Goal: Task Accomplishment & Management: Use online tool/utility

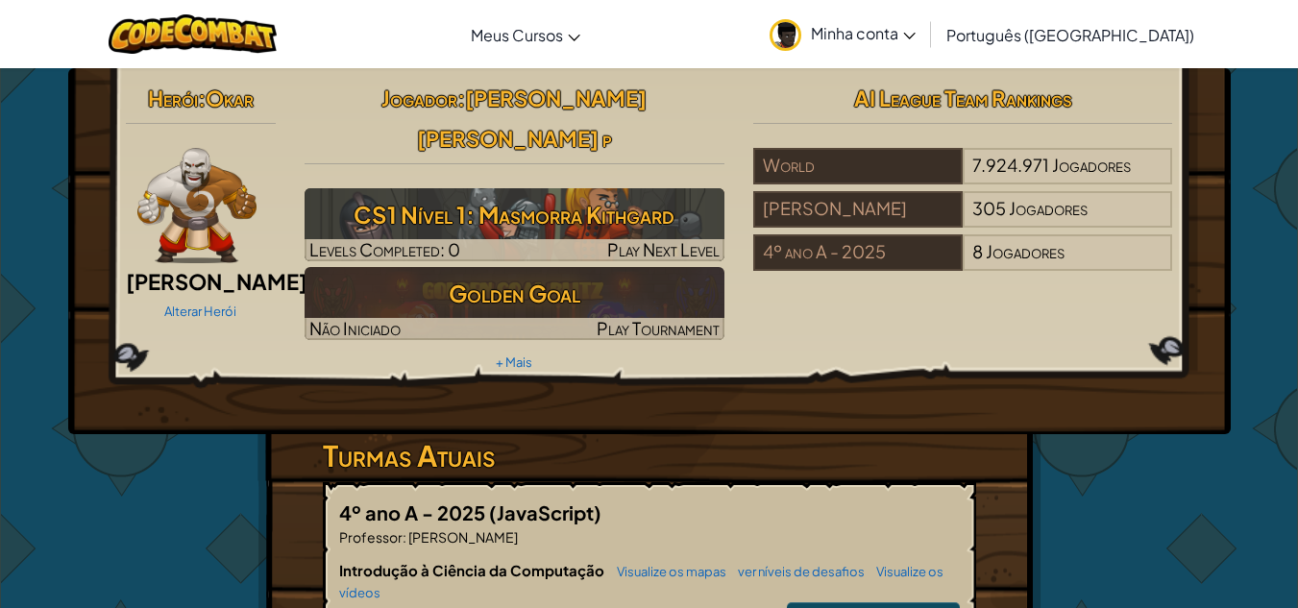
click at [171, 228] on img at bounding box center [197, 205] width 120 height 115
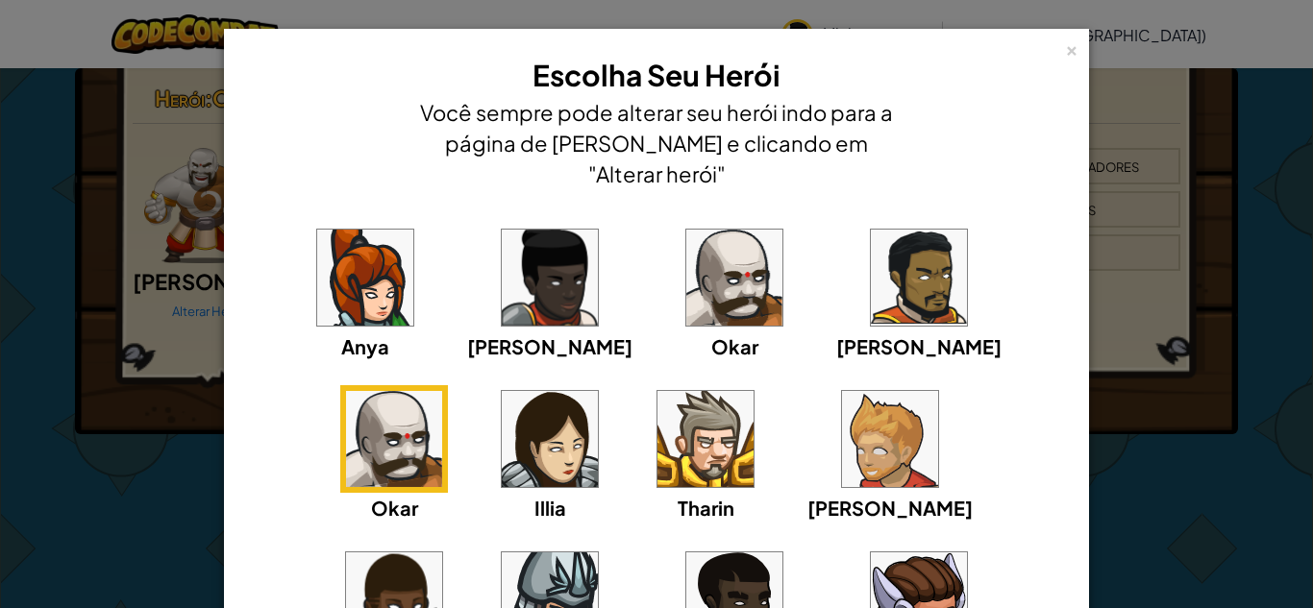
click at [1201, 151] on div "× Escolha Seu Herói Você sempre pode alterar seu herói indo para a página de [P…" at bounding box center [656, 304] width 1313 height 608
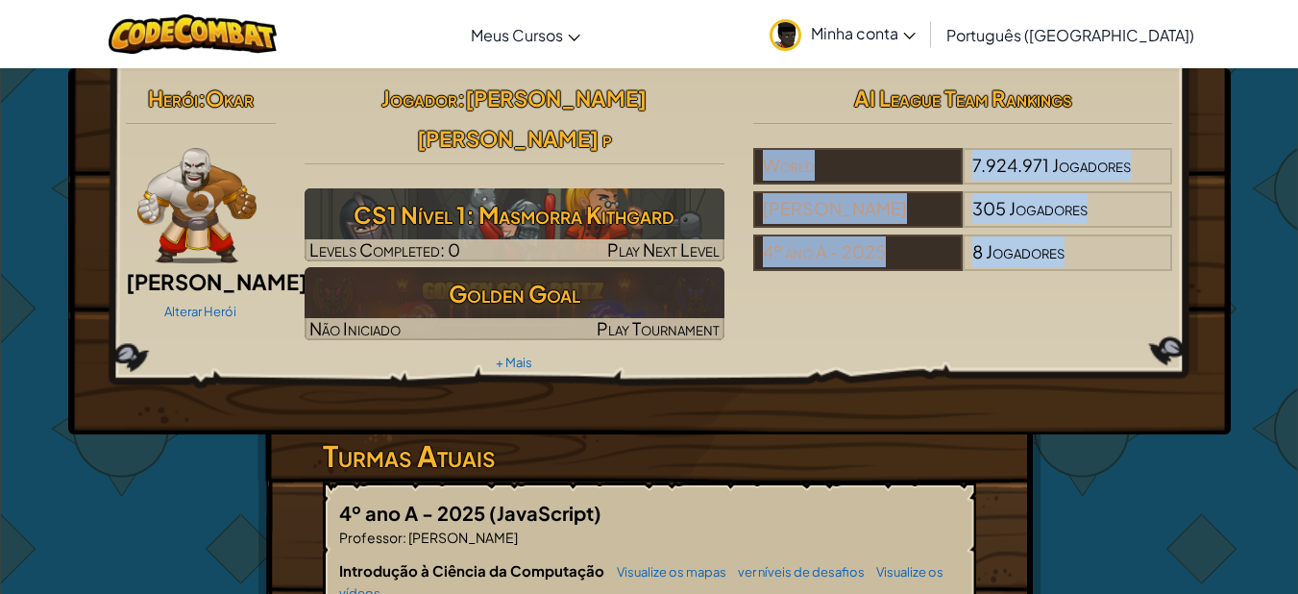
click at [1201, 151] on div "Herói : [PERSON_NAME] Alterar Herói Jogador : [PERSON_NAME] [PERSON_NAME] p CS1…" at bounding box center [649, 251] width 1163 height 366
click at [1113, 366] on div "Herói : [PERSON_NAME] Alterar Herói Jogador : [PERSON_NAME] [PERSON_NAME] p CS1…" at bounding box center [649, 251] width 1163 height 366
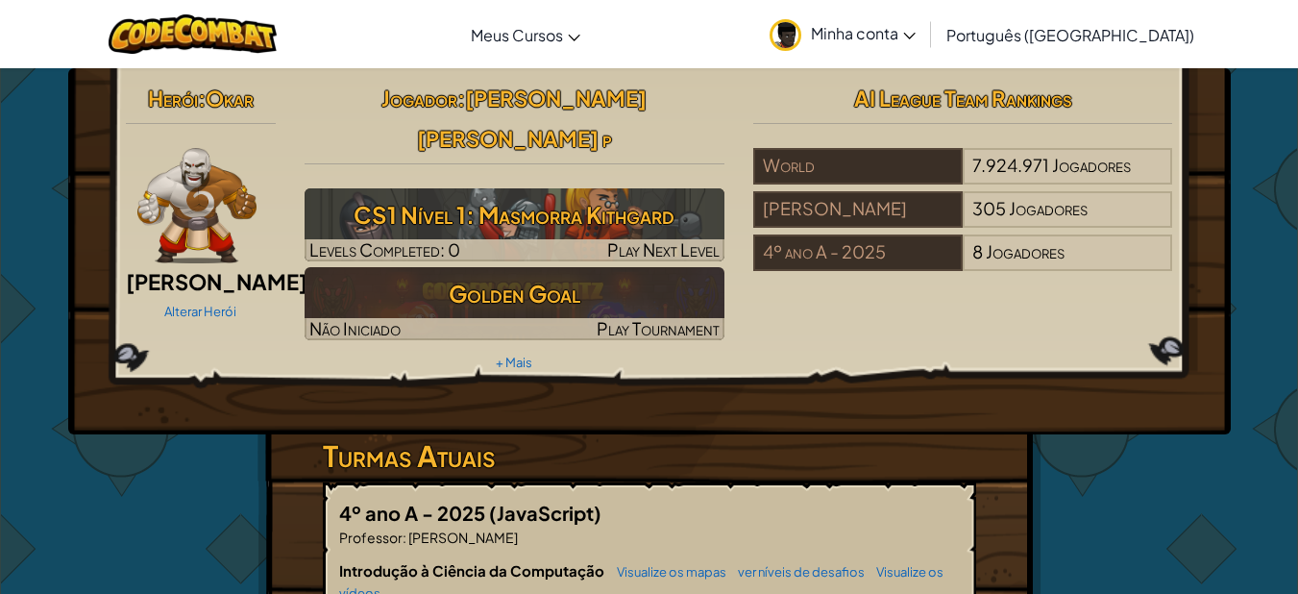
click at [147, 236] on img at bounding box center [197, 205] width 120 height 115
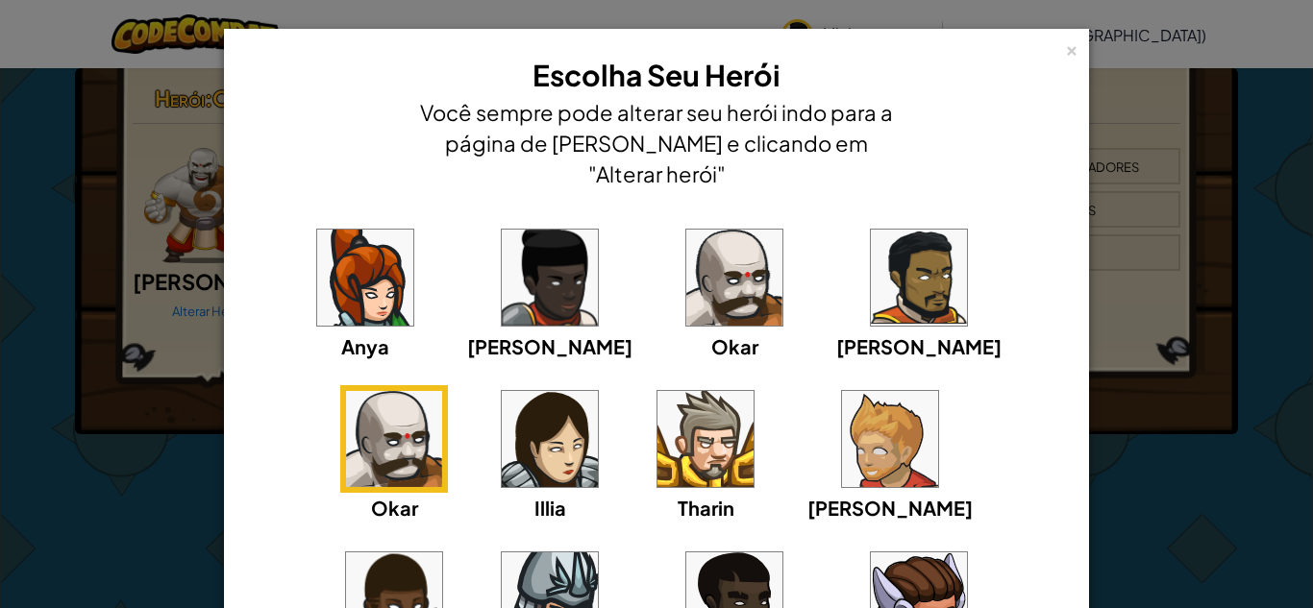
click at [686, 233] on img at bounding box center [734, 278] width 96 height 96
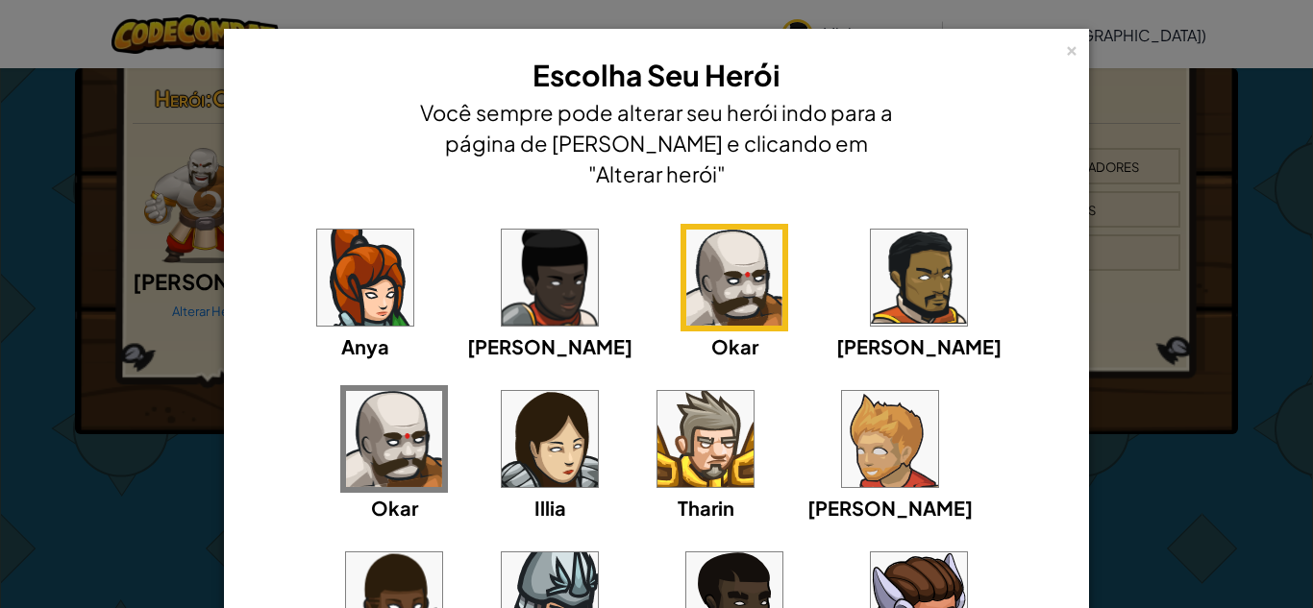
click at [686, 233] on img at bounding box center [734, 278] width 96 height 96
click at [1163, 197] on div "× Escolha Seu Herói Você sempre pode alterar seu herói indo para a página de [P…" at bounding box center [656, 304] width 1313 height 608
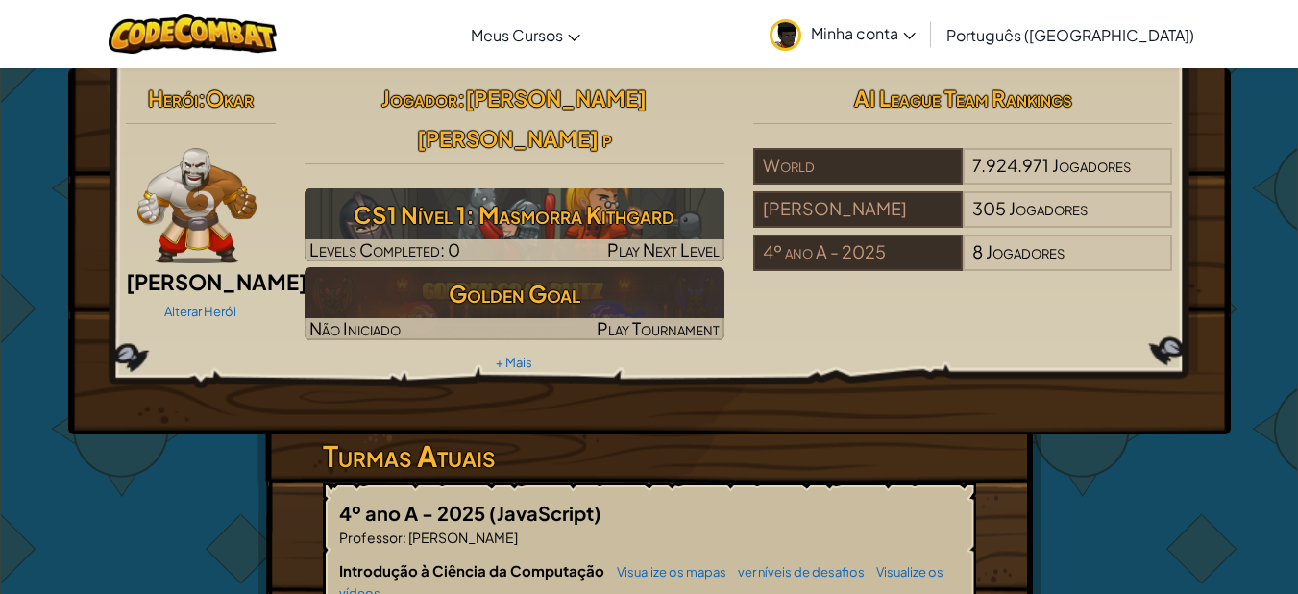
click at [209, 254] on img at bounding box center [197, 205] width 120 height 115
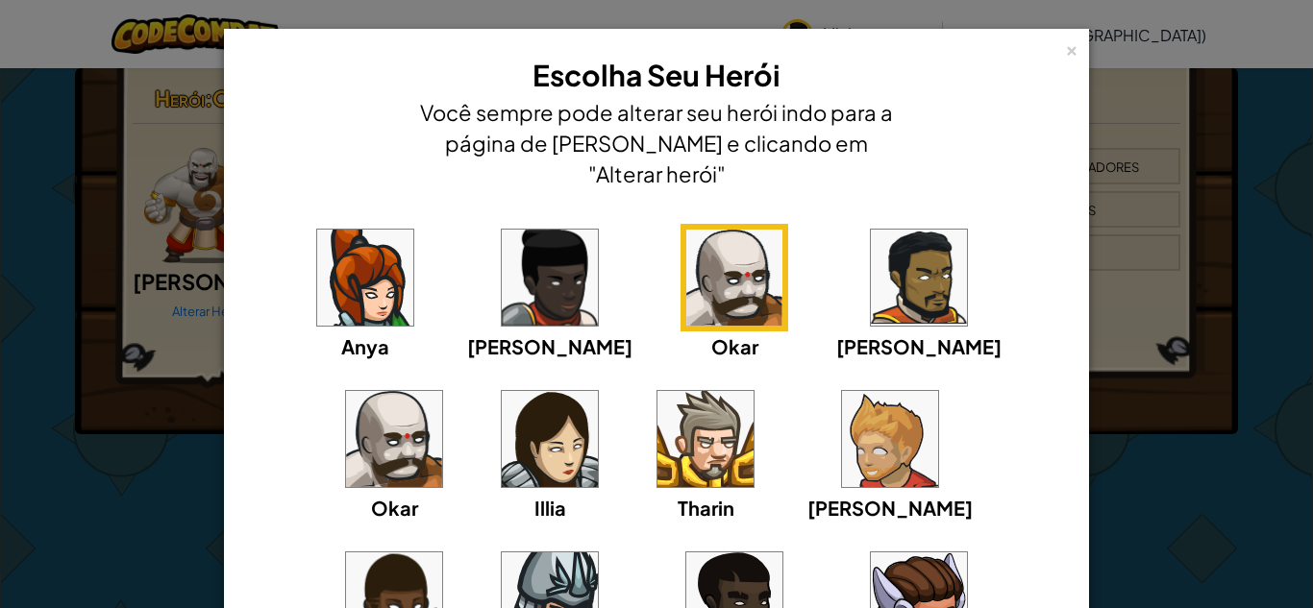
click at [657, 406] on img at bounding box center [705, 439] width 96 height 96
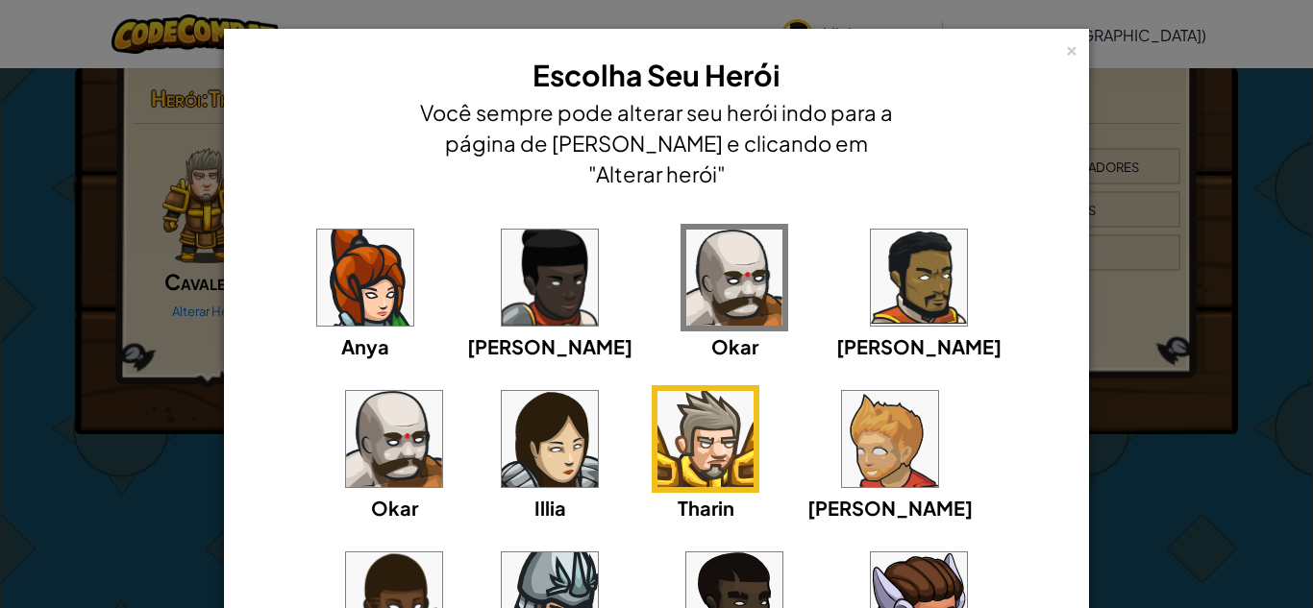
click at [657, 406] on img at bounding box center [705, 439] width 96 height 96
click at [1176, 363] on div "× Escolha Seu Herói Você sempre pode alterar seu herói indo para a página de [P…" at bounding box center [656, 304] width 1313 height 608
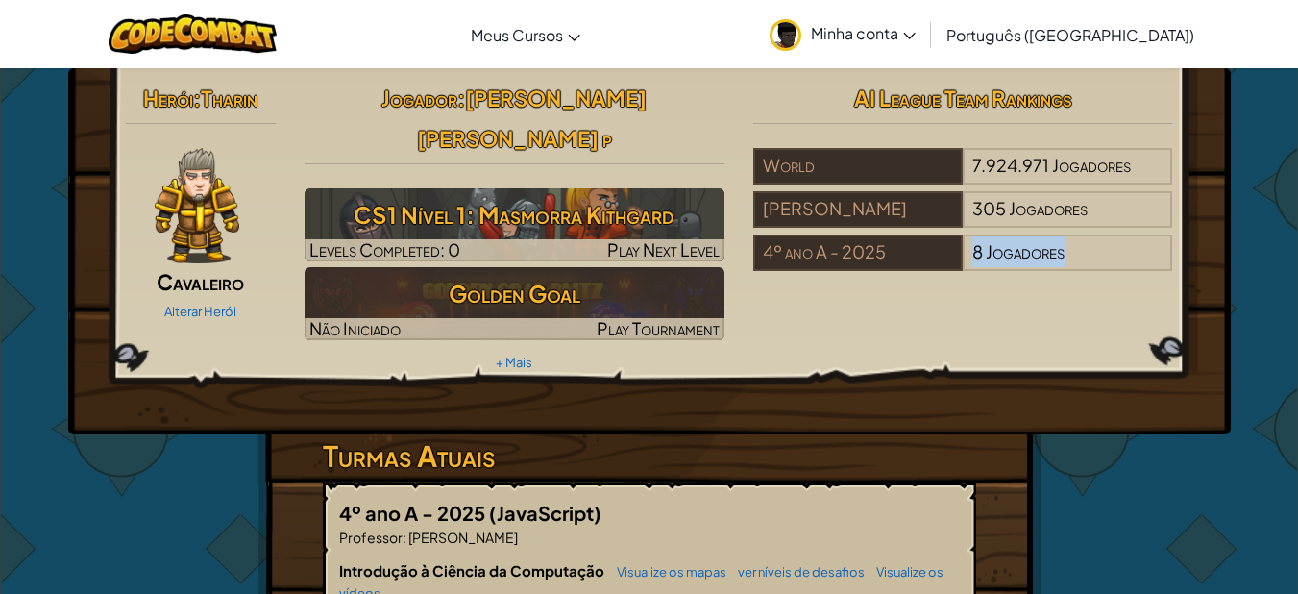
drag, startPoint x: 1176, startPoint y: 363, endPoint x: 843, endPoint y: 366, distance: 333.4
click at [173, 234] on img at bounding box center [197, 205] width 85 height 115
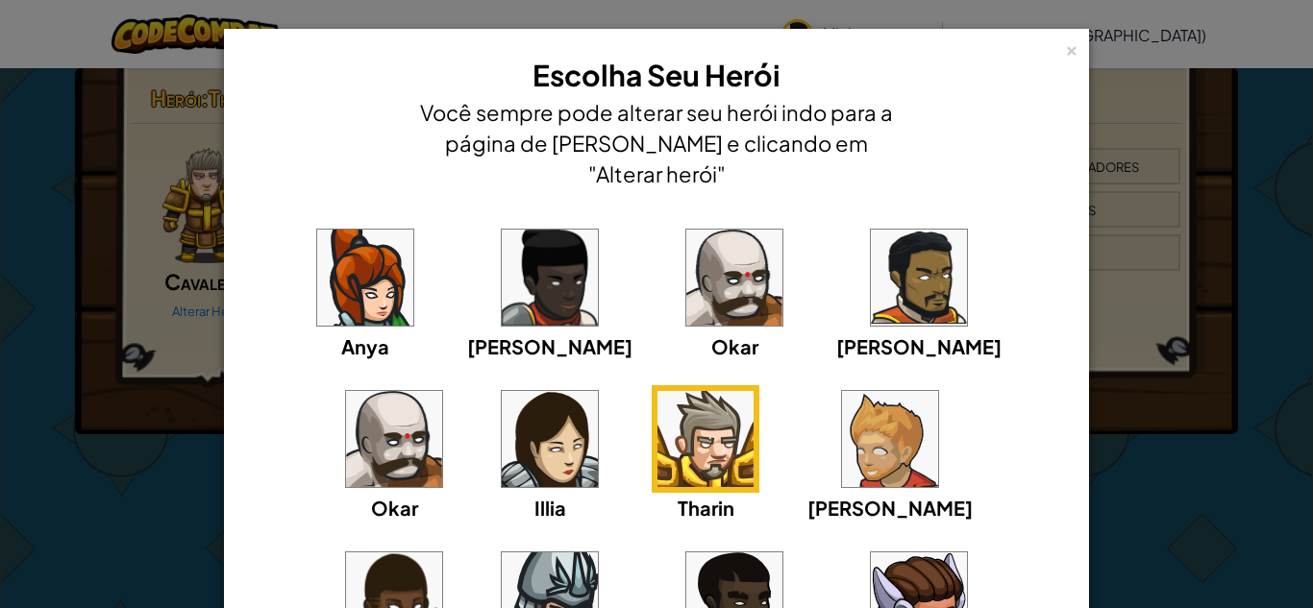
click at [598, 552] on img at bounding box center [550, 600] width 96 height 96
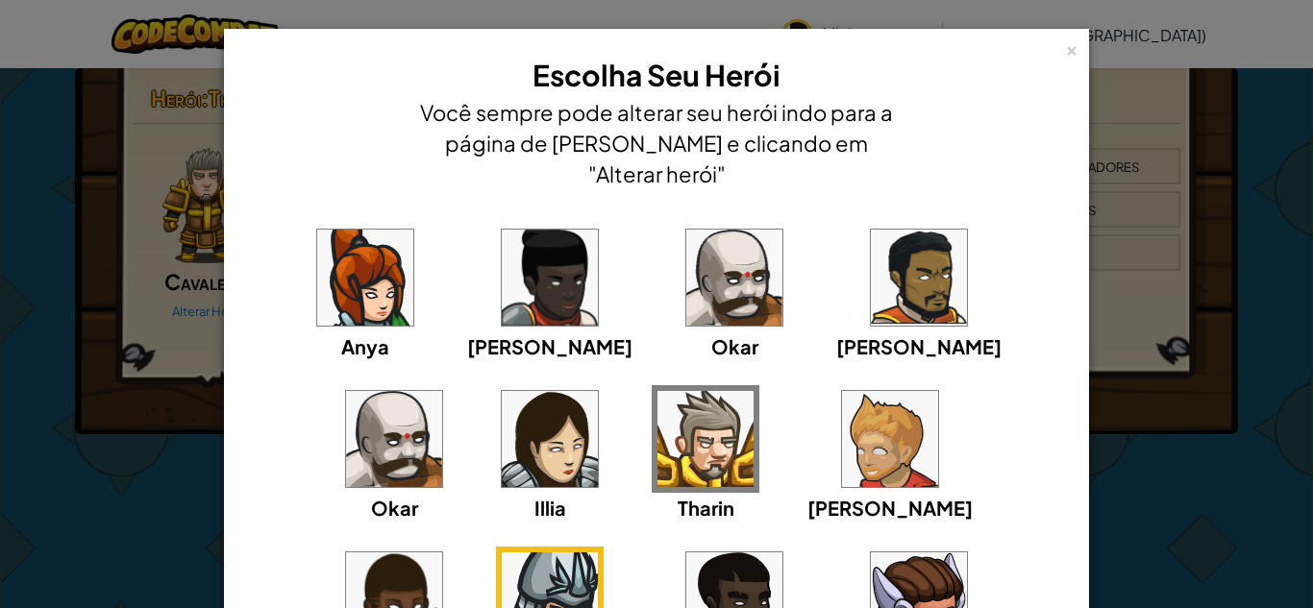
click at [598, 552] on img at bounding box center [550, 600] width 96 height 96
drag, startPoint x: 1198, startPoint y: 361, endPoint x: 1138, endPoint y: 348, distance: 62.0
click at [1138, 348] on div "× Escolha Seu Herói Você sempre pode alterar seu herói indo para a página de [P…" at bounding box center [656, 304] width 1313 height 608
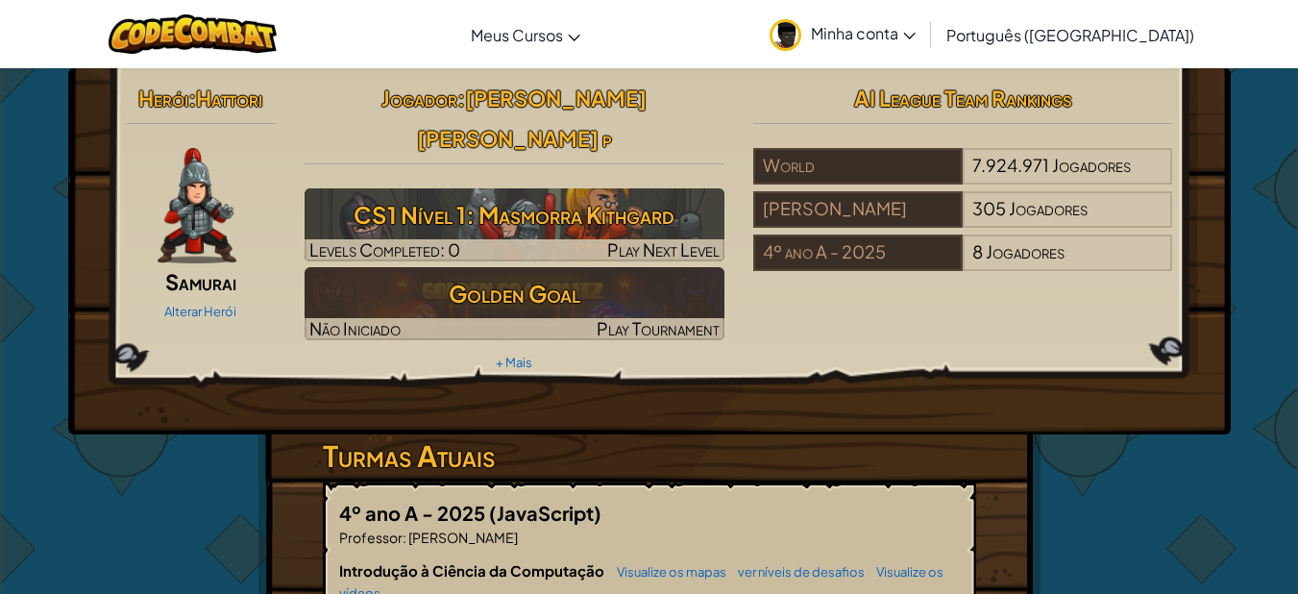
click at [190, 172] on img at bounding box center [197, 205] width 79 height 115
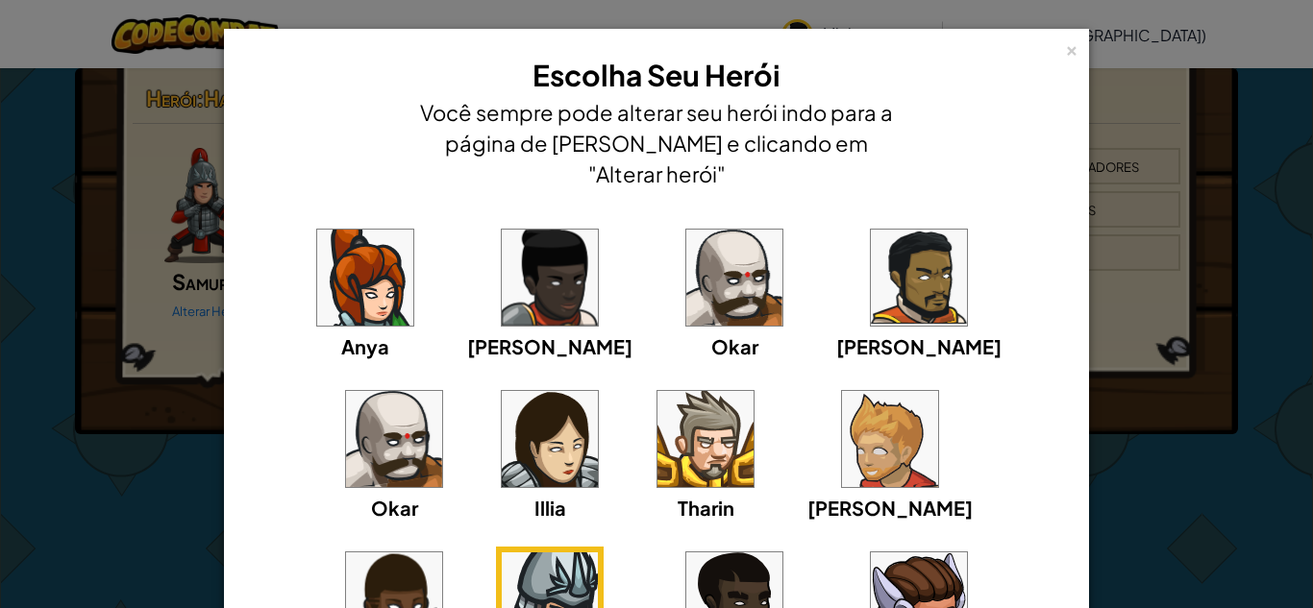
click at [502, 257] on img at bounding box center [550, 278] width 96 height 96
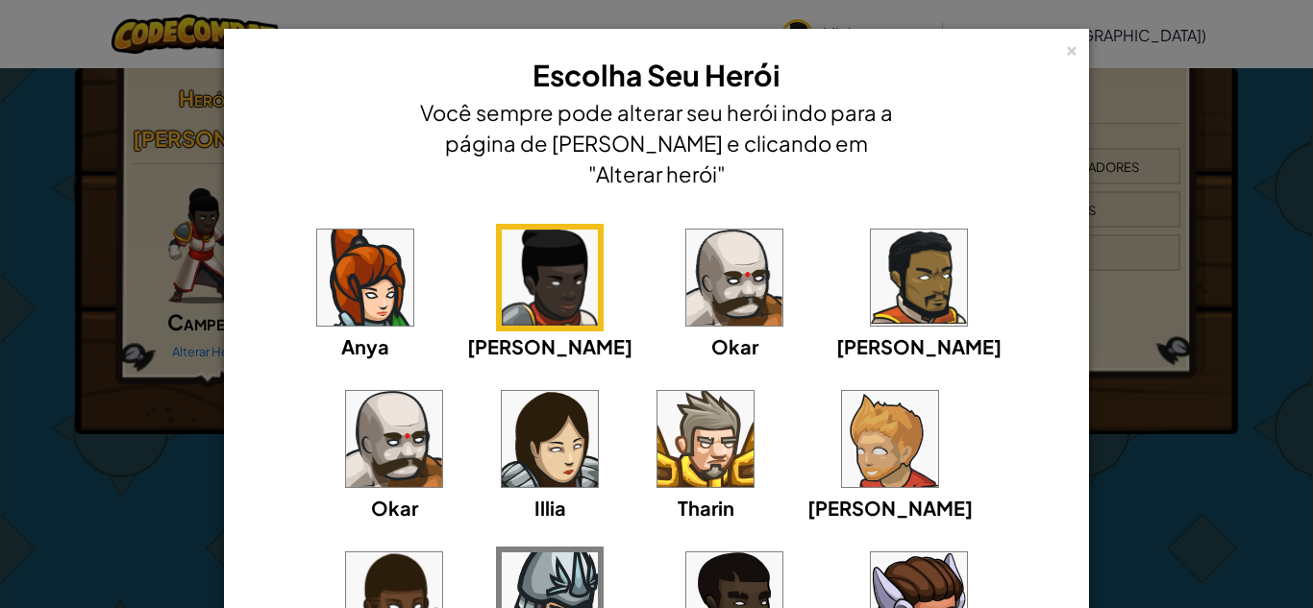
click at [1024, 248] on div "[PERSON_NAME] [PERSON_NAME] [PERSON_NAME] Arryn [PERSON_NAME]" at bounding box center [656, 466] width 805 height 484
click at [1153, 258] on div "× Escolha Seu Herói Você sempre pode alterar seu herói indo para a página de [P…" at bounding box center [656, 304] width 1313 height 608
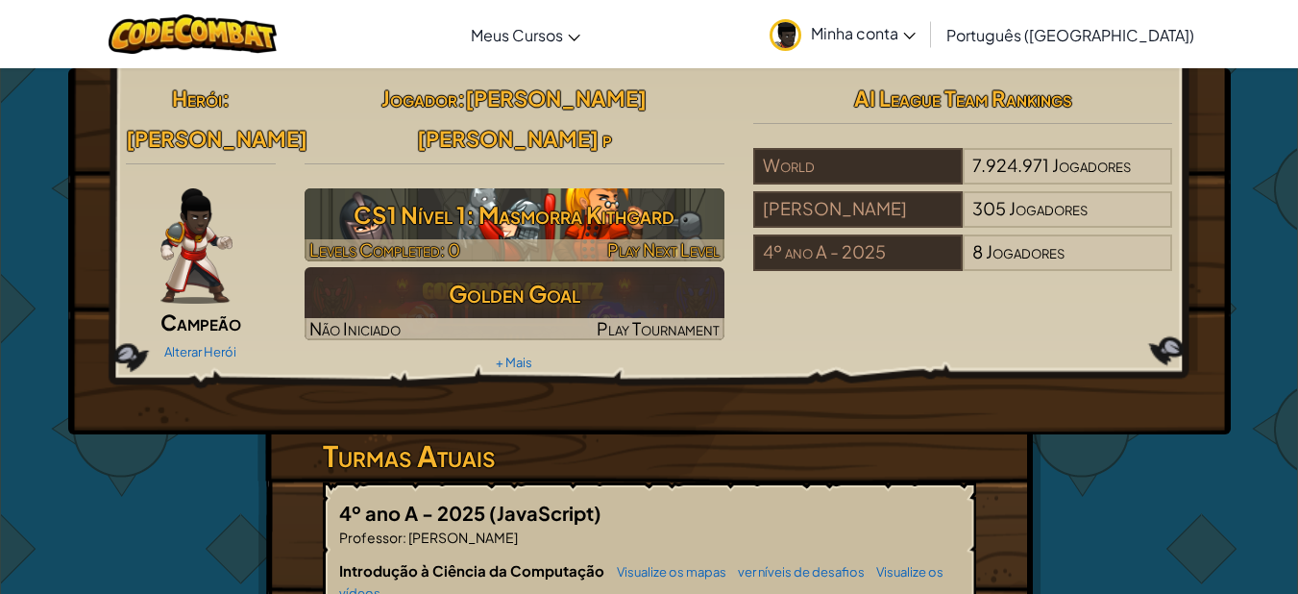
click at [478, 188] on img at bounding box center [515, 224] width 420 height 73
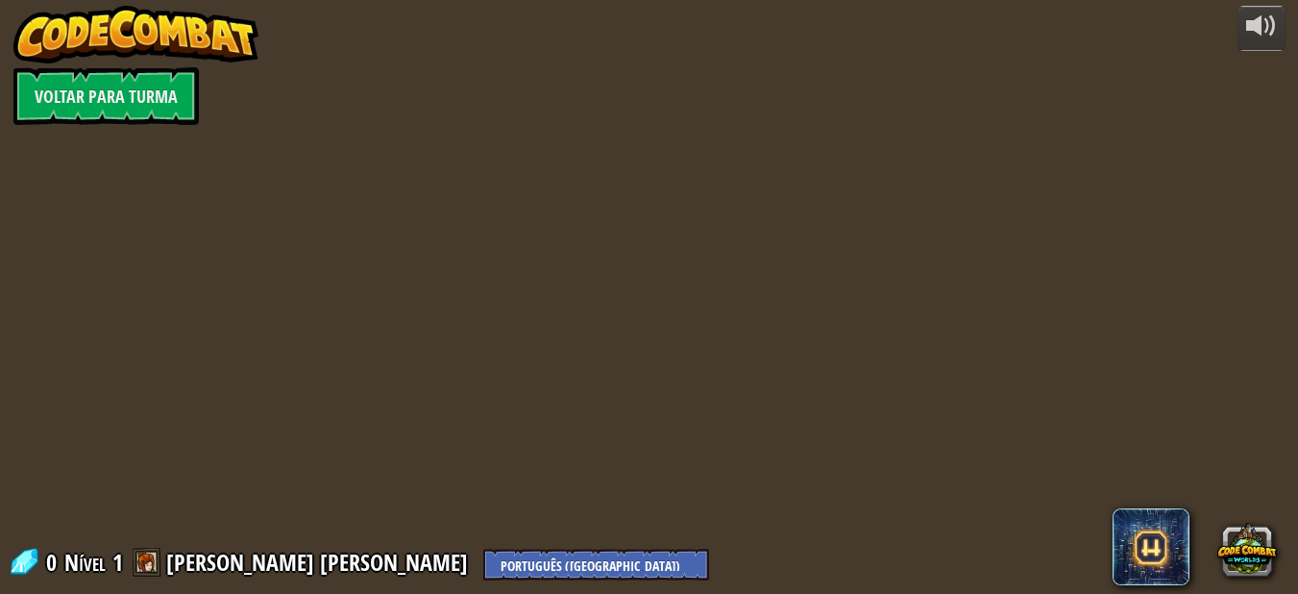
select select "pt-BR"
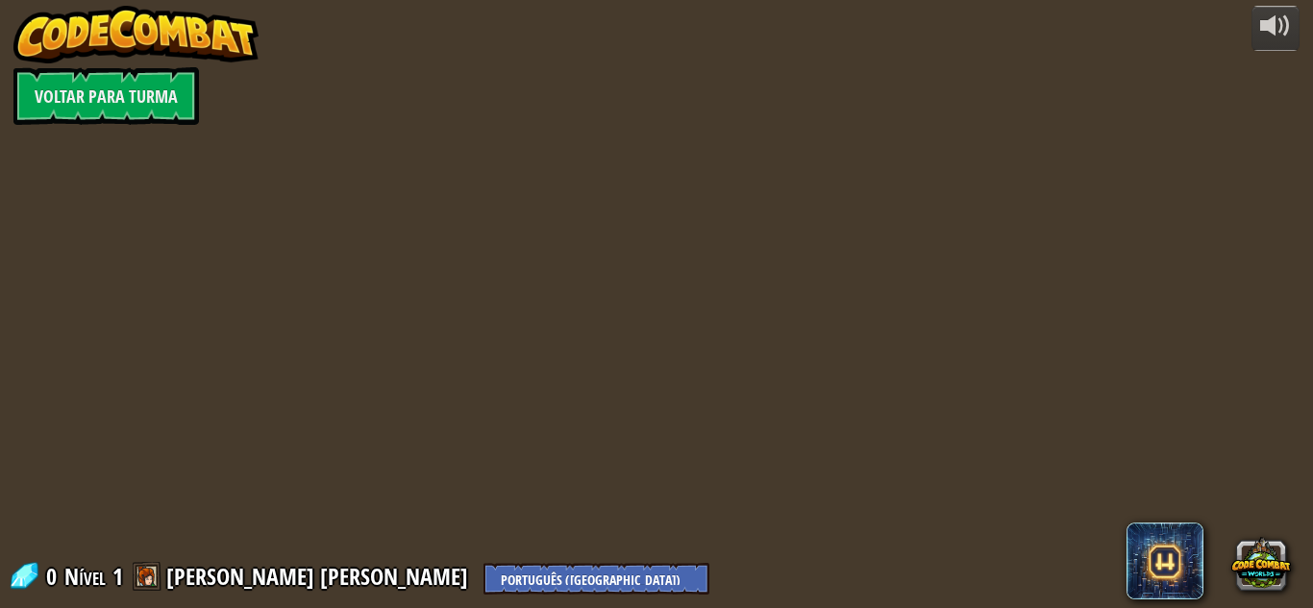
select select "pt-BR"
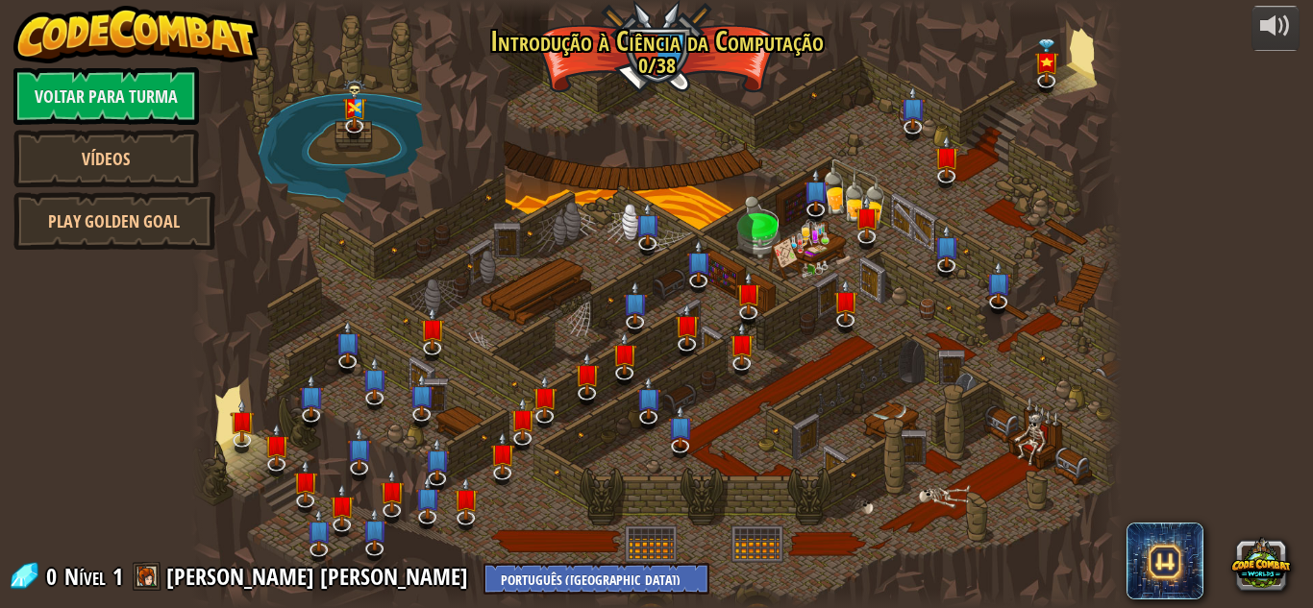
select select "pt-BR"
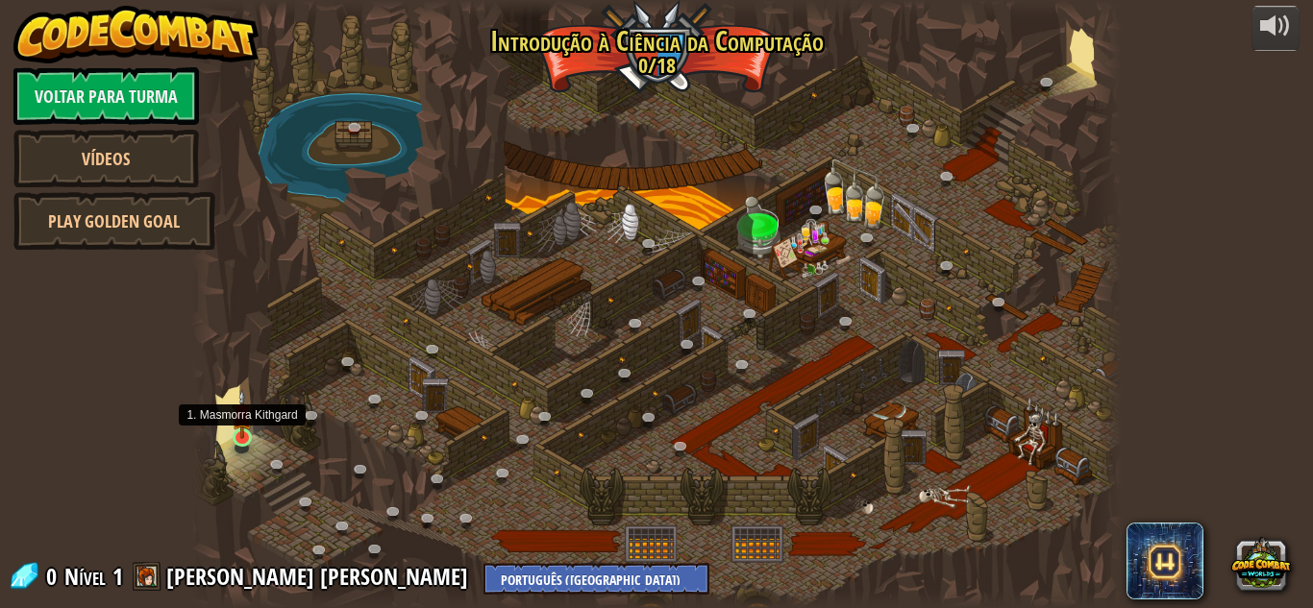
click at [244, 427] on img at bounding box center [243, 414] width 22 height 50
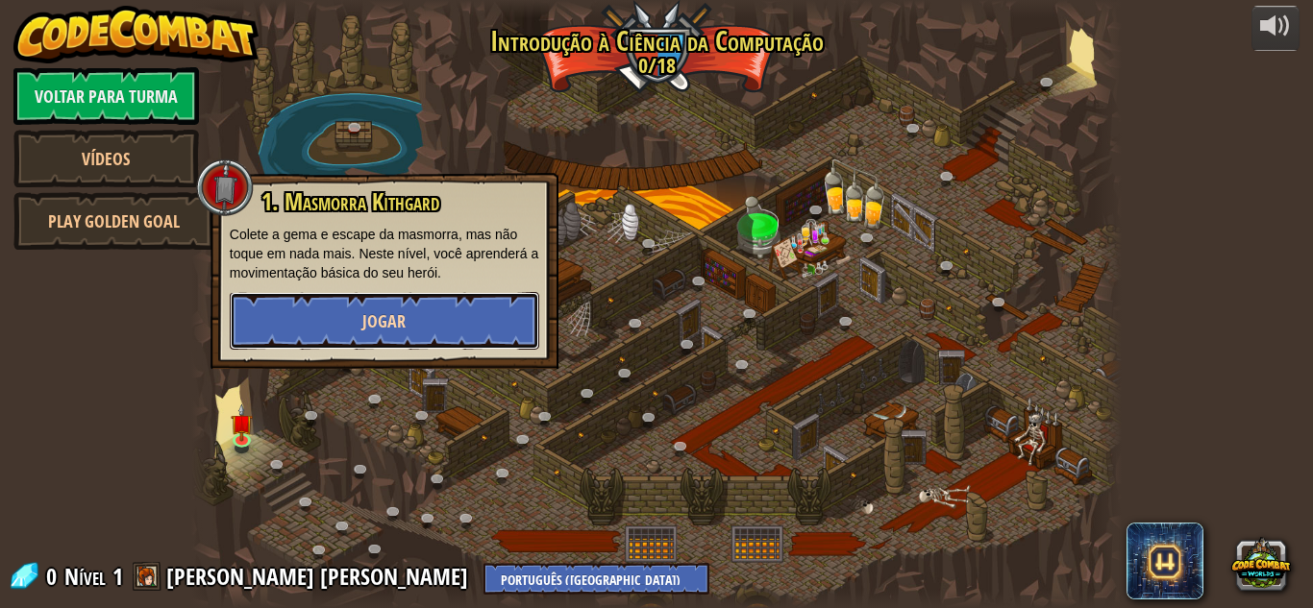
click at [313, 303] on button "Jogar" at bounding box center [384, 321] width 309 height 58
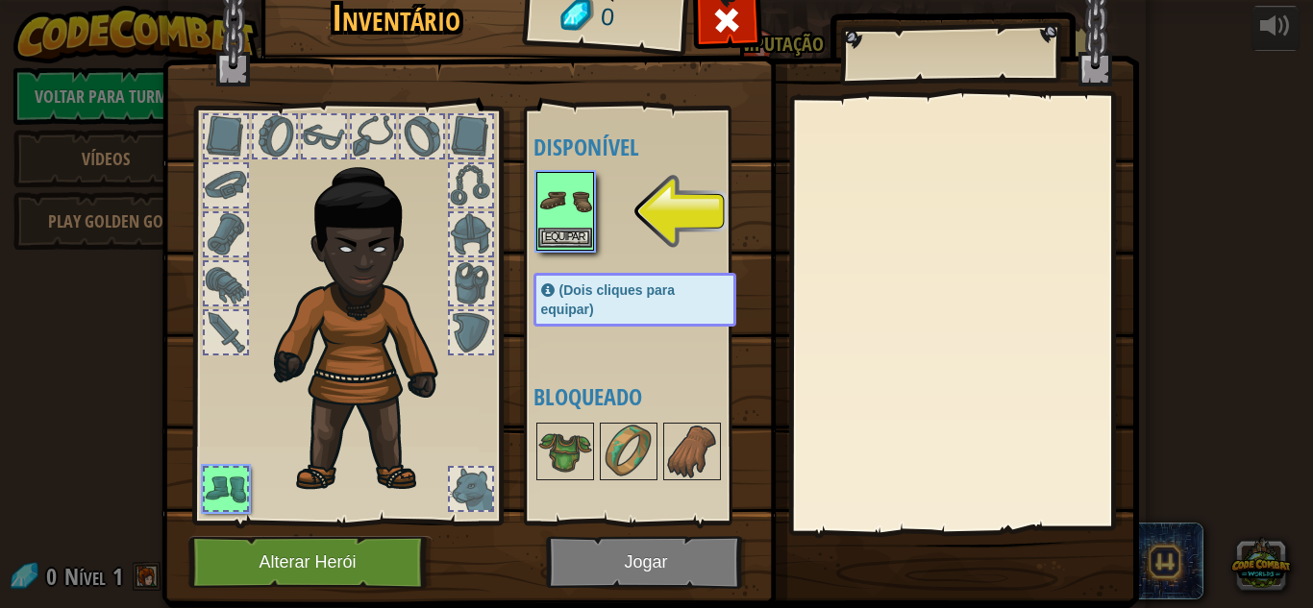
click at [569, 218] on img at bounding box center [565, 201] width 54 height 54
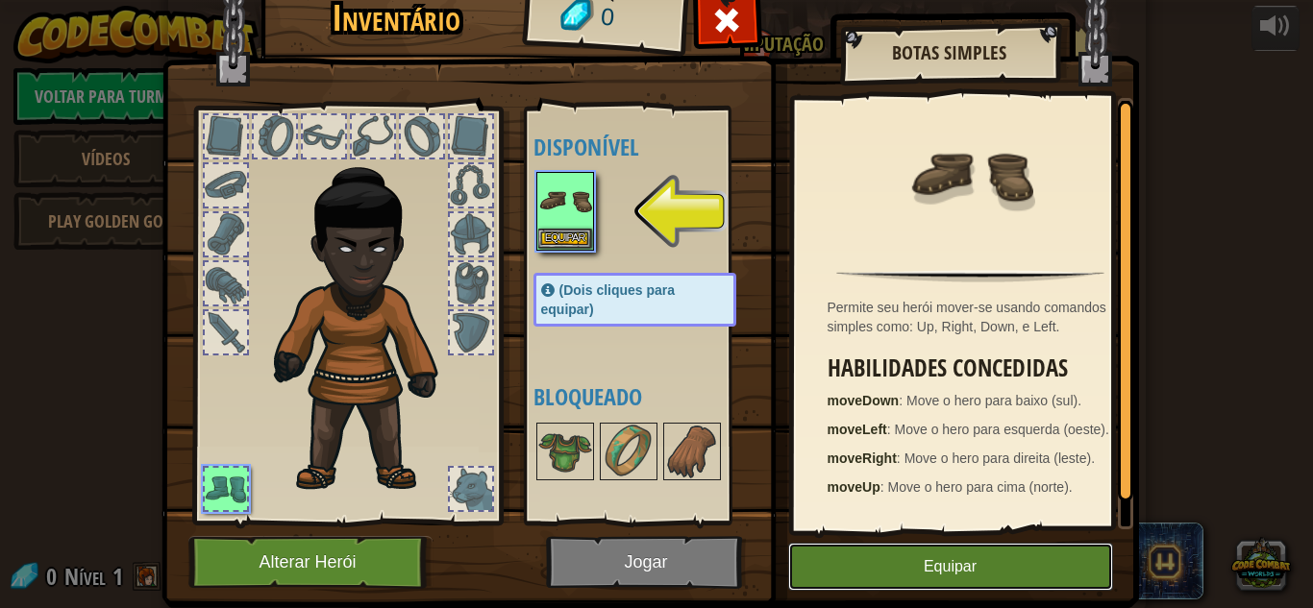
click at [934, 568] on button "Equipar" at bounding box center [950, 567] width 325 height 48
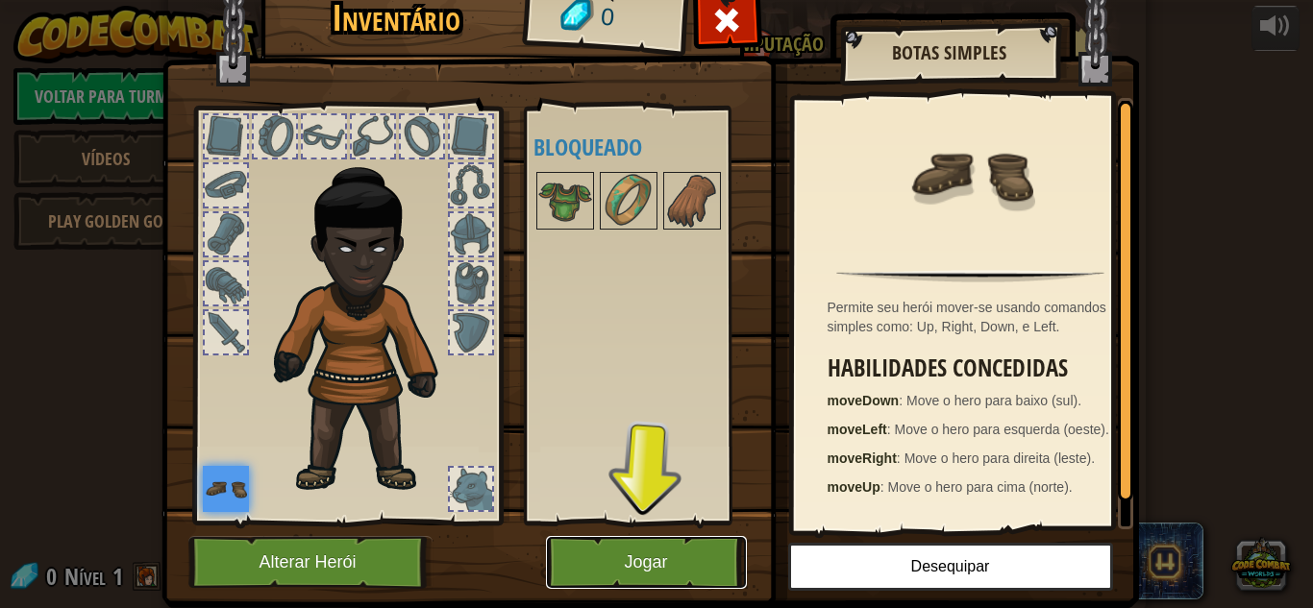
click at [686, 571] on button "Jogar" at bounding box center [646, 562] width 201 height 53
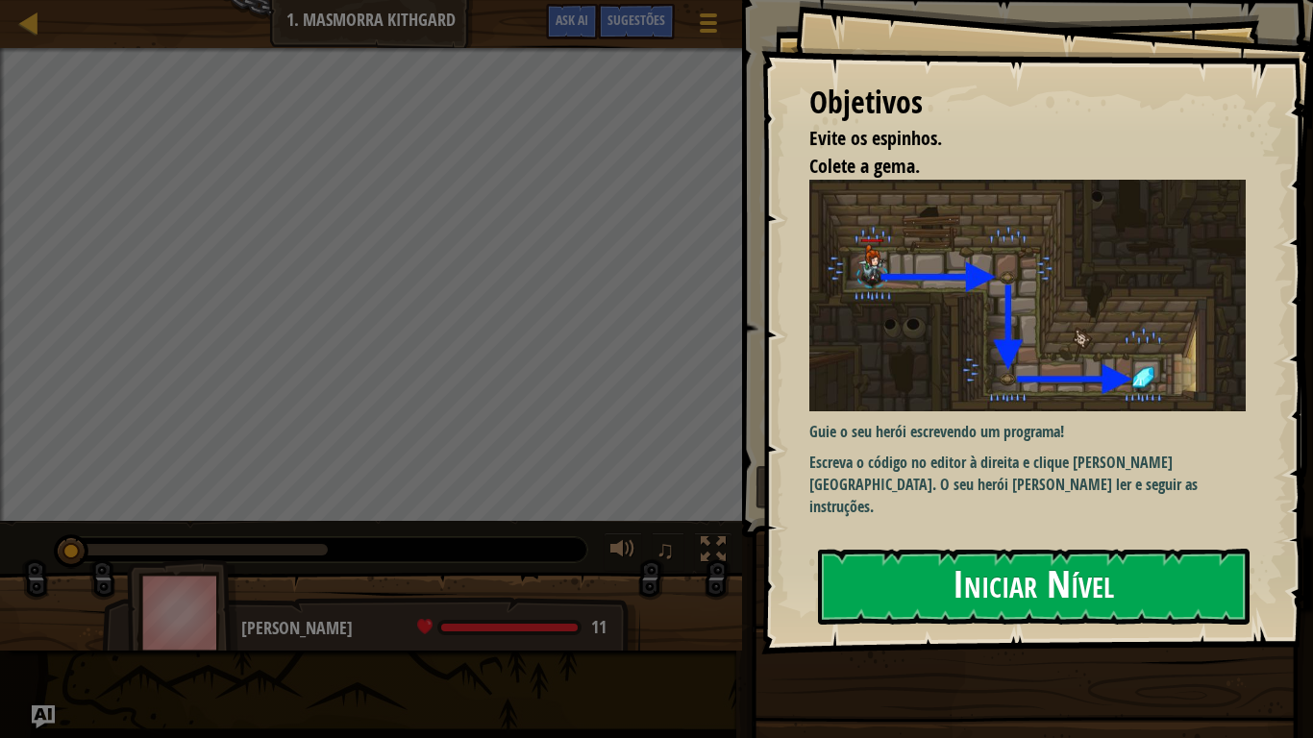
click at [1124, 581] on button "Iniciar Nível" at bounding box center [1033, 587] width 431 height 76
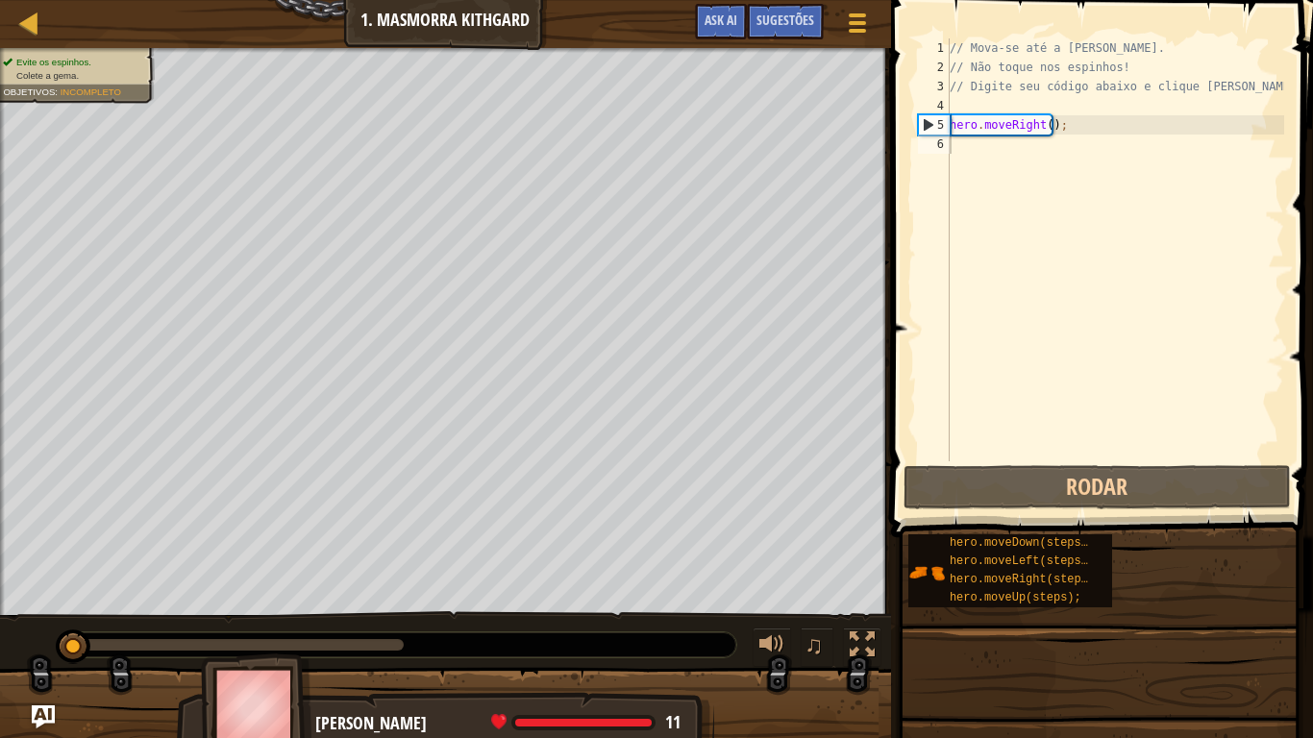
click at [845, 607] on div at bounding box center [445, 715] width 891 height 96
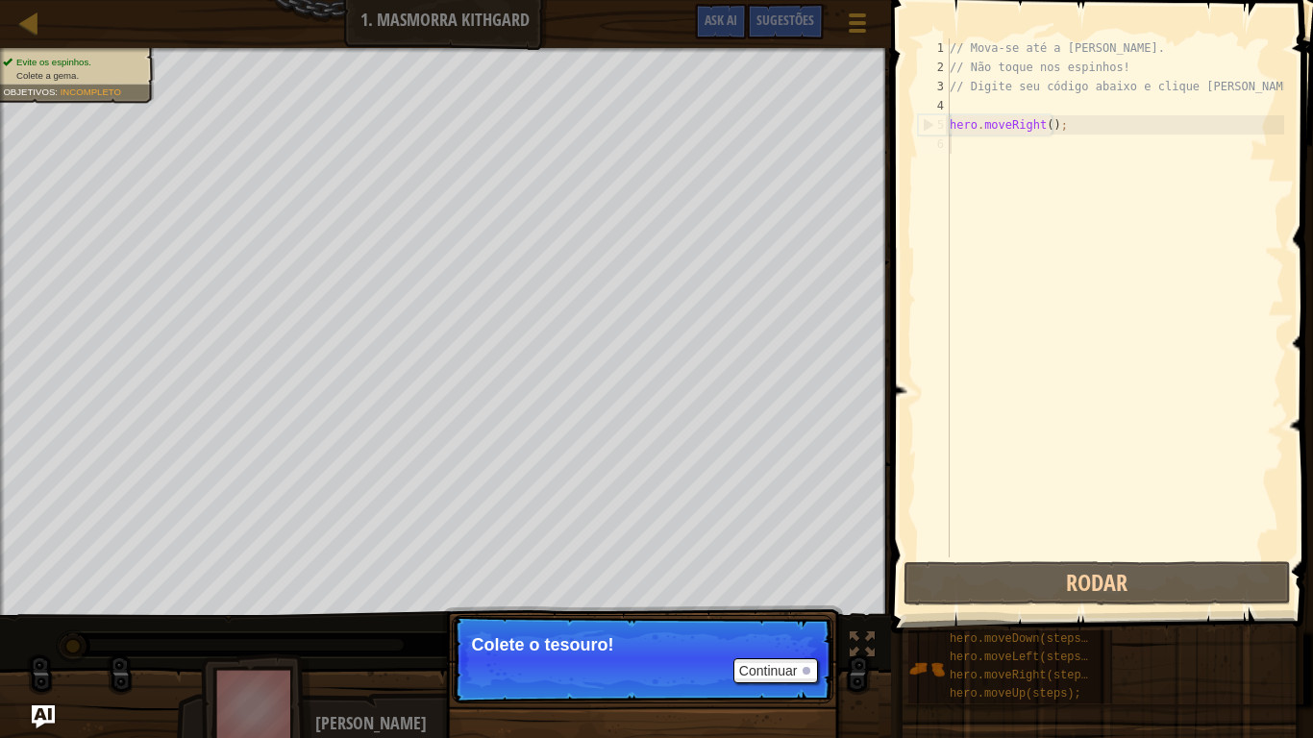
click at [693, 607] on p "Colete o tesouro!" at bounding box center [642, 644] width 341 height 19
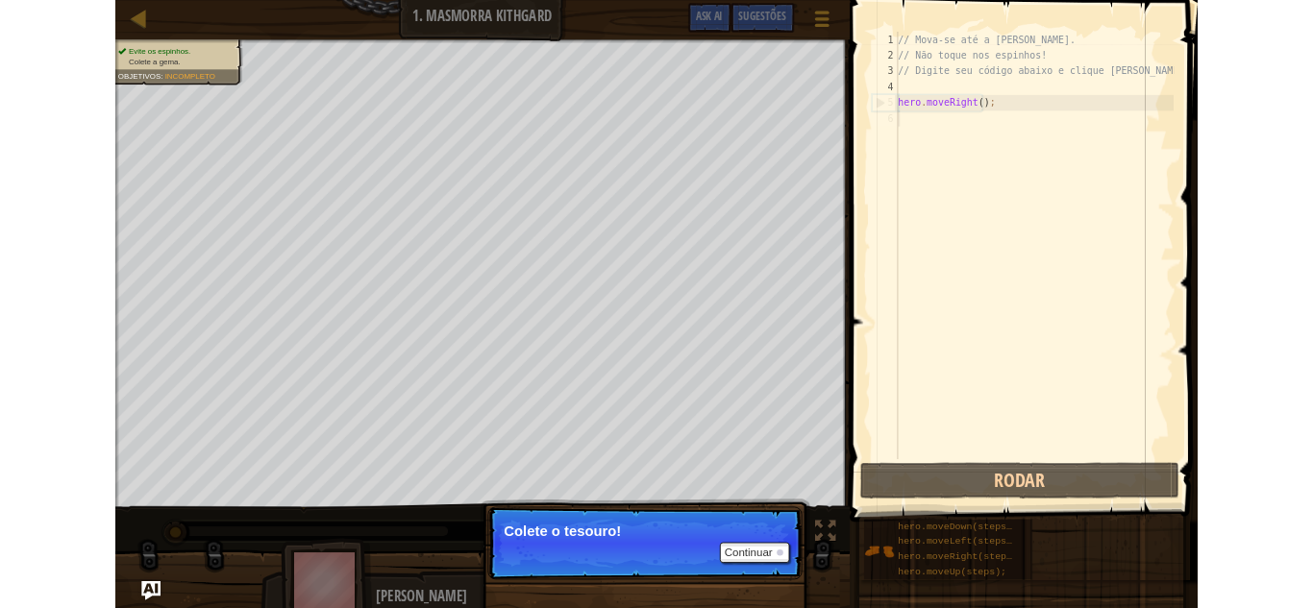
scroll to position [9, 0]
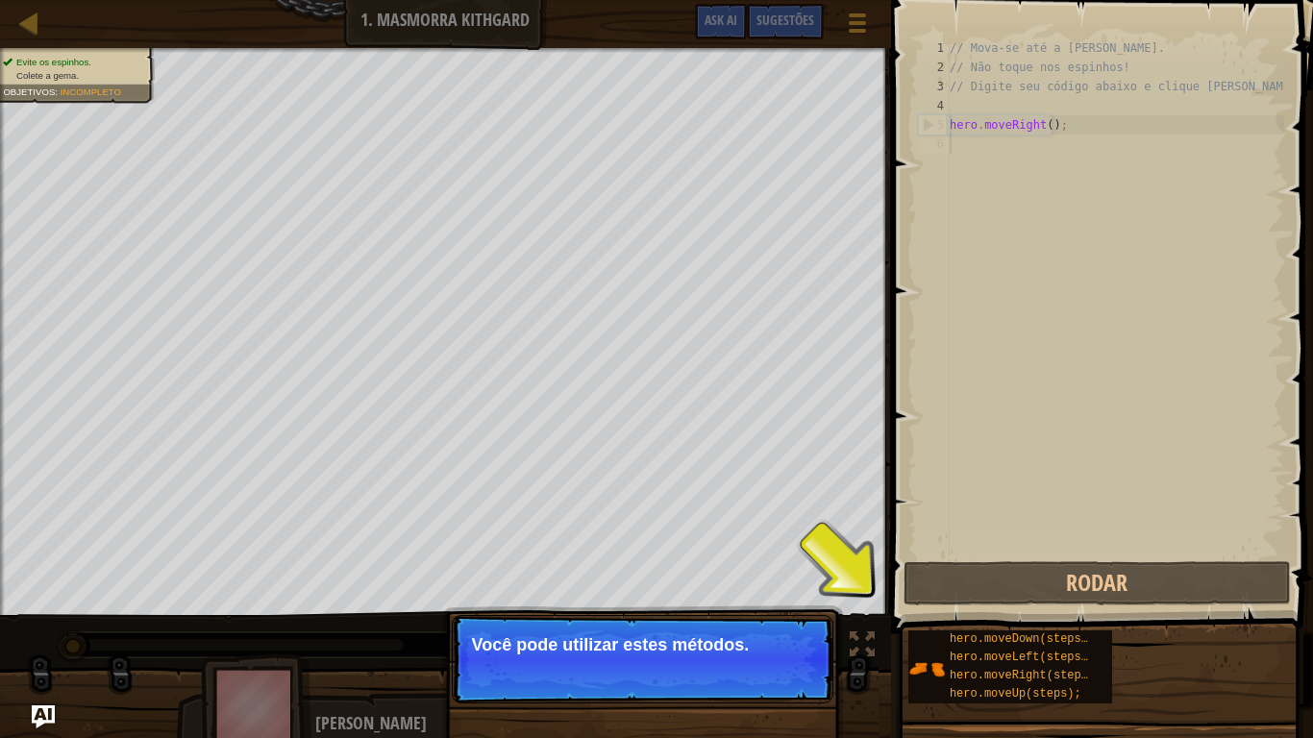
click at [647, 607] on div "Evite os espinhos. Colete a [PERSON_NAME]. Objetivos : Incompleto ♫ [PERSON_NAM…" at bounding box center [656, 397] width 1313 height 698
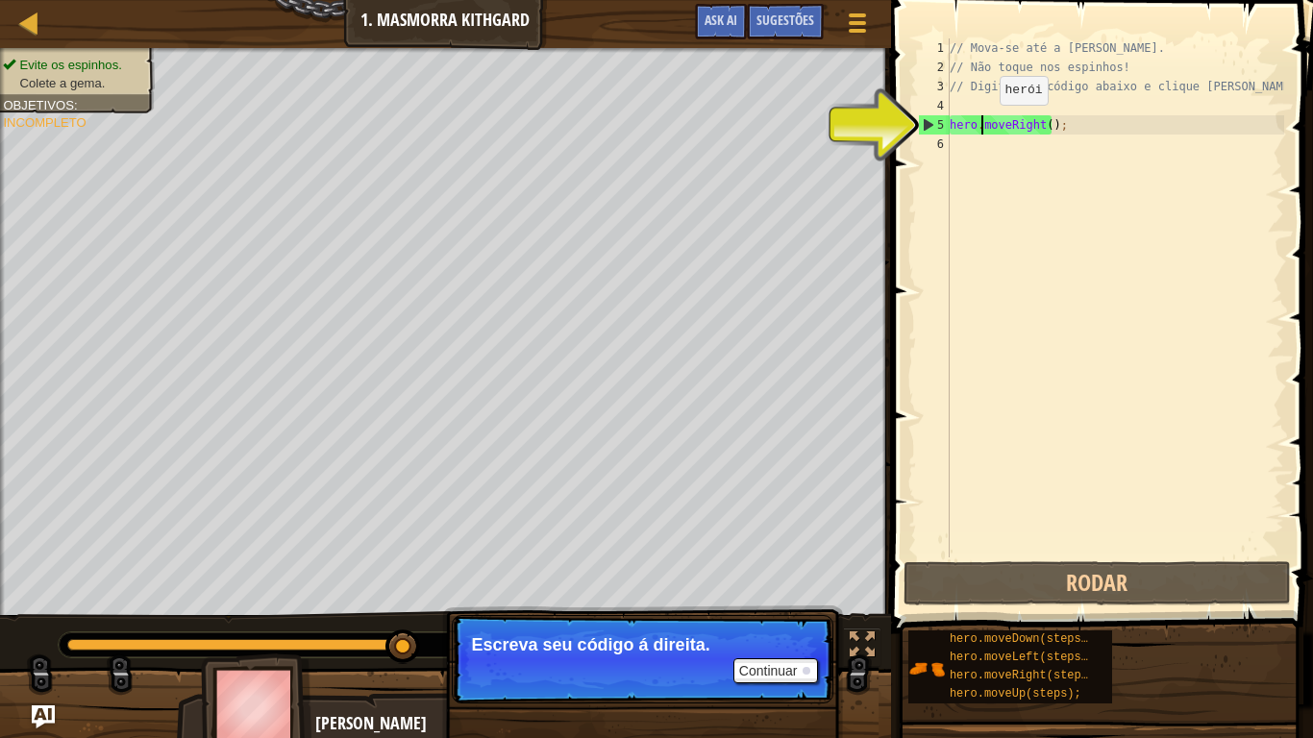
click at [983, 124] on div "// Mova-se até a [PERSON_NAME]. // Não toque nos espinhos! // Digite seu código…" at bounding box center [1114, 316] width 338 height 557
drag, startPoint x: 1051, startPoint y: 117, endPoint x: 1067, endPoint y: 123, distance: 16.4
click at [1067, 123] on div "// Mova-se até a [PERSON_NAME]. // Não toque nos espinhos! // Digite seu código…" at bounding box center [1114, 316] width 338 height 557
click at [1067, 123] on div "// Mova-se até a [PERSON_NAME]. // Não toque nos espinhos! // Digite seu código…" at bounding box center [1114, 297] width 338 height 519
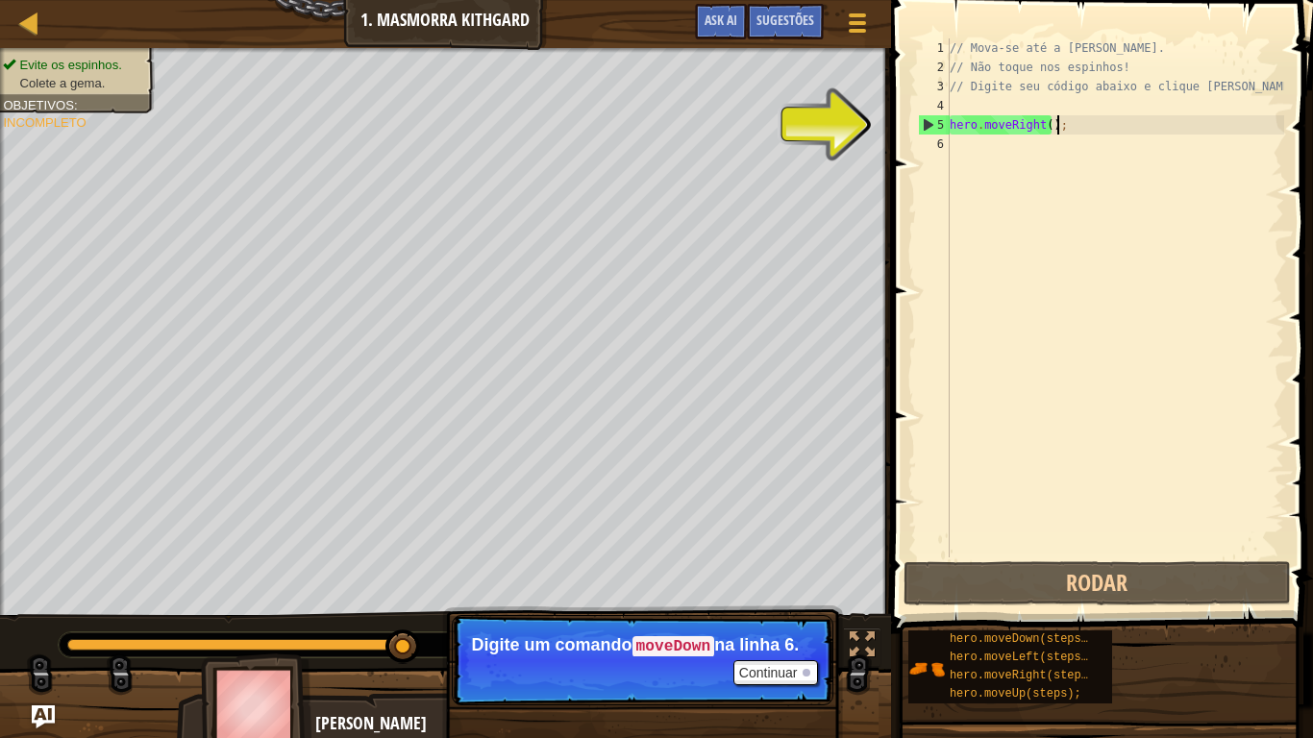
click at [1084, 124] on div "// Mova-se até a [PERSON_NAME]. // Não toque nos espinhos! // Digite seu código…" at bounding box center [1114, 316] width 338 height 557
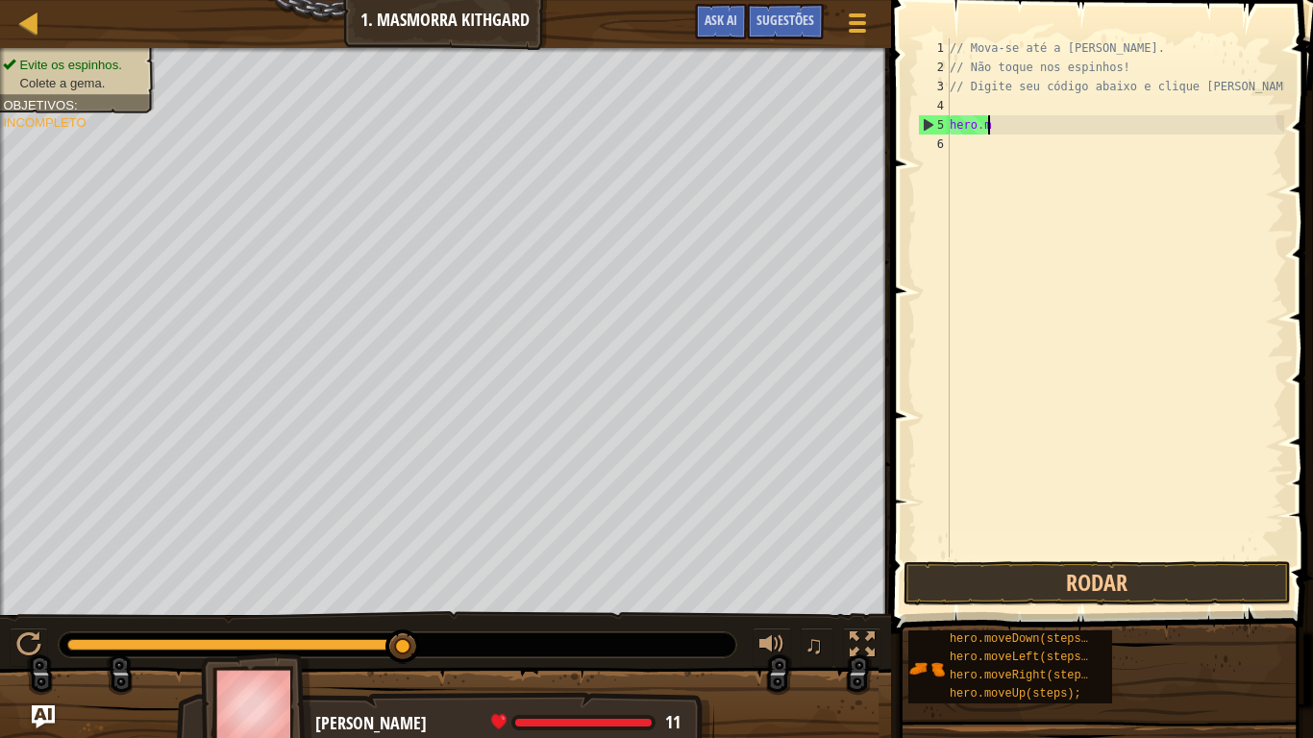
type textarea "h"
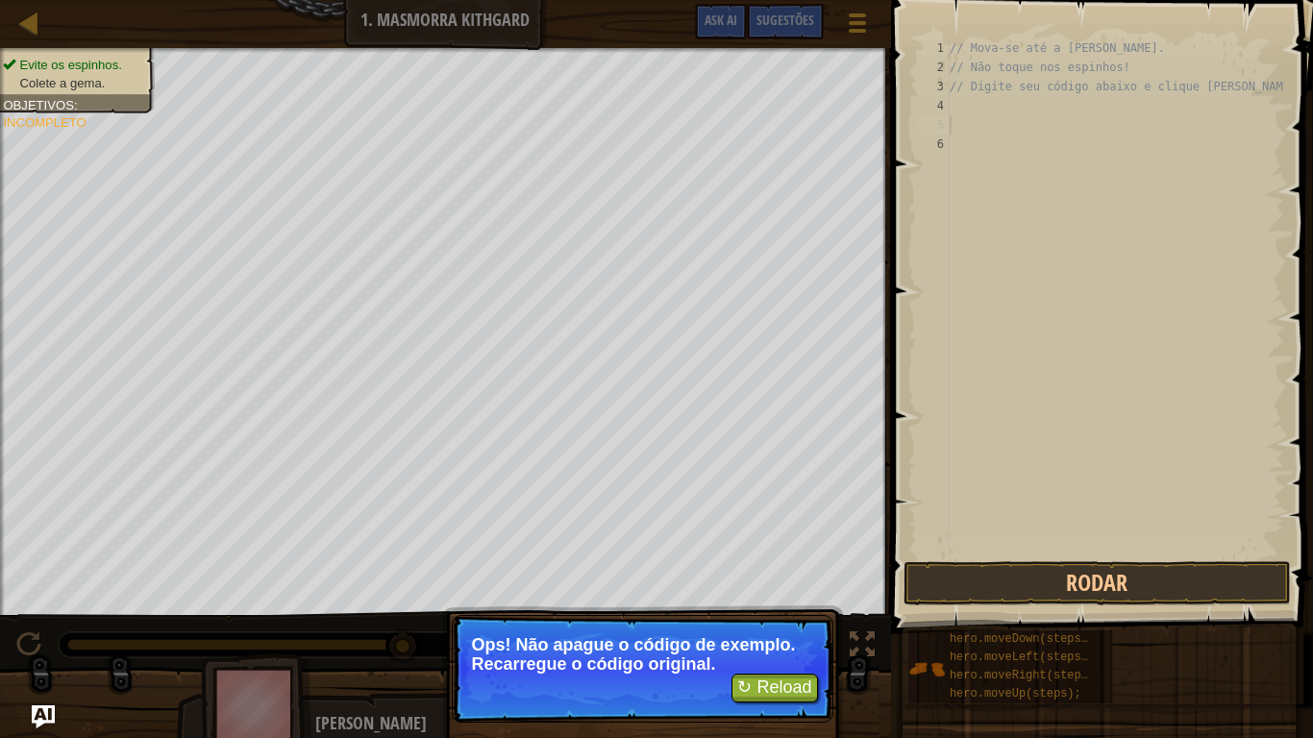
click at [1084, 124] on div "// Mova-se até a [PERSON_NAME]. // Não toque nos espinhos! // Digite seu código…" at bounding box center [1114, 316] width 338 height 557
click at [759, 607] on button "↻ Reload" at bounding box center [774, 688] width 86 height 29
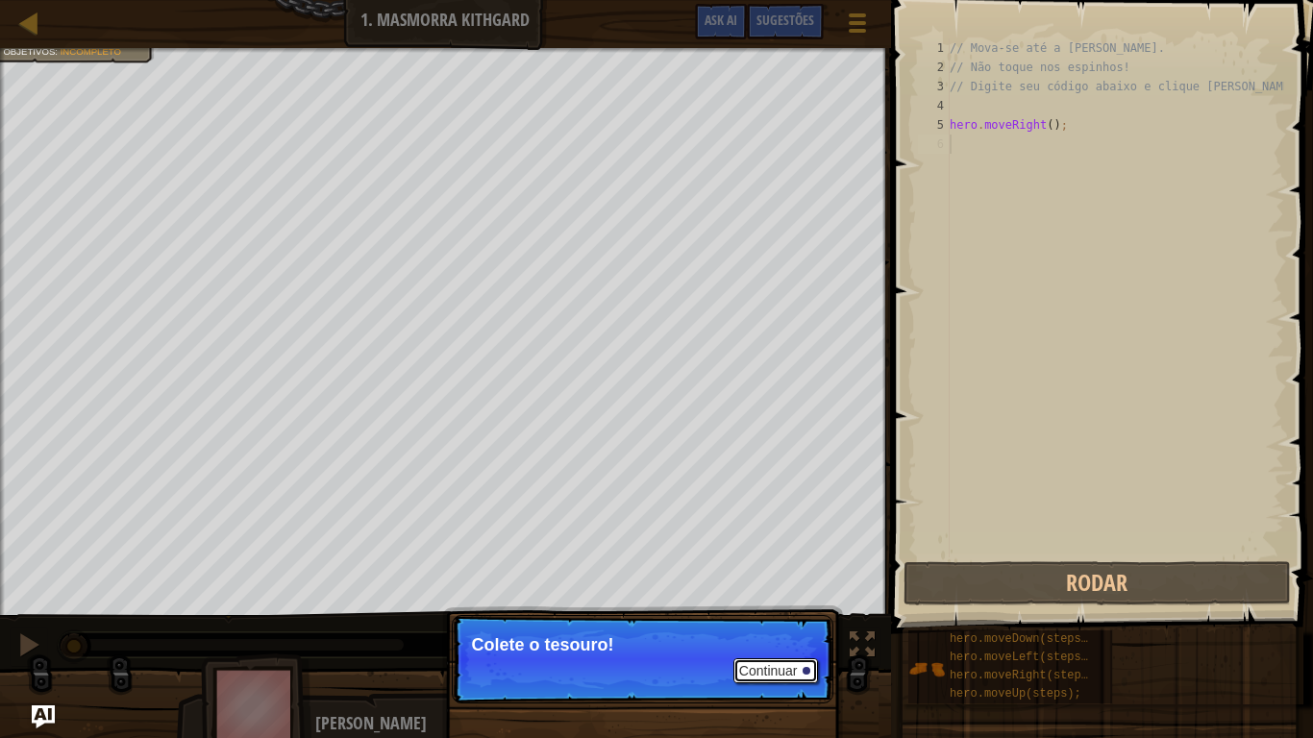
drag, startPoint x: 745, startPoint y: 679, endPoint x: 767, endPoint y: 646, distance: 40.2
click at [767, 607] on p "Continuar Colete o tesouro!" at bounding box center [642, 659] width 381 height 88
click at [767, 607] on p "Colete o tesouro!" at bounding box center [642, 644] width 341 height 19
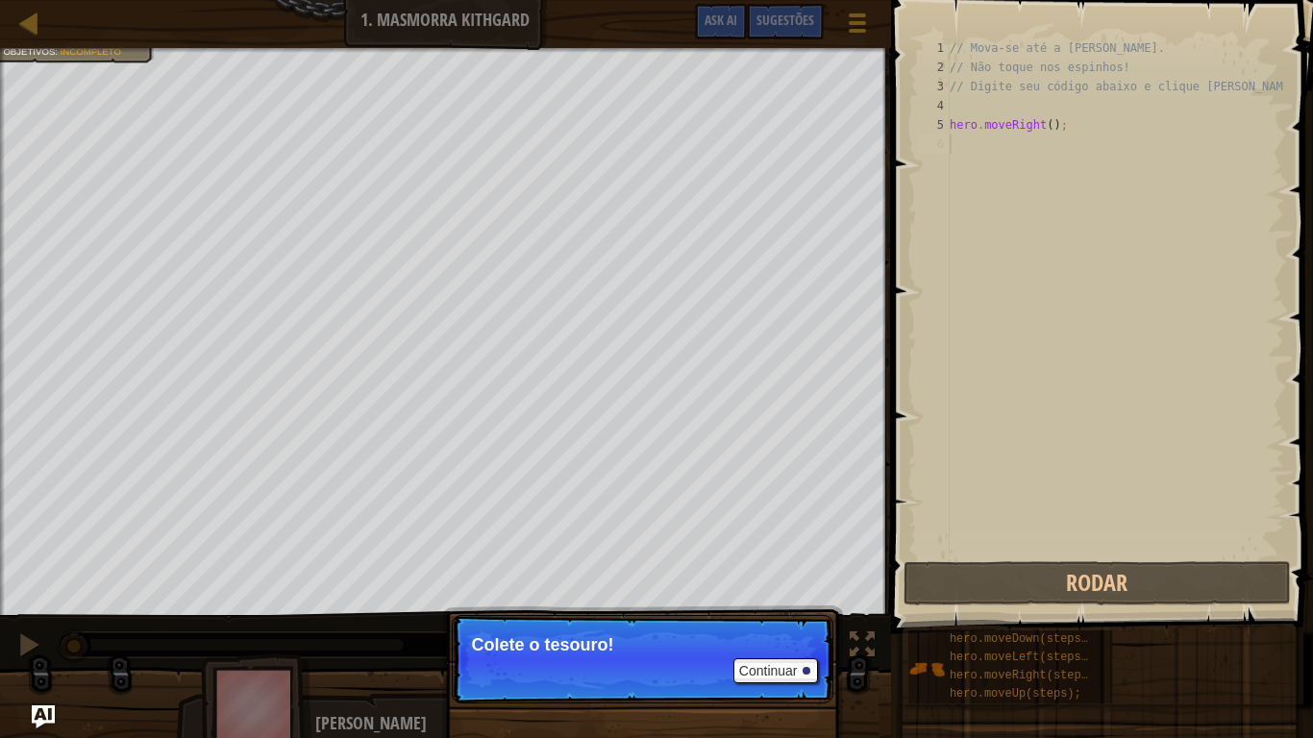
click at [767, 607] on p "Colete o tesouro!" at bounding box center [642, 644] width 341 height 19
click at [767, 607] on p "Continuar Colete o tesouro!" at bounding box center [642, 659] width 381 height 88
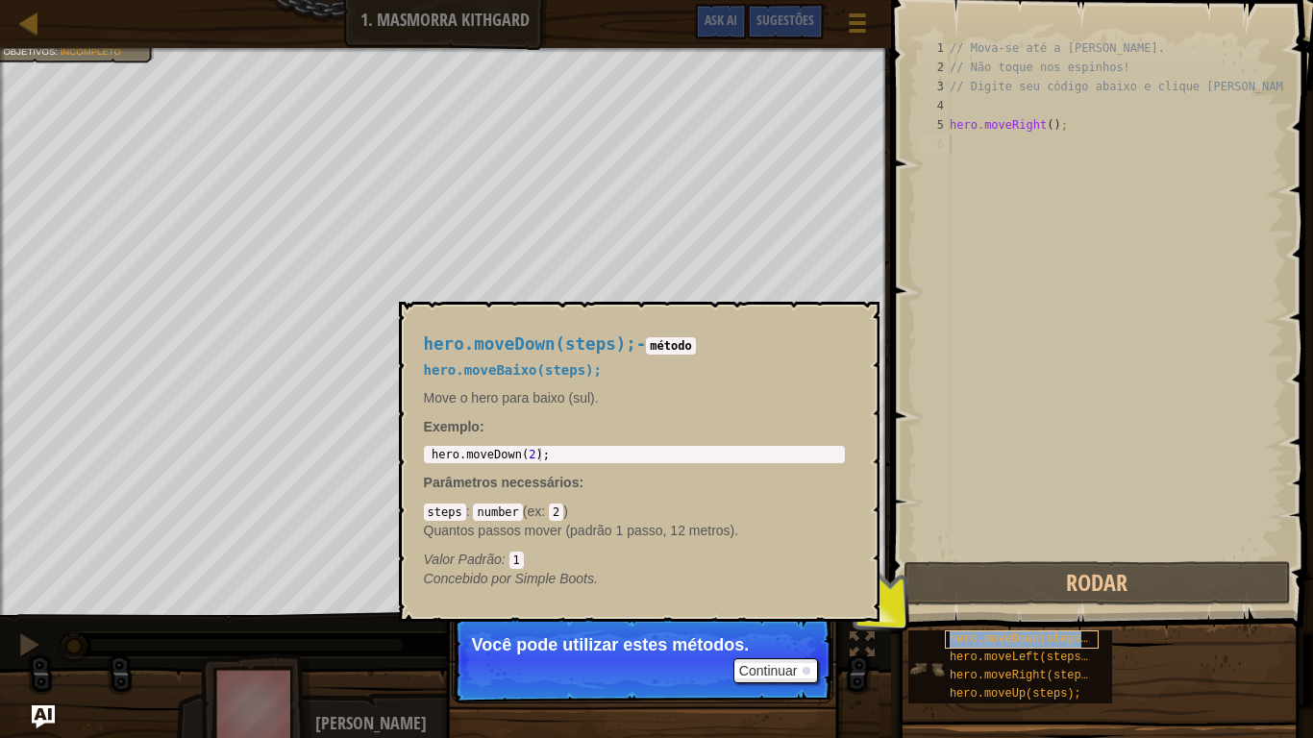
click at [980, 607] on span "hero.moveDown(steps);" at bounding box center [1021, 638] width 145 height 13
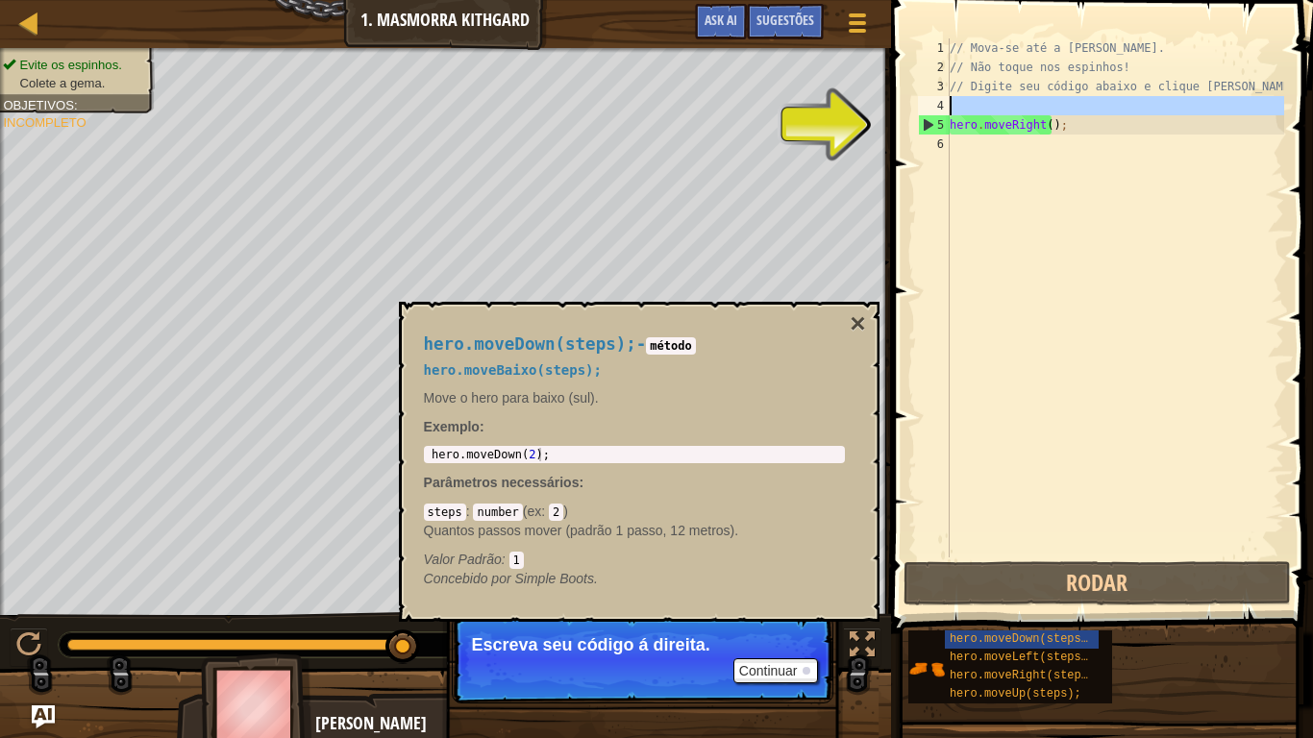
click at [933, 113] on div "4" at bounding box center [934, 105] width 32 height 19
type textarea "hero.moveRight();"
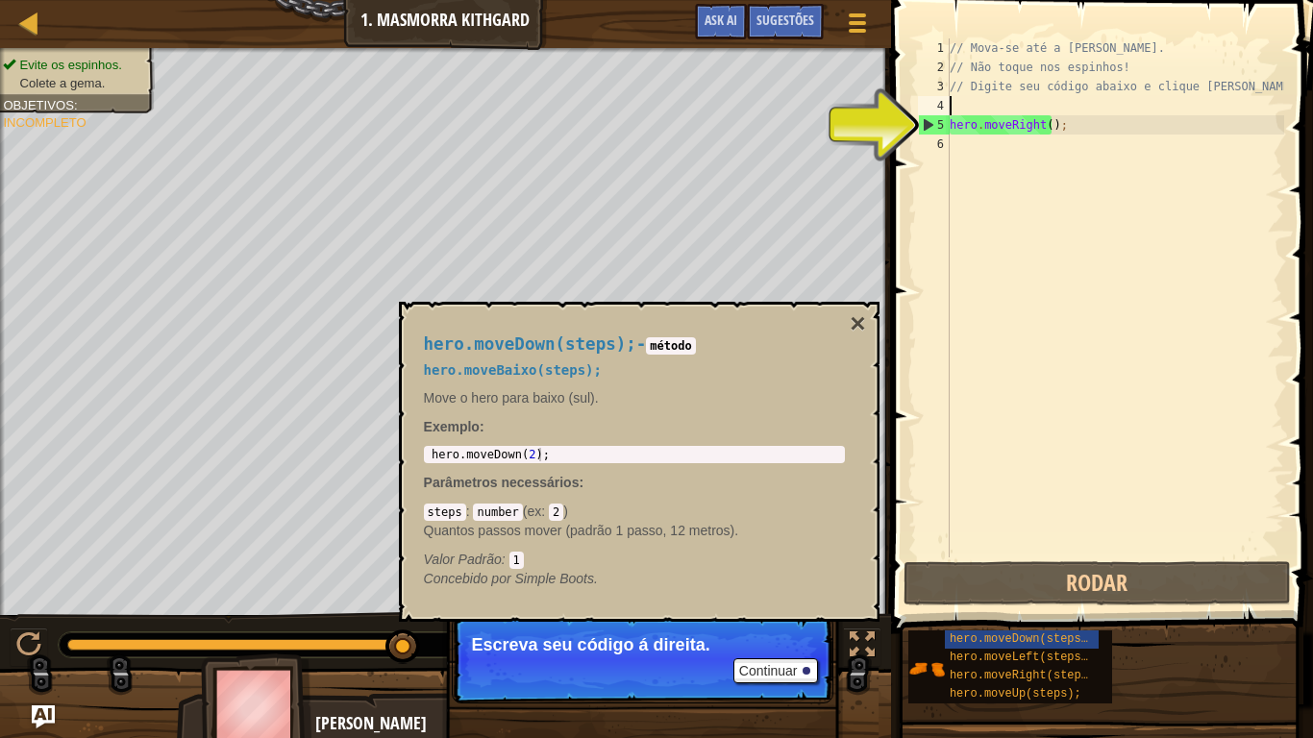
click at [933, 113] on div "4" at bounding box center [934, 105] width 32 height 19
type textarea "hero.moveRight();"
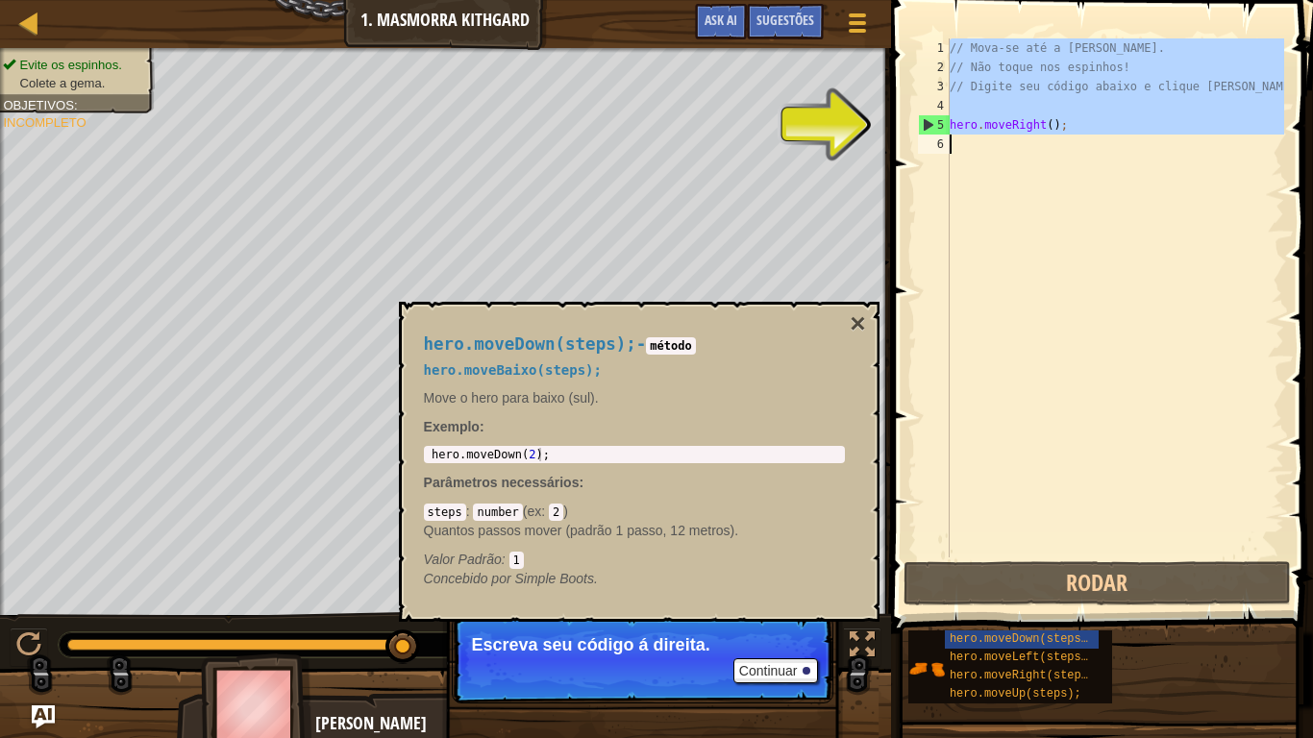
click at [933, 113] on div "4" at bounding box center [934, 105] width 32 height 19
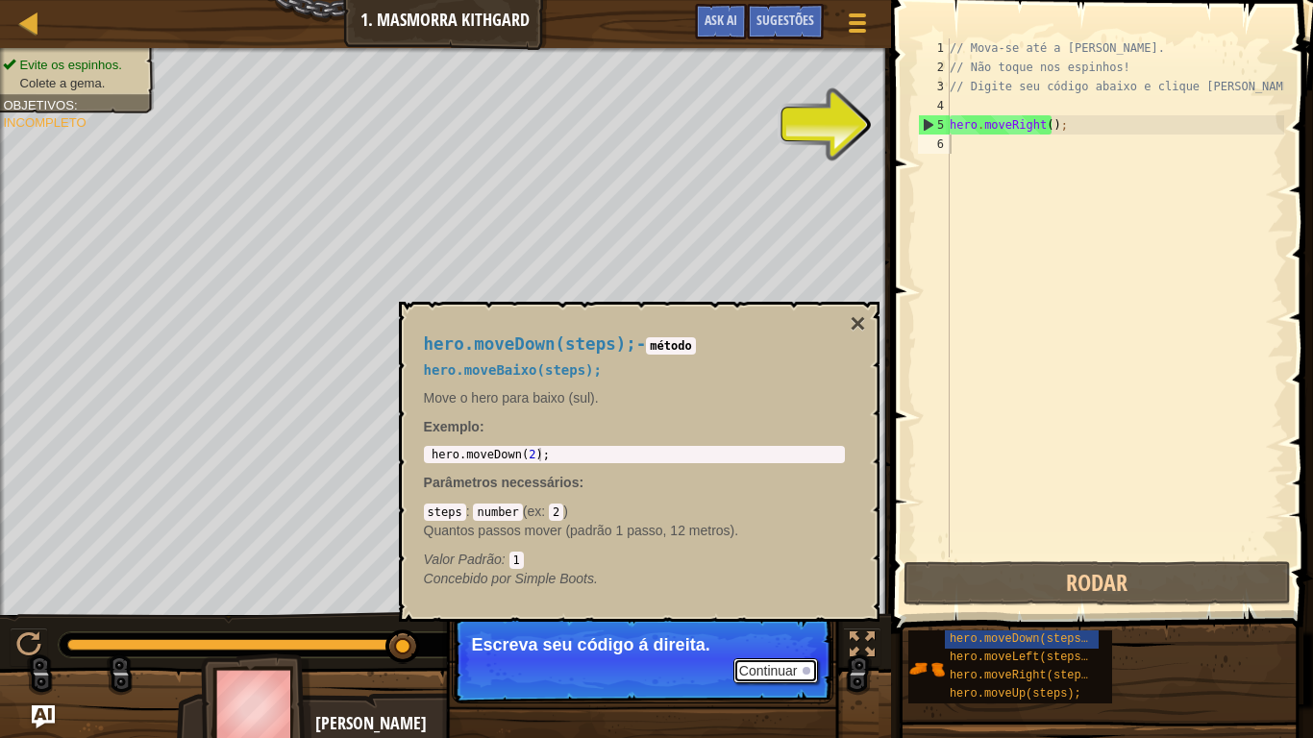
click at [790, 607] on button "Continuar" at bounding box center [775, 670] width 85 height 25
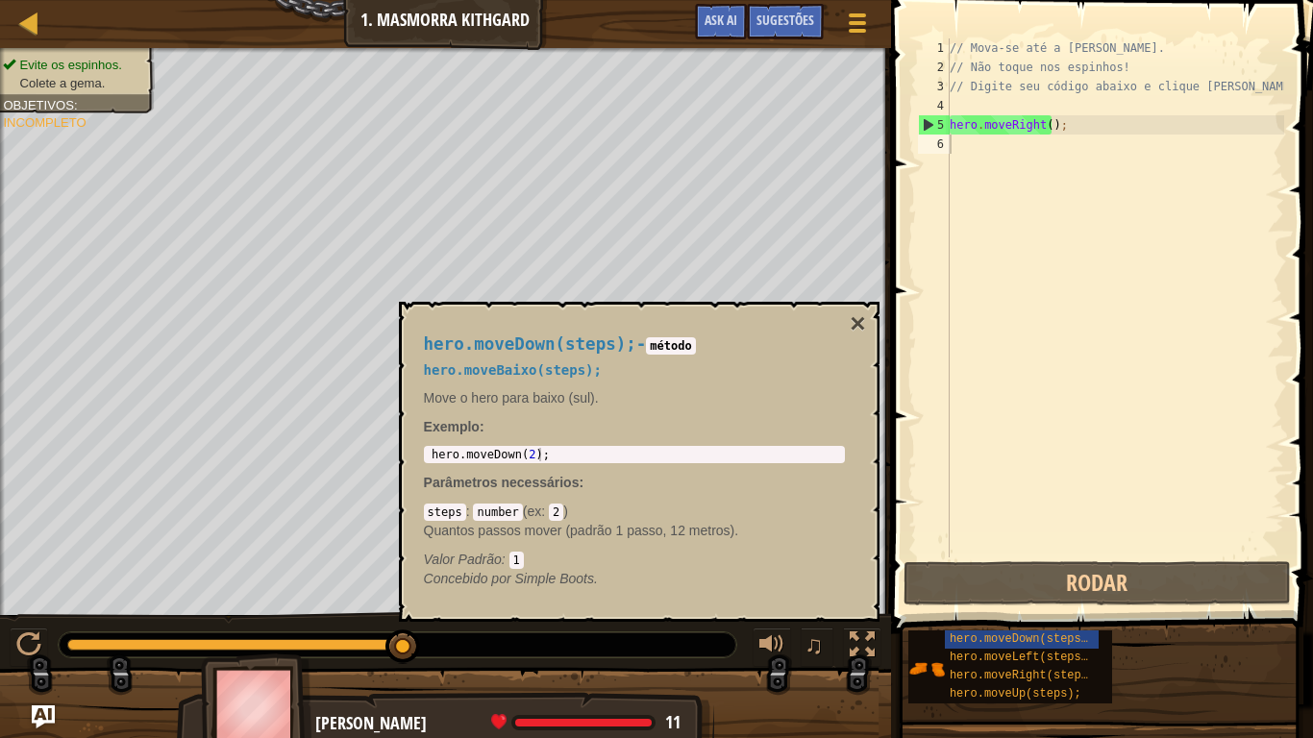
click at [790, 607] on div "Evite os espinhos. Colete a [PERSON_NAME]. Objetivos : Incompleto ♫ [PERSON_NAM…" at bounding box center [656, 397] width 1313 height 698
type textarea "hero.moveDown(2);"
click at [773, 448] on div "hero . moveDown ( 2 ) ;" at bounding box center [634, 468] width 413 height 40
drag, startPoint x: 773, startPoint y: 448, endPoint x: 773, endPoint y: 459, distance: 11.5
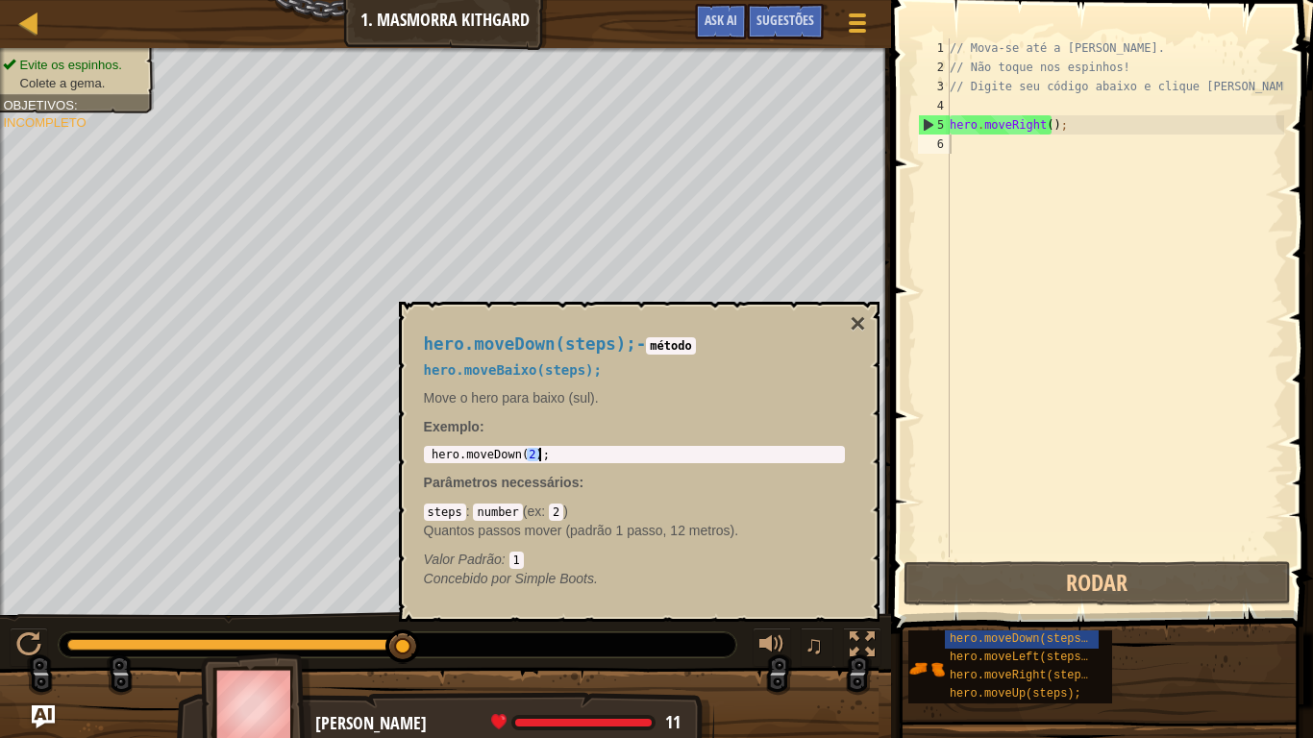
click at [773, 459] on div "hero . moveDown ( 2 ) ;" at bounding box center [634, 468] width 413 height 40
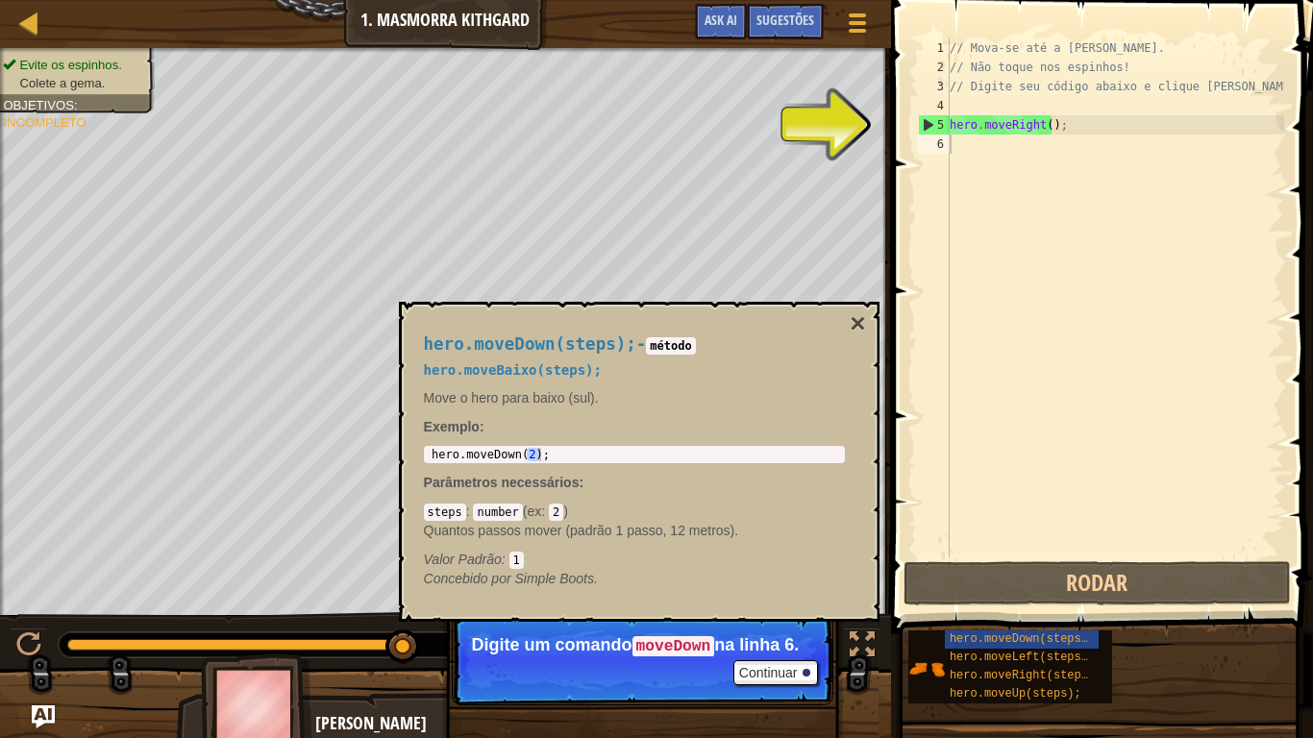
click at [772, 607] on p "Digite um comando moveDown na linha 6." at bounding box center [642, 645] width 341 height 21
drag, startPoint x: 785, startPoint y: 721, endPoint x: 802, endPoint y: 673, distance: 51.1
click at [802, 607] on div at bounding box center [806, 673] width 8 height 8
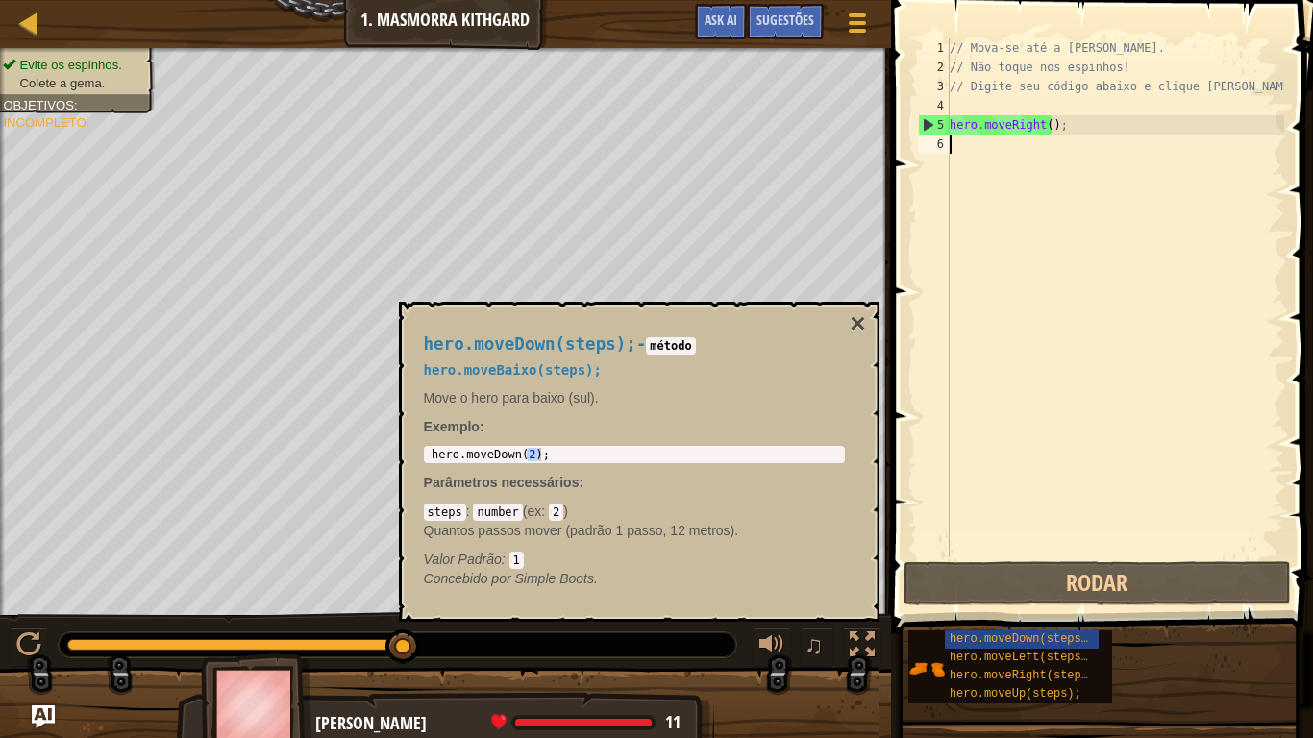
click at [802, 607] on div "Evite os espinhos. Colete a [PERSON_NAME]. Objetivos : Incompleto ♫ [PERSON_NAM…" at bounding box center [656, 397] width 1313 height 698
drag, startPoint x: 802, startPoint y: 673, endPoint x: 605, endPoint y: 448, distance: 298.9
click at [605, 0] on body "Mapa Introdução à Ciência da Computação 1. Masmorra Kithgard Menu do Jogo Pront…" at bounding box center [656, 0] width 1313 height 0
click at [605, 448] on div "hero . moveDown ( 2 ) ;" at bounding box center [634, 454] width 413 height 13
click at [605, 448] on div "hero . moveDown ( 2 ) ;" at bounding box center [634, 468] width 413 height 40
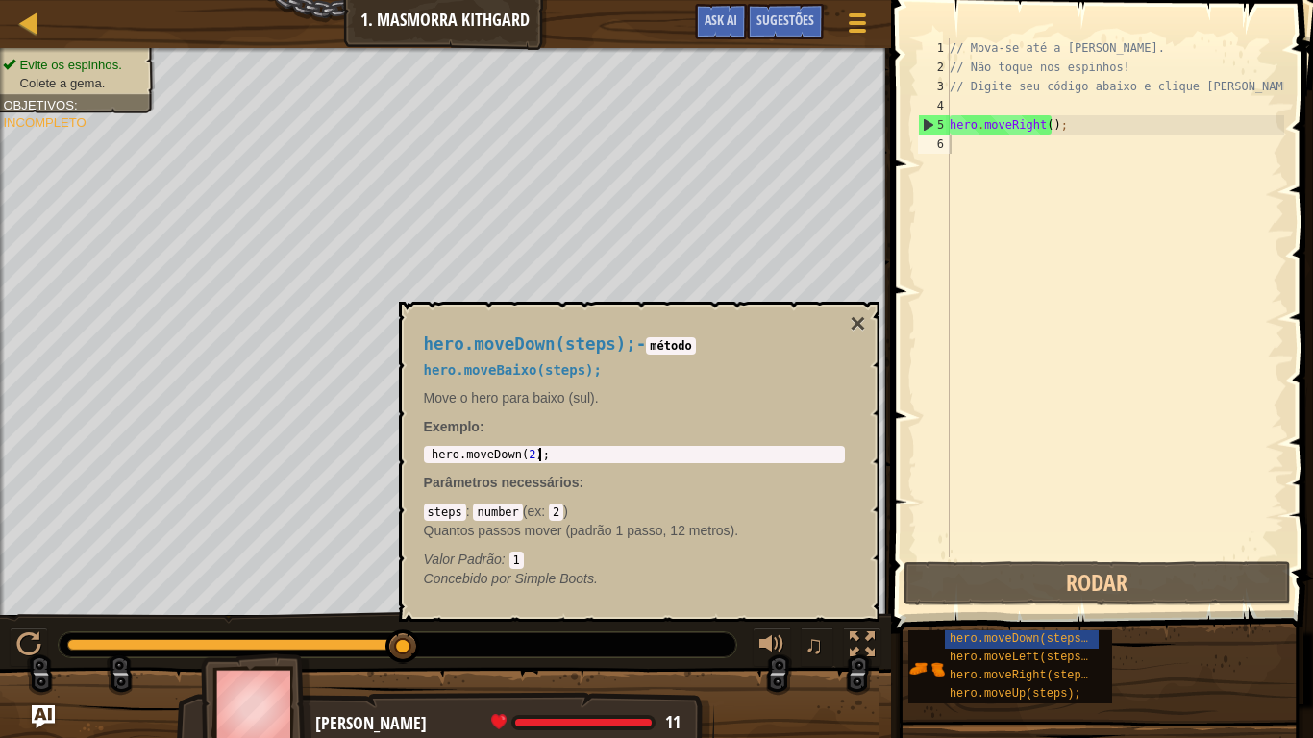
click at [578, 454] on div "hero . moveDown ( 2 ) ;" at bounding box center [634, 468] width 413 height 40
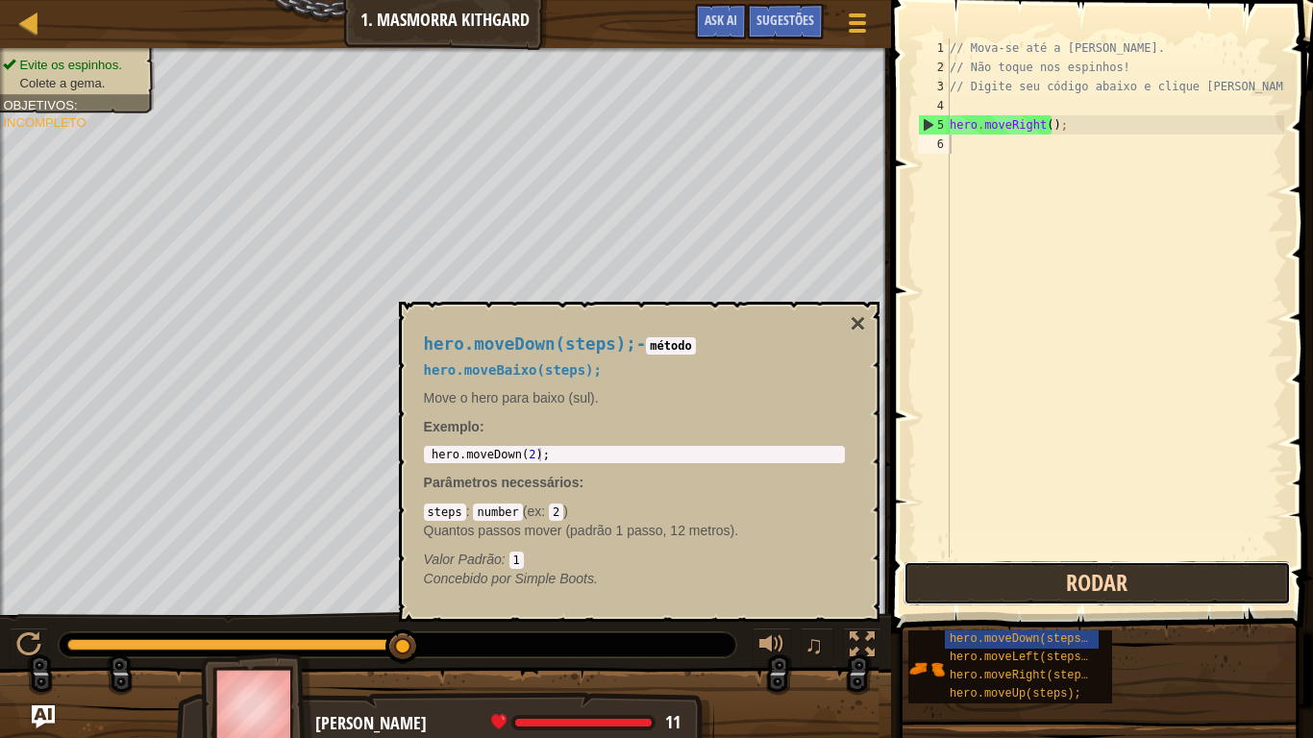
click at [978, 566] on button "Rodar" at bounding box center [1096, 583] width 387 height 44
click at [988, 573] on button "Rodar" at bounding box center [1096, 583] width 387 height 44
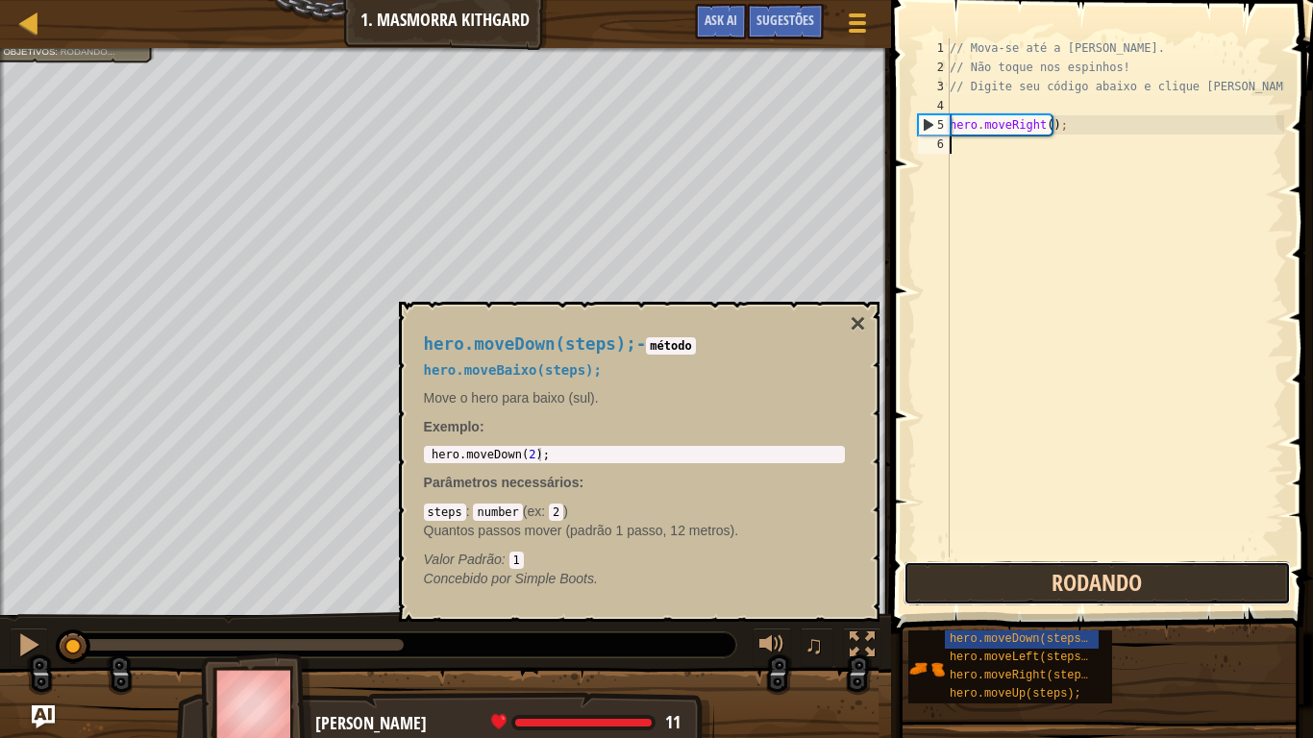
click at [988, 573] on button "Rodando" at bounding box center [1096, 583] width 387 height 44
click at [988, 573] on button "Rodar" at bounding box center [1096, 583] width 387 height 44
click at [951, 575] on button "Rodar" at bounding box center [1096, 583] width 387 height 44
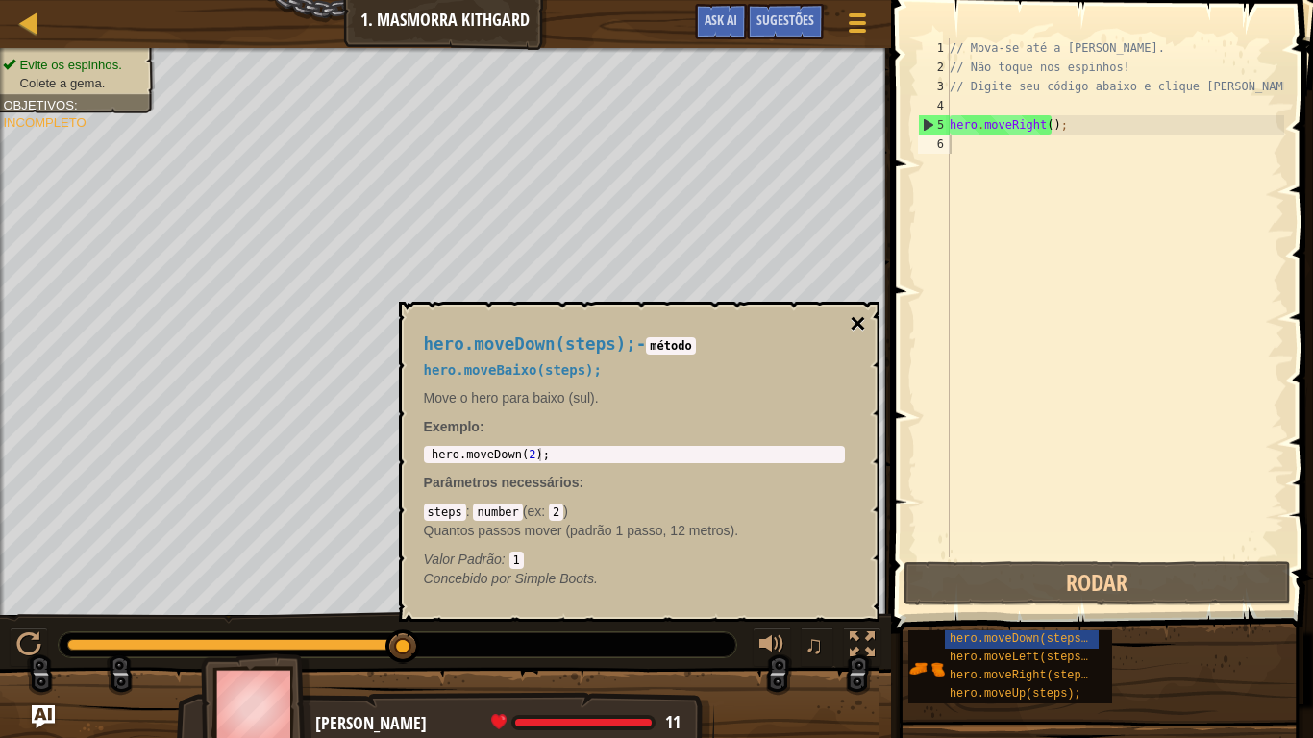
click at [851, 320] on button "×" at bounding box center [856, 323] width 15 height 27
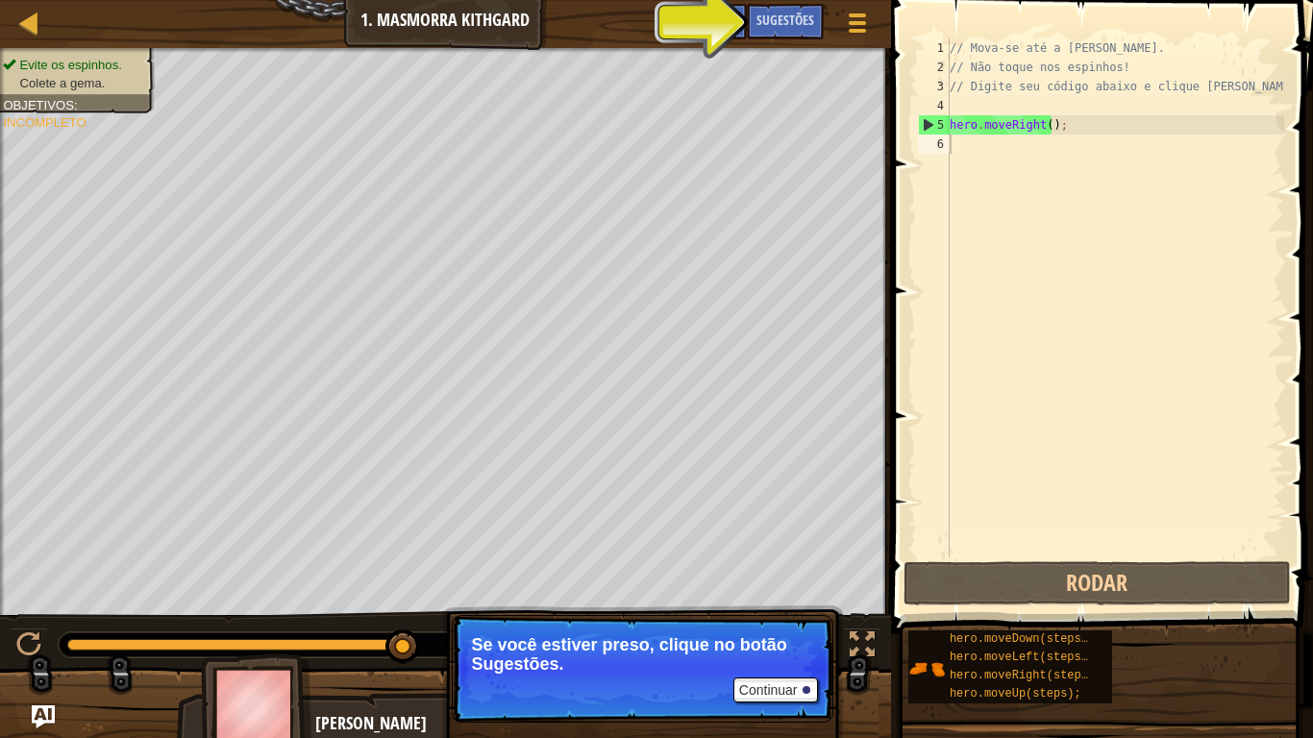
drag, startPoint x: 742, startPoint y: 619, endPoint x: 899, endPoint y: 638, distance: 158.7
click at [899, 607] on div "Mapa Introdução à Ciência da Computação 1. Masmorra Kithgard Menu do Jogo Pront…" at bounding box center [656, 369] width 1313 height 738
click at [790, 607] on button "Continuar" at bounding box center [775, 689] width 85 height 25
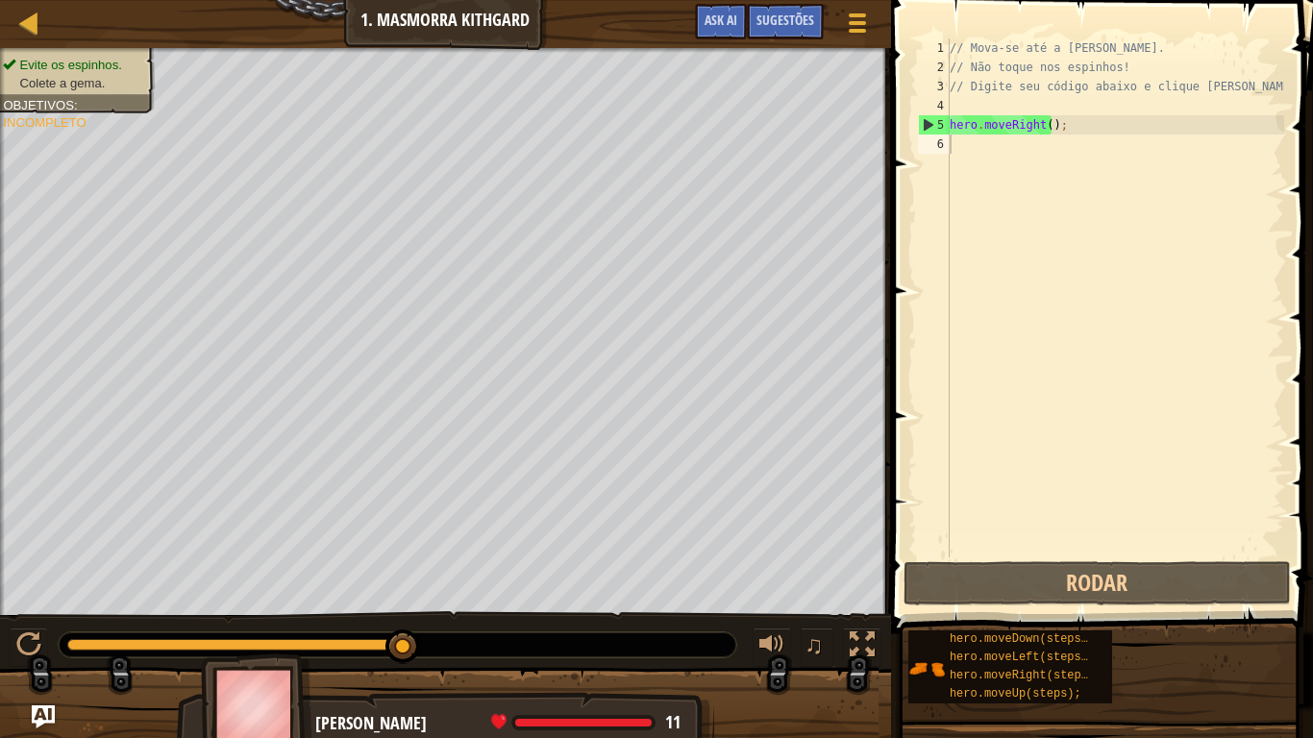
click at [790, 607] on div at bounding box center [445, 715] width 891 height 96
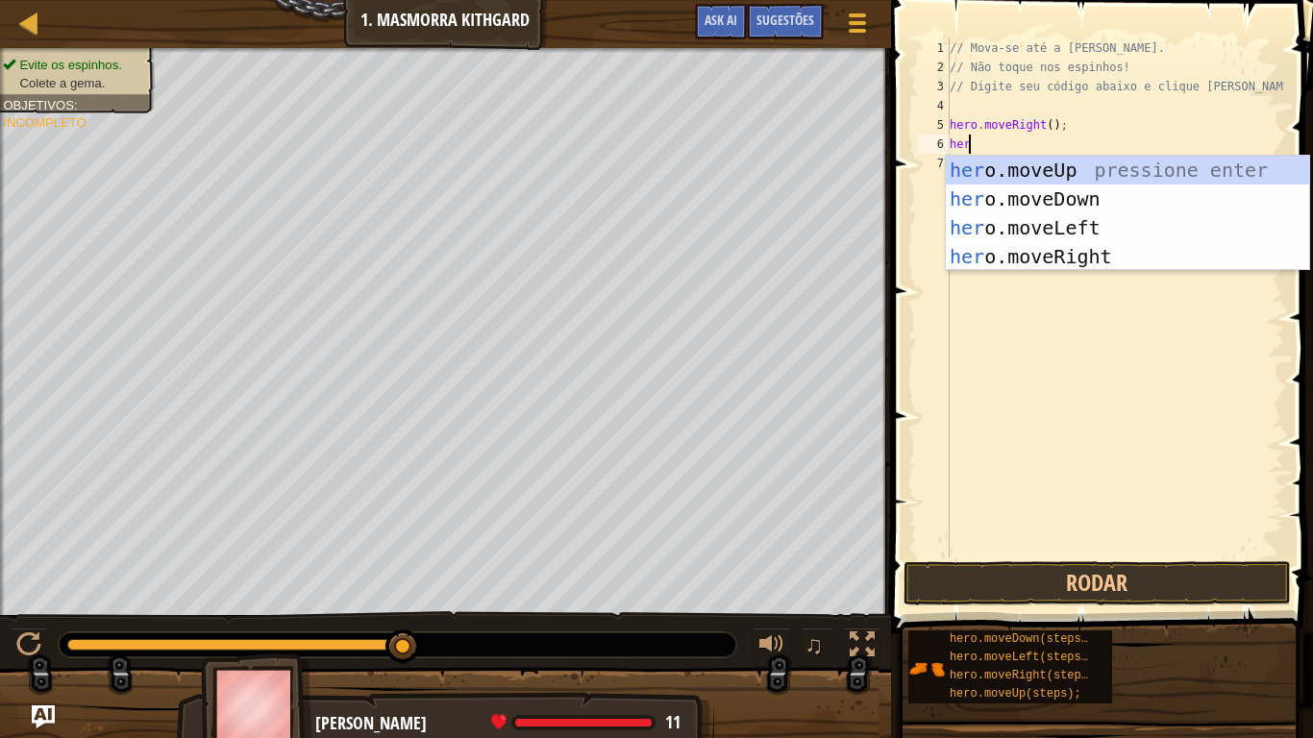
type textarea "he"
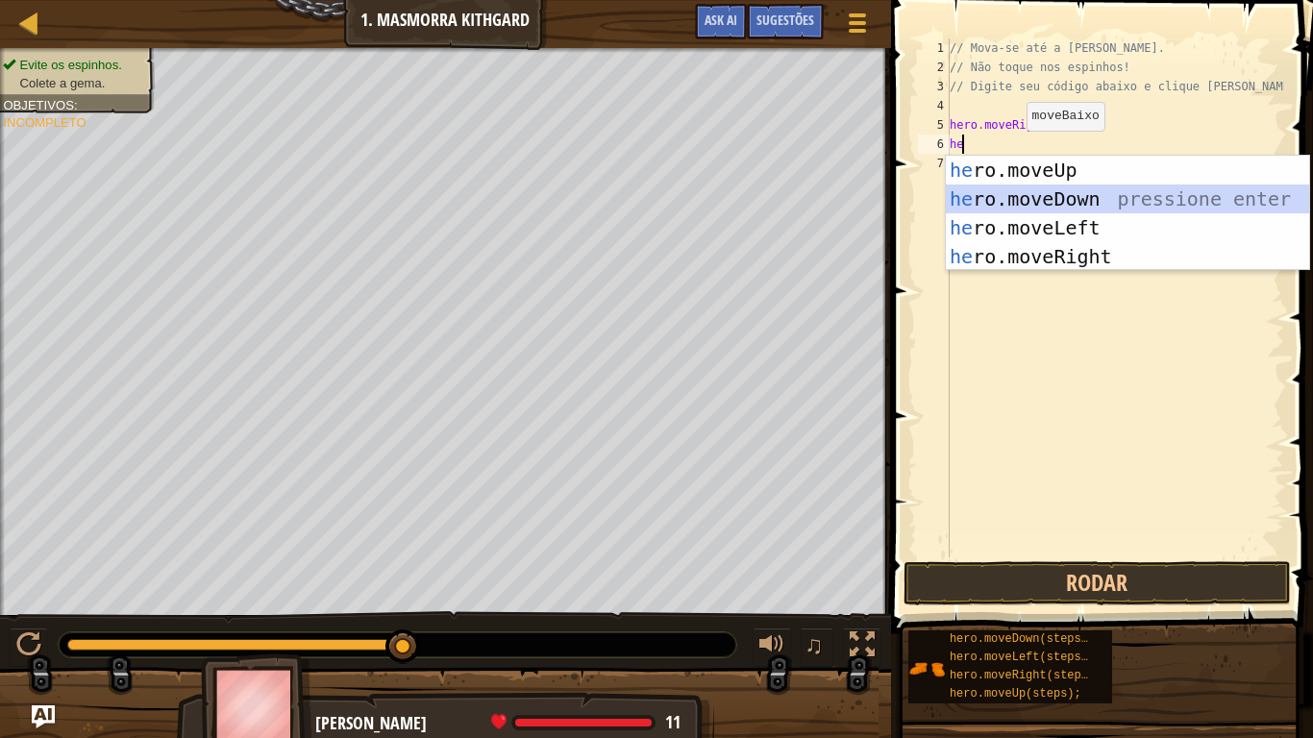
click at [1007, 191] on div "he ro.moveUp pressione enter he ro.moveDown pressione enter he ro.moveLeft pres…" at bounding box center [1126, 242] width 363 height 173
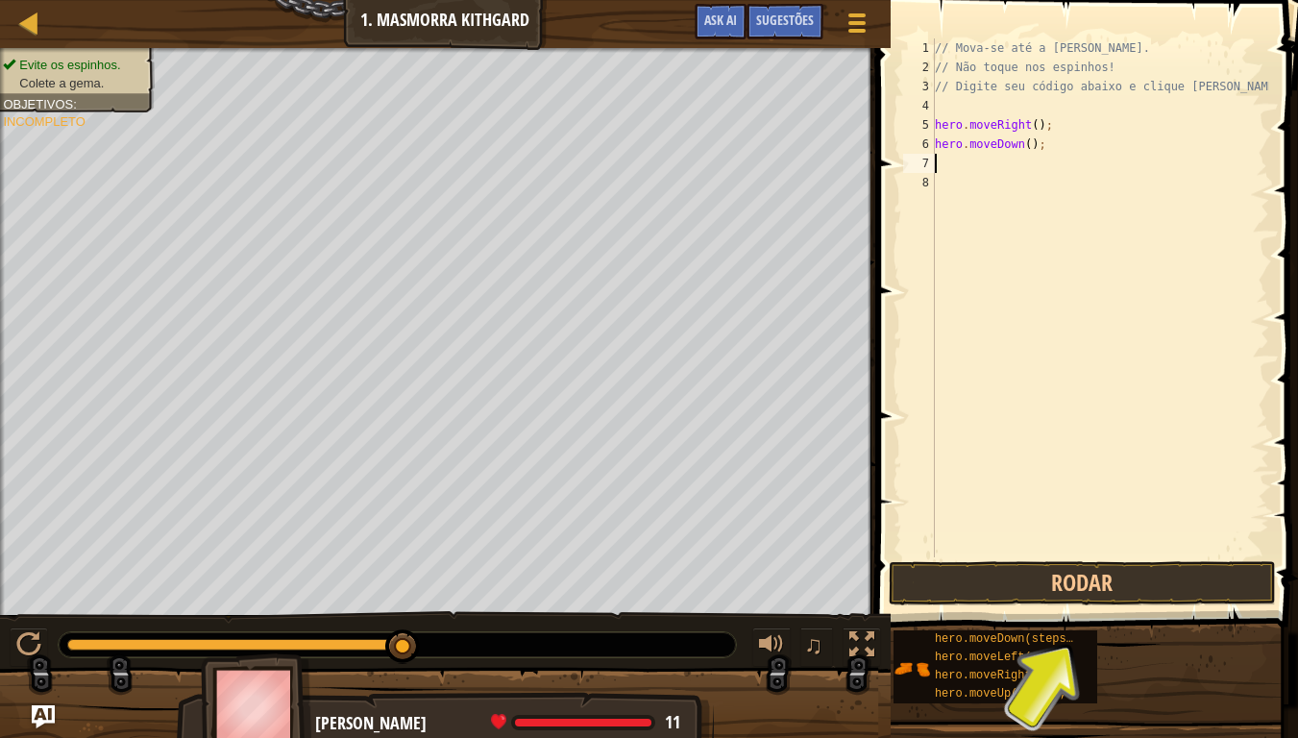
click at [946, 160] on div "// Mova-se até a [PERSON_NAME]. // Não toque nos espinhos! // Digite seu código…" at bounding box center [1100, 316] width 338 height 557
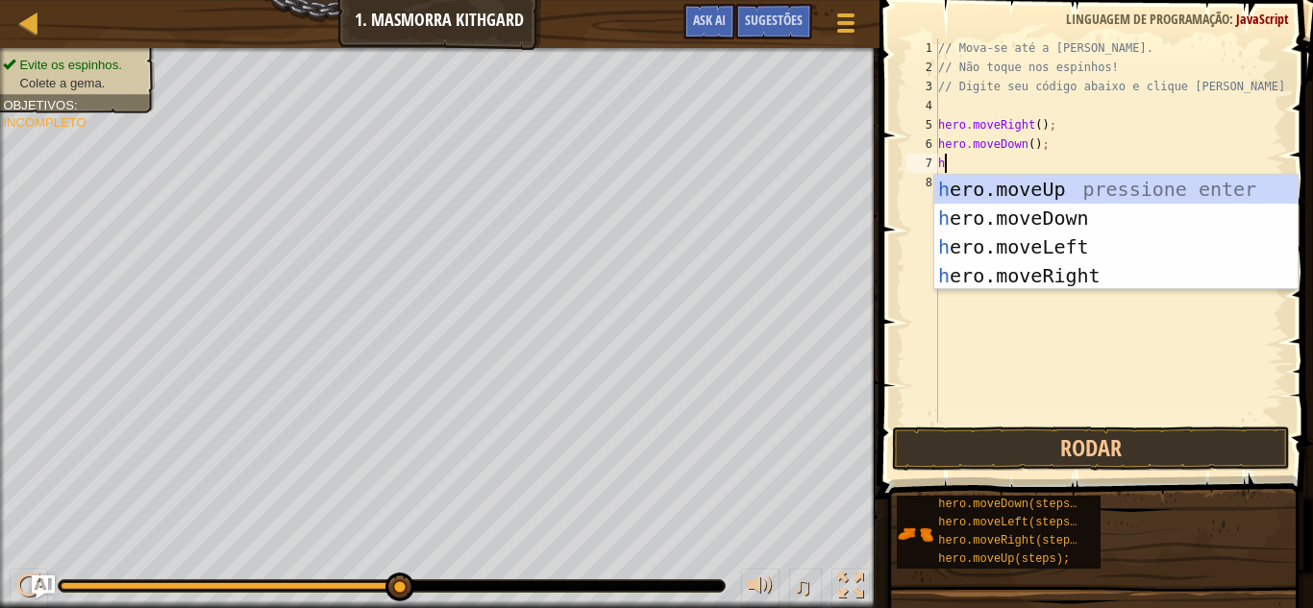
type textarea "he"
click at [1126, 275] on div "he ro.moveUp pressione enter he ro.moveDown pressione enter he ro.moveLeft pres…" at bounding box center [1115, 261] width 363 height 173
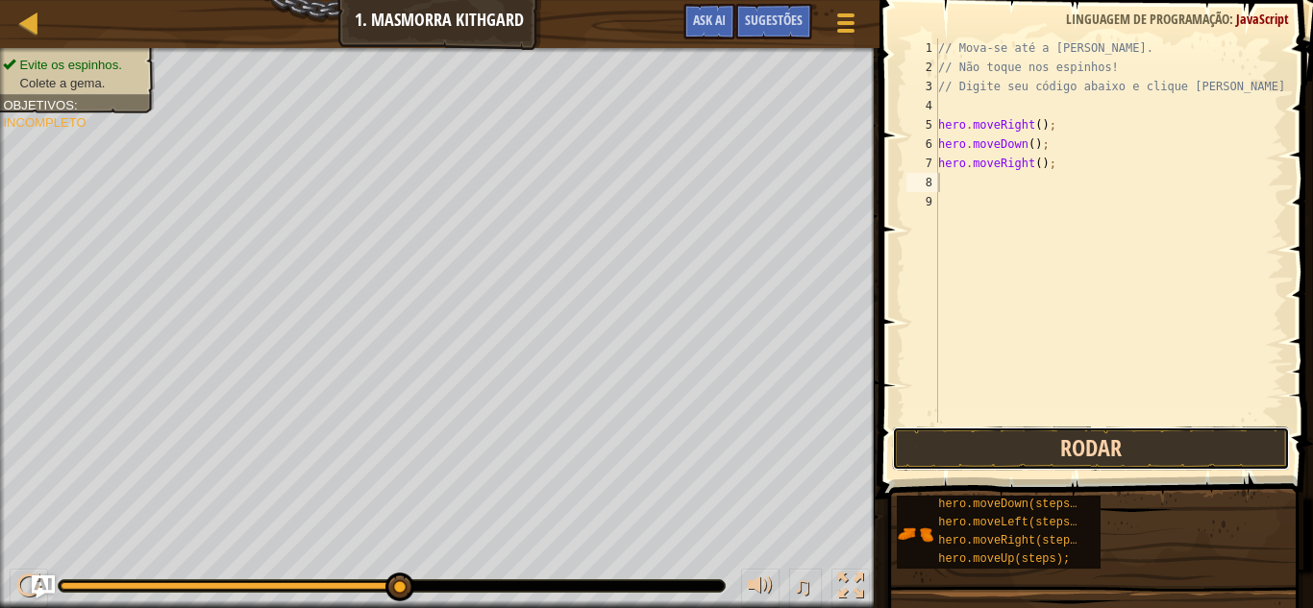
click at [953, 447] on button "Rodar" at bounding box center [1091, 449] width 399 height 44
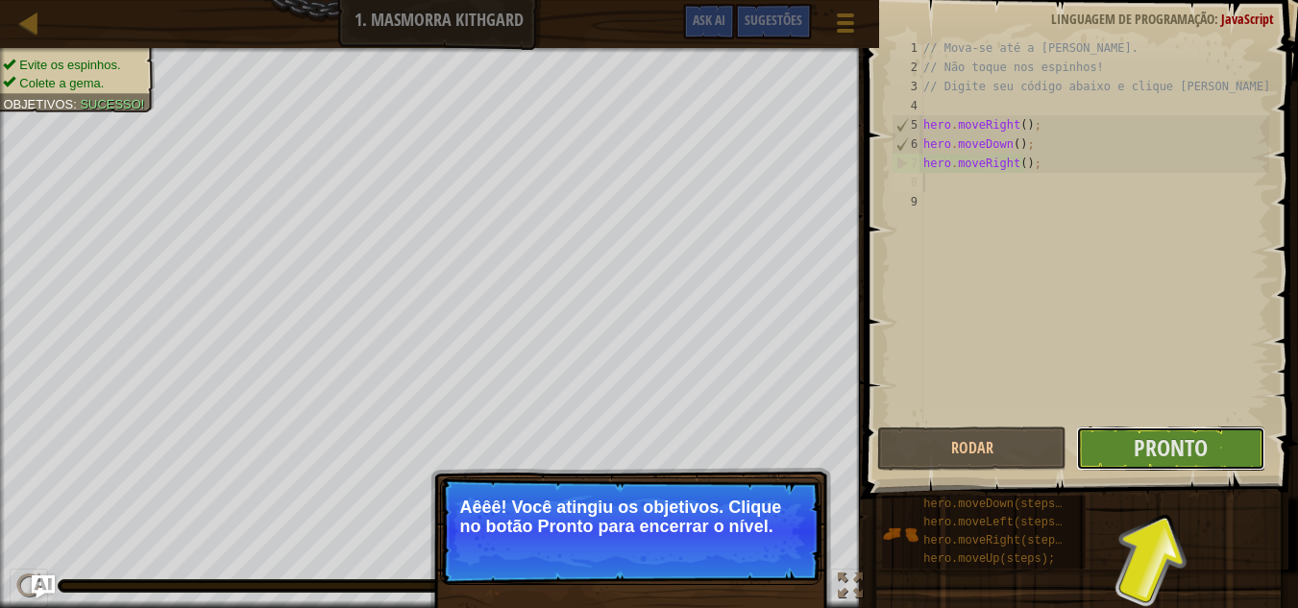
drag, startPoint x: 1164, startPoint y: 434, endPoint x: 1196, endPoint y: 404, distance: 44.9
click at [1184, 411] on div "1 2 3 4 5 6 7 8 9 // Mova-se até a [PERSON_NAME]. // Não toque nos espinhos! //…" at bounding box center [1078, 287] width 439 height 555
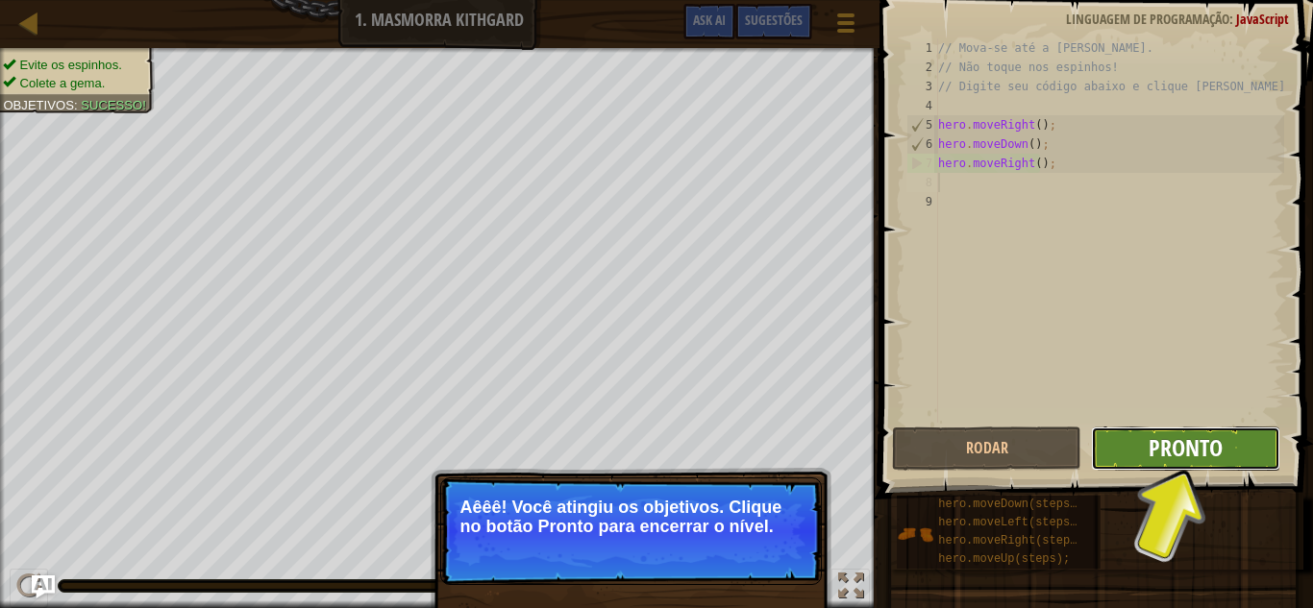
click at [1199, 448] on span "Pronto" at bounding box center [1185, 447] width 74 height 31
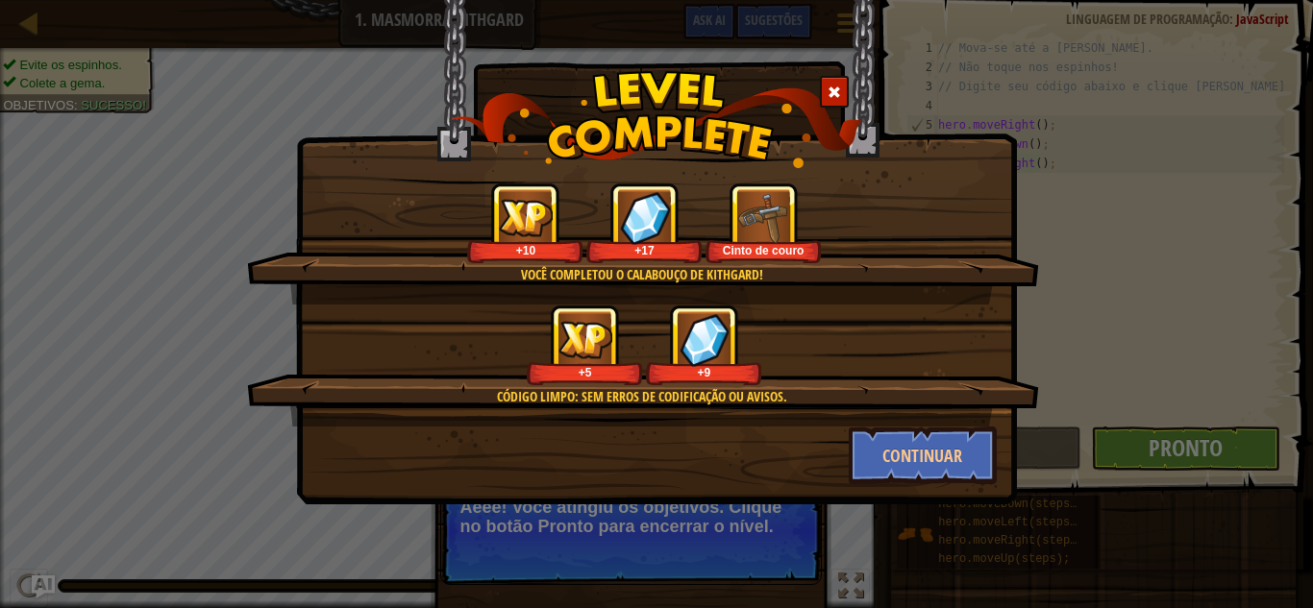
click at [842, 81] on div at bounding box center [834, 92] width 29 height 32
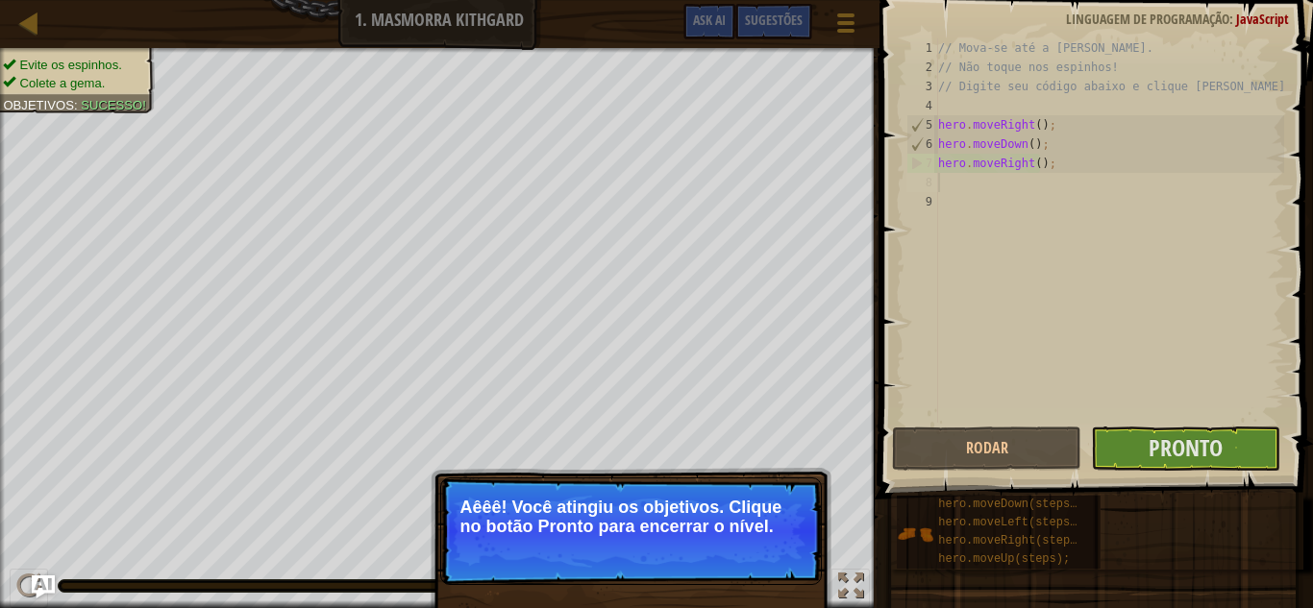
click at [760, 526] on p "Aêêê! Você atingiu os objetivos. Clique no botão Pronto para encerrar o nível." at bounding box center [630, 517] width 341 height 38
click at [591, 570] on p "Aêêê! Você atingiu os objetivos. Clique no botão Pronto para encerrar o nível." at bounding box center [630, 532] width 381 height 108
drag, startPoint x: 591, startPoint y: 570, endPoint x: 1221, endPoint y: 455, distance: 640.6
click at [1221, 455] on div "Mapa Introdução à Ciência da Computação 1. Masmorra Kithgard Menu do Jogo Pront…" at bounding box center [656, 304] width 1313 height 608
click at [1221, 455] on span "Pronto" at bounding box center [1185, 447] width 74 height 31
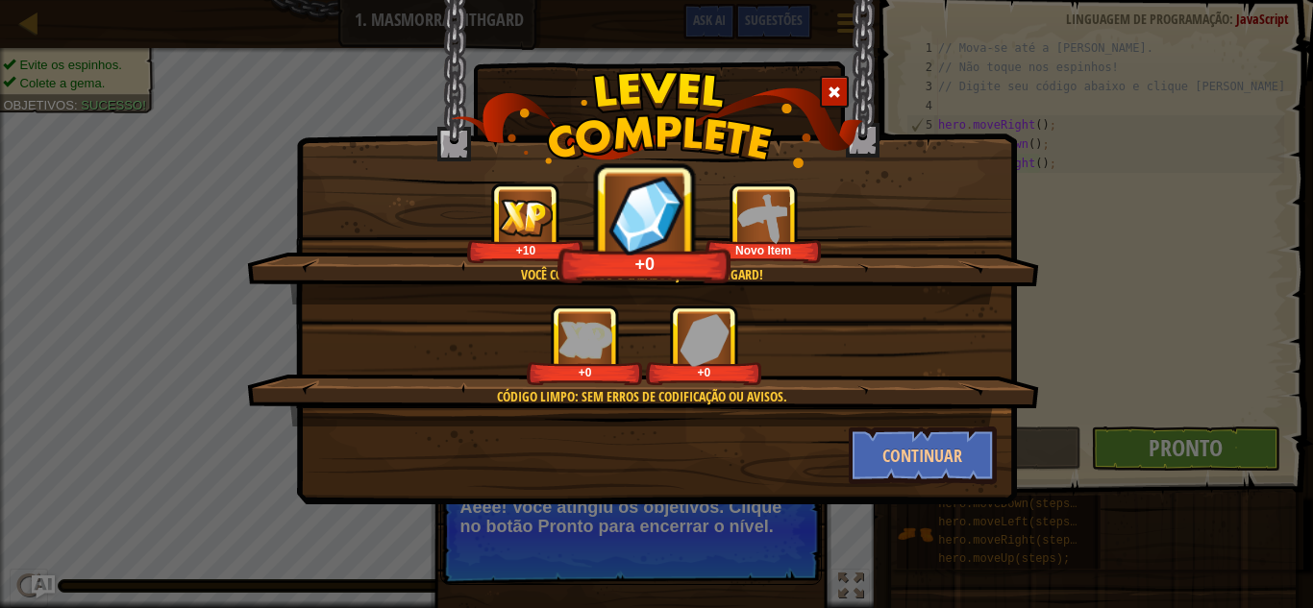
click at [838, 72] on img at bounding box center [657, 119] width 412 height 97
click at [837, 72] on img at bounding box center [657, 119] width 412 height 97
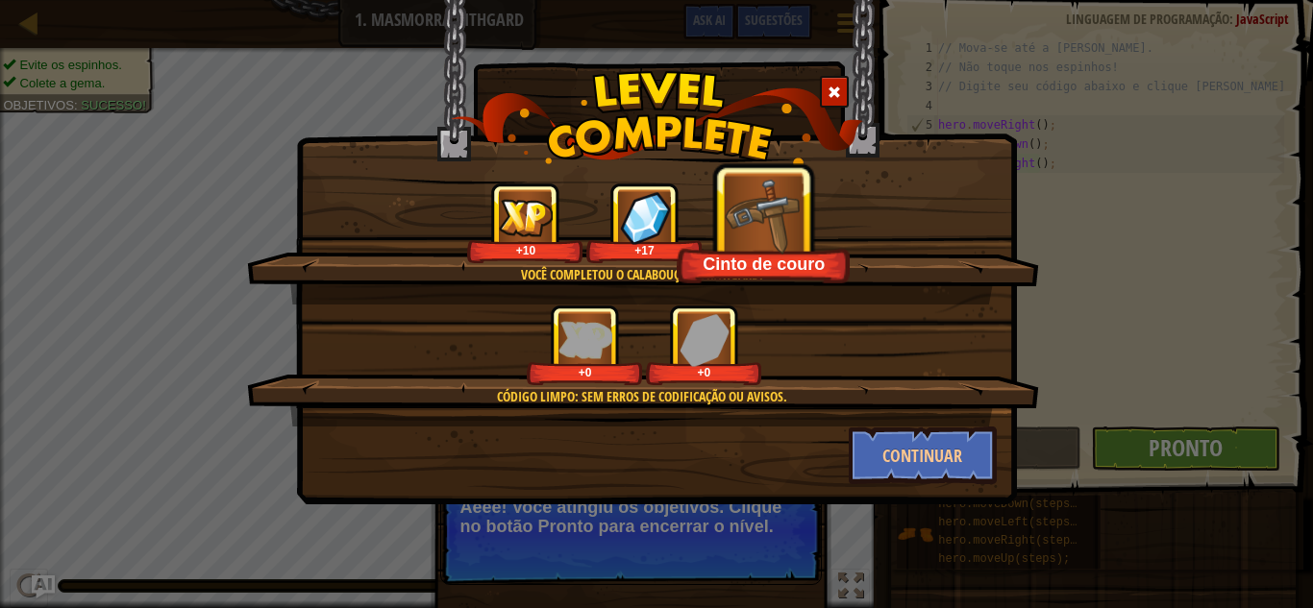
click at [837, 72] on img at bounding box center [657, 119] width 412 height 97
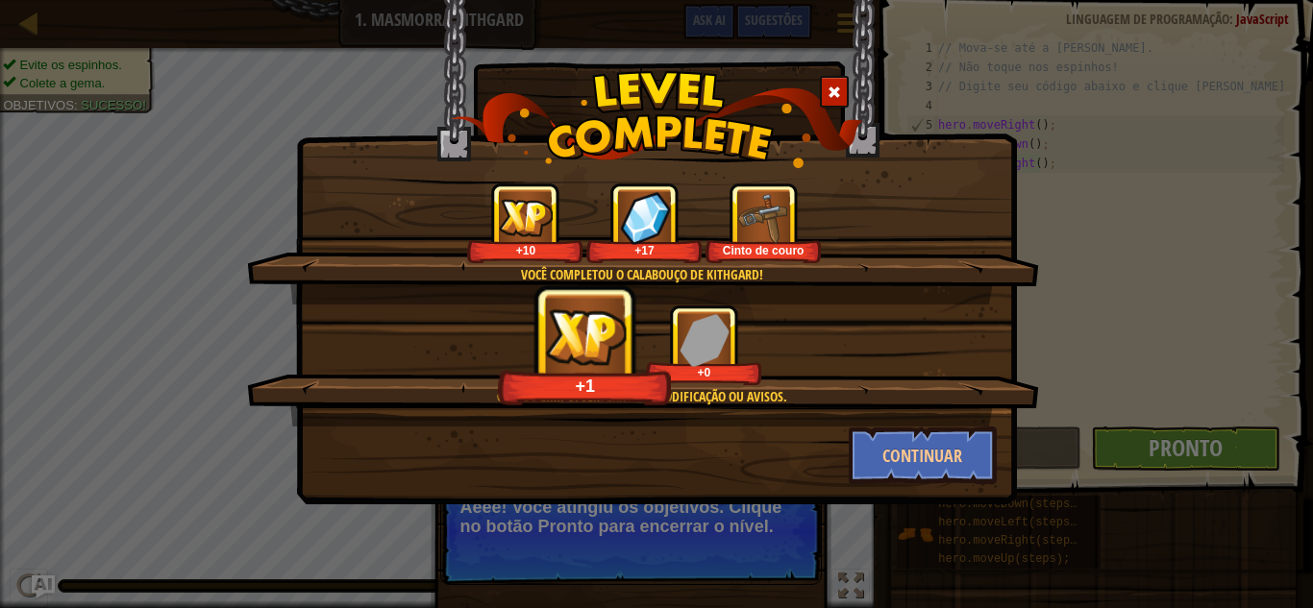
drag, startPoint x: 837, startPoint y: 72, endPoint x: 824, endPoint y: 56, distance: 20.6
click at [824, 56] on div "Você completou o Calabouço de Kithgard! +10 +17 [PERSON_NAME] de couro Código L…" at bounding box center [656, 203] width 721 height 409
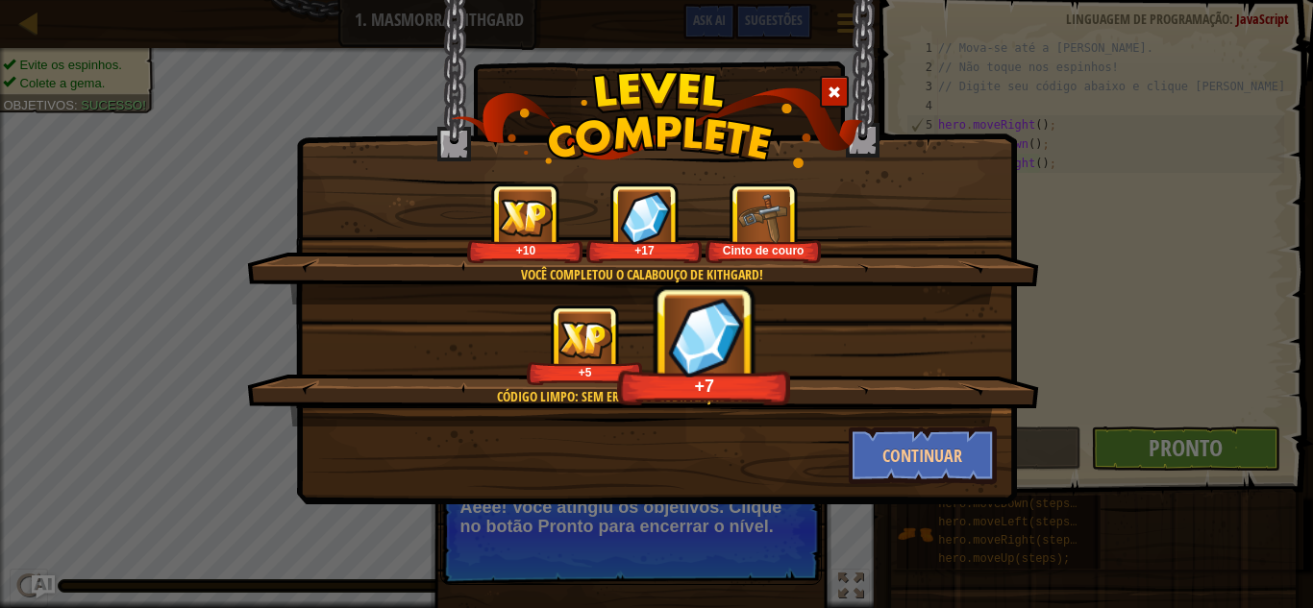
click at [825, 66] on div "Você completou o Calabouço de Kithgard! +10 +17 [PERSON_NAME] de couro Código L…" at bounding box center [656, 203] width 721 height 409
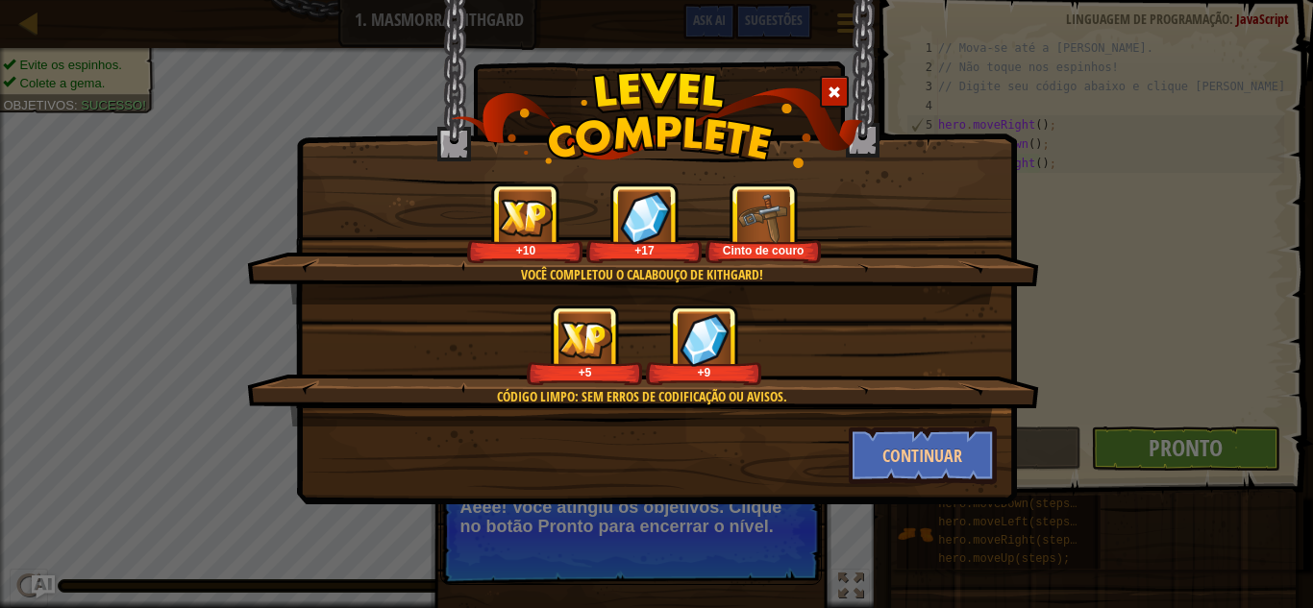
click at [832, 96] on span at bounding box center [833, 92] width 13 height 13
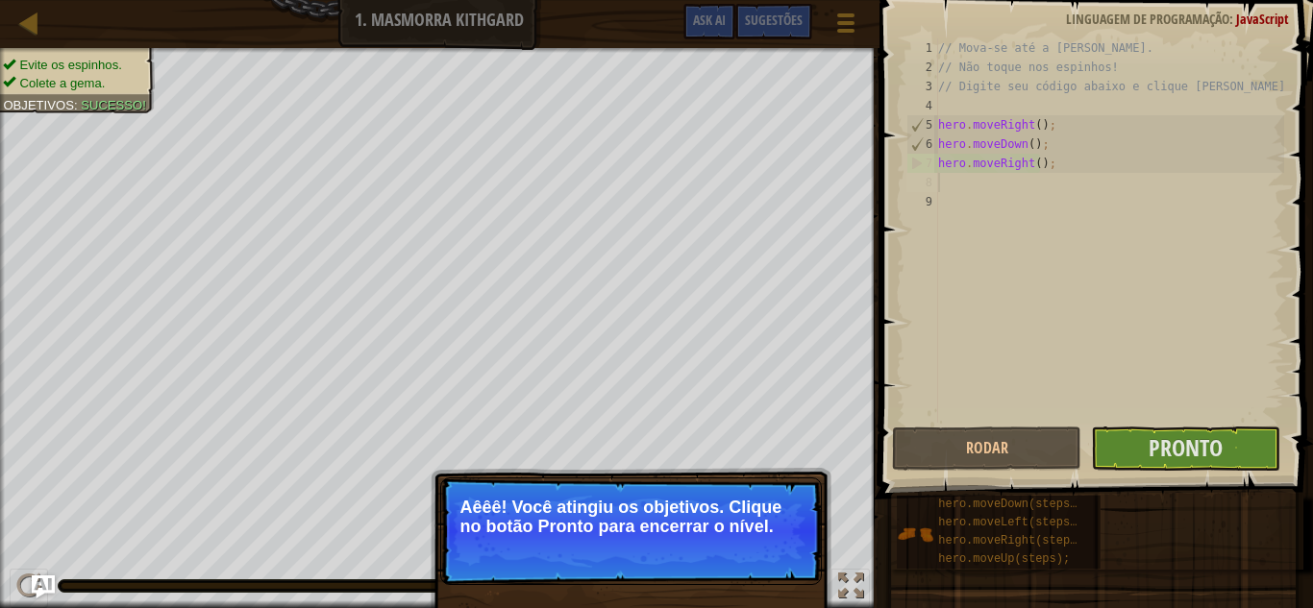
click at [698, 478] on div "Evite os espinhos. Colete a [PERSON_NAME]. Objetivos : Sucesso! ♫ [PERSON_NAME]…" at bounding box center [656, 328] width 1313 height 560
click at [698, 478] on p "Aêêê! Você atingiu os objetivos. Clique no botão Pronto para encerrar o nível." at bounding box center [630, 532] width 381 height 108
click at [697, 491] on p "Aêêê! Você atingiu os objetivos. Clique no botão Pronto para encerrar o nível." at bounding box center [630, 532] width 381 height 108
click at [866, 501] on div "Evite os espinhos. Colete a [PERSON_NAME]. Objetivos : Sucesso! ♫ [PERSON_NAME]…" at bounding box center [656, 328] width 1313 height 560
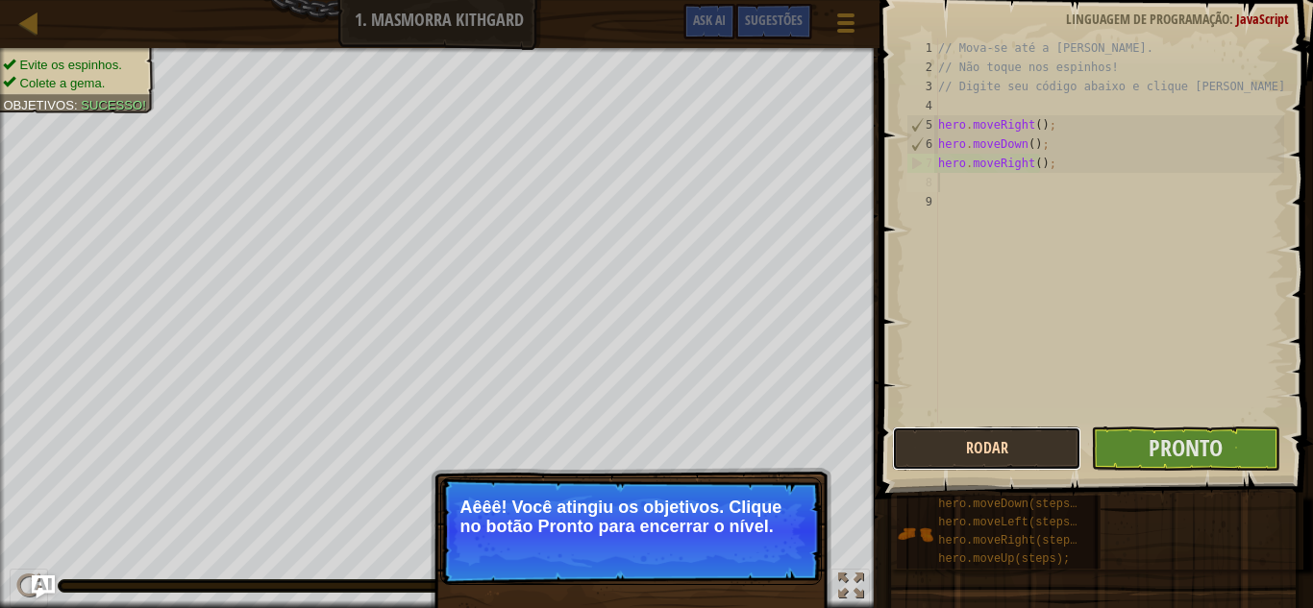
drag, startPoint x: 987, startPoint y: 466, endPoint x: 995, endPoint y: 427, distance: 40.3
click at [995, 427] on button "Rodar" at bounding box center [986, 449] width 189 height 44
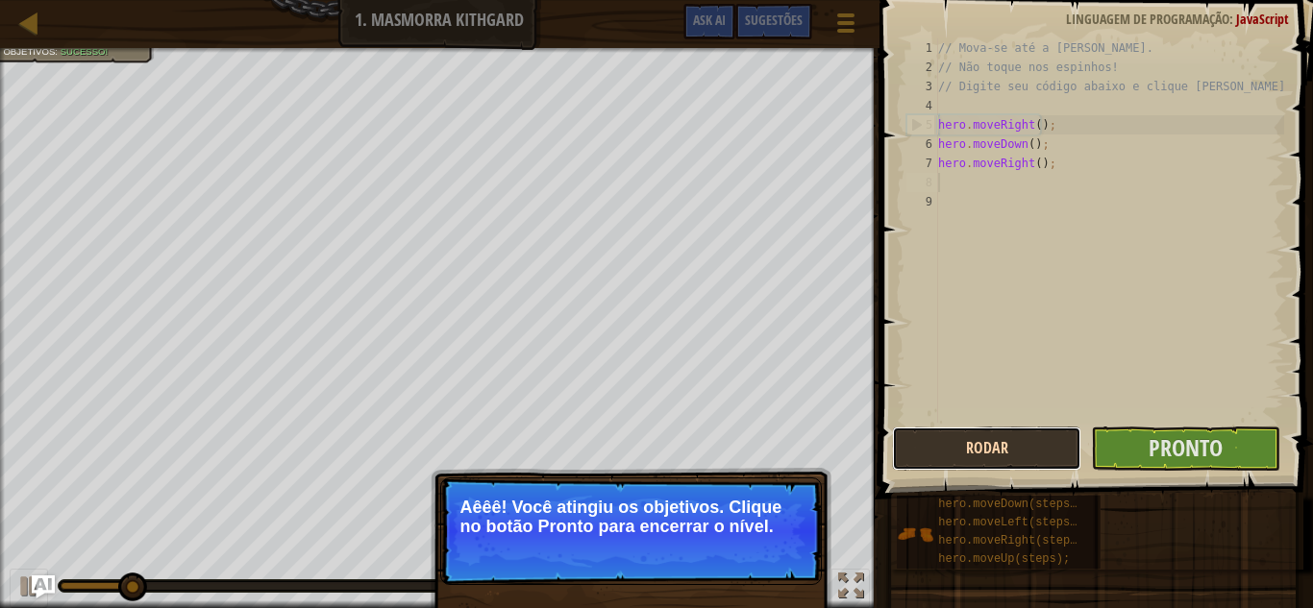
click at [995, 427] on button "Rodar" at bounding box center [986, 449] width 189 height 44
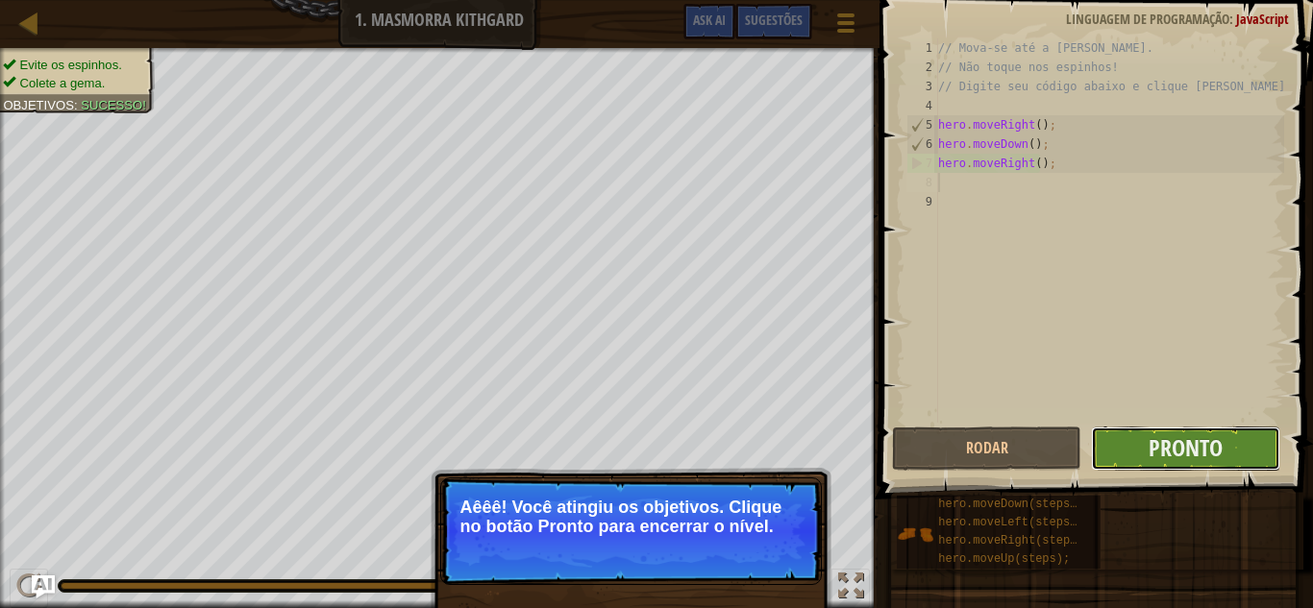
click at [1091, 439] on button "Pronto" at bounding box center [1185, 449] width 189 height 44
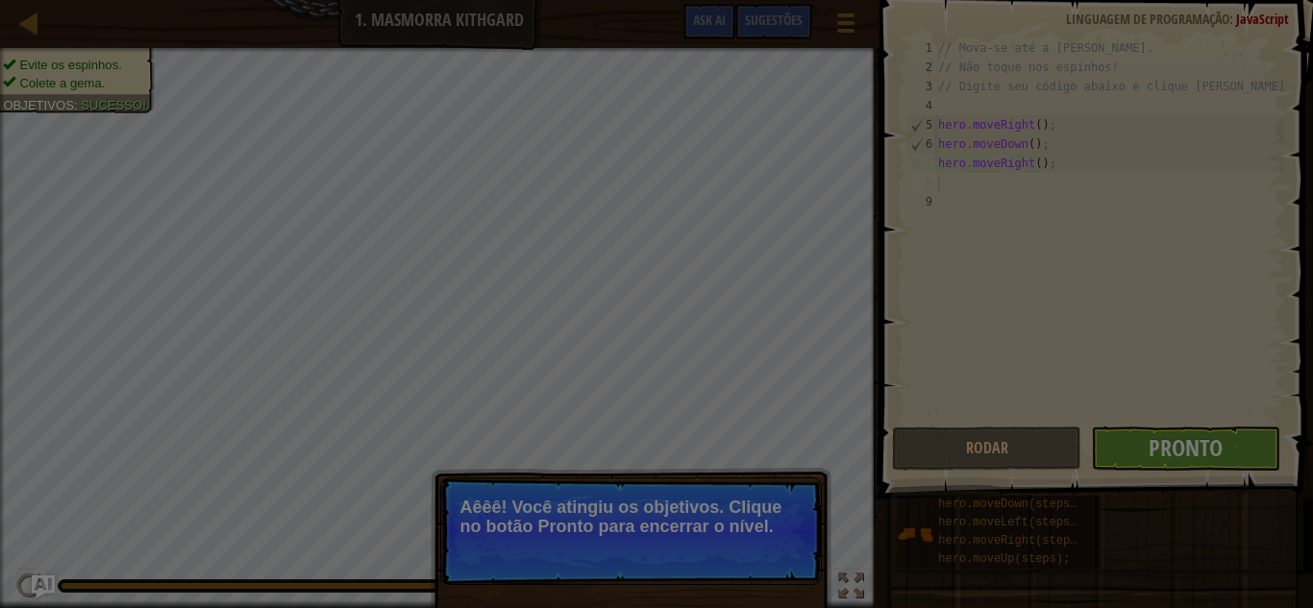
click at [1091, 2] on body "Mapa Introdução à Ciência da Computação 1. Masmorra Kithgard Menu do Jogo Pront…" at bounding box center [656, 1] width 1313 height 2
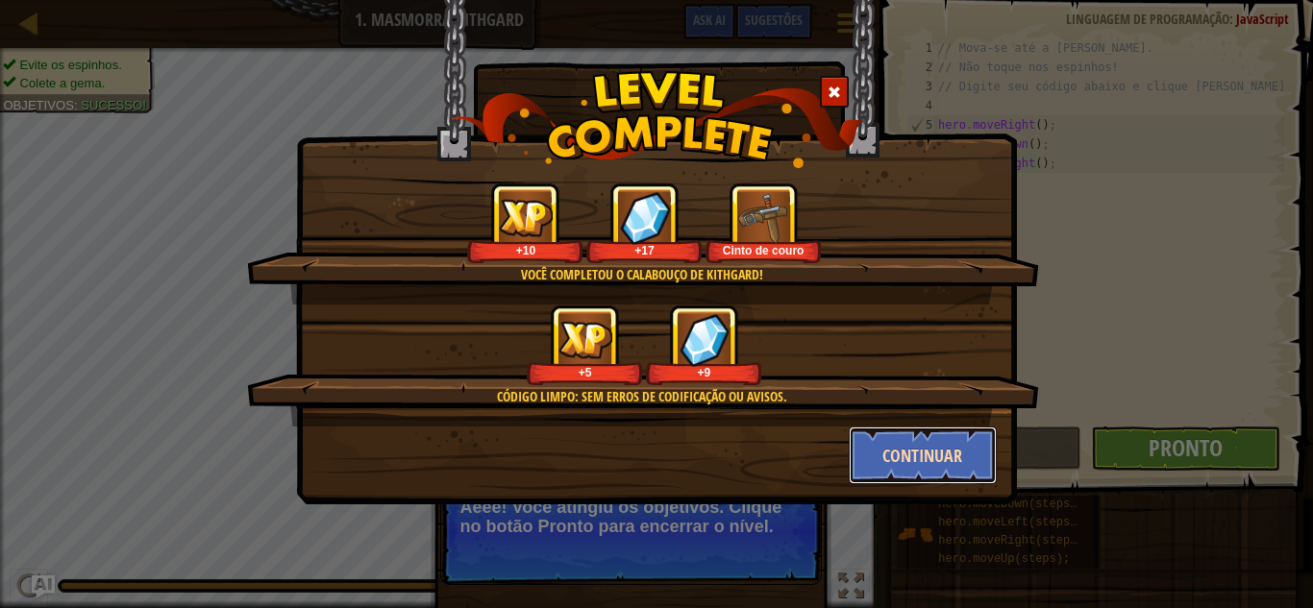
click at [907, 447] on button "Continuar" at bounding box center [922, 456] width 149 height 58
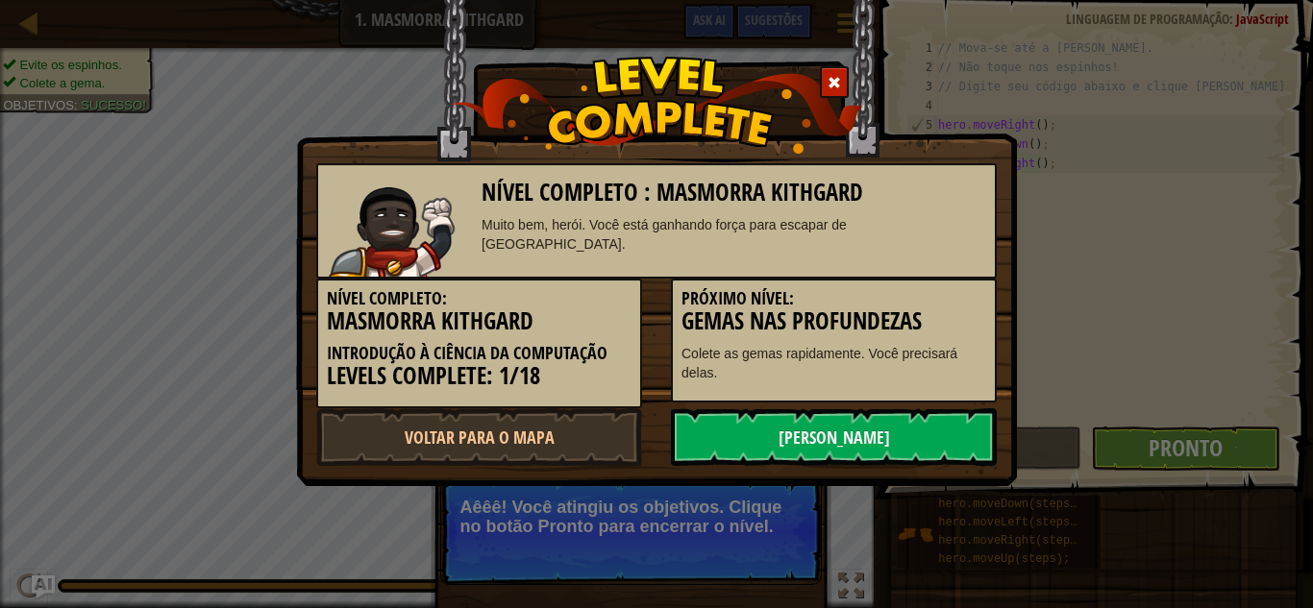
click at [907, 447] on link "[PERSON_NAME]" at bounding box center [834, 437] width 326 height 58
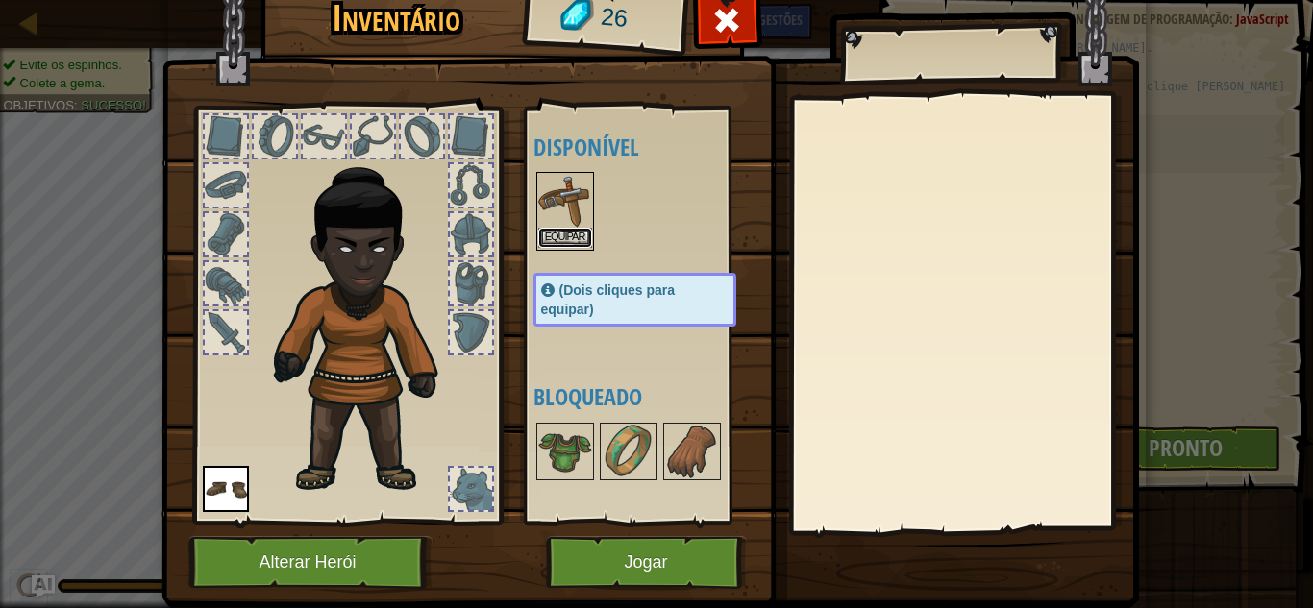
drag, startPoint x: 565, startPoint y: 243, endPoint x: 552, endPoint y: 233, distance: 16.4
click at [552, 233] on button "Equipar" at bounding box center [565, 238] width 54 height 20
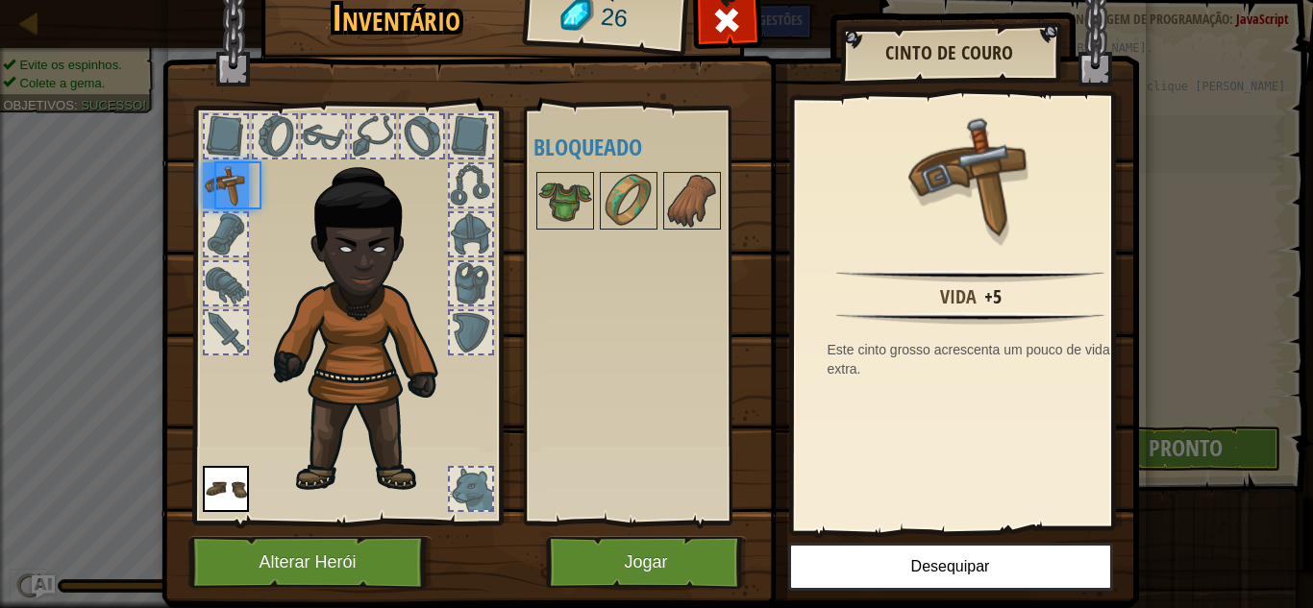
click at [552, 233] on div at bounding box center [653, 200] width 241 height 63
click at [207, 191] on img at bounding box center [226, 185] width 46 height 46
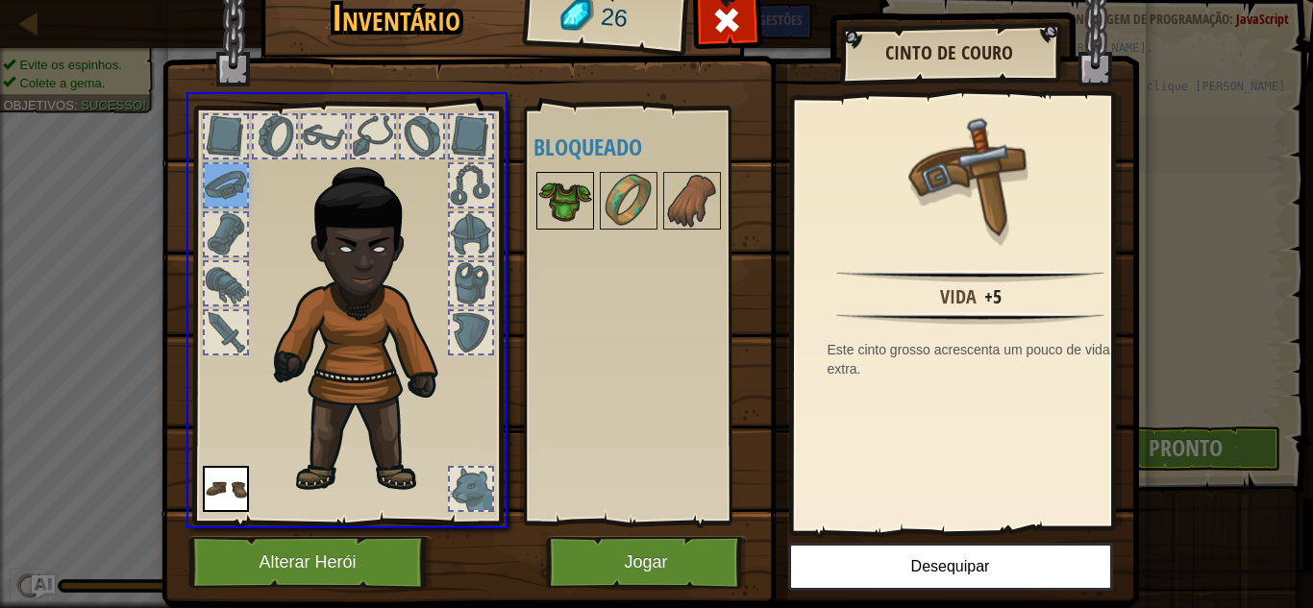
drag, startPoint x: 207, startPoint y: 188, endPoint x: 557, endPoint y: 205, distance: 351.1
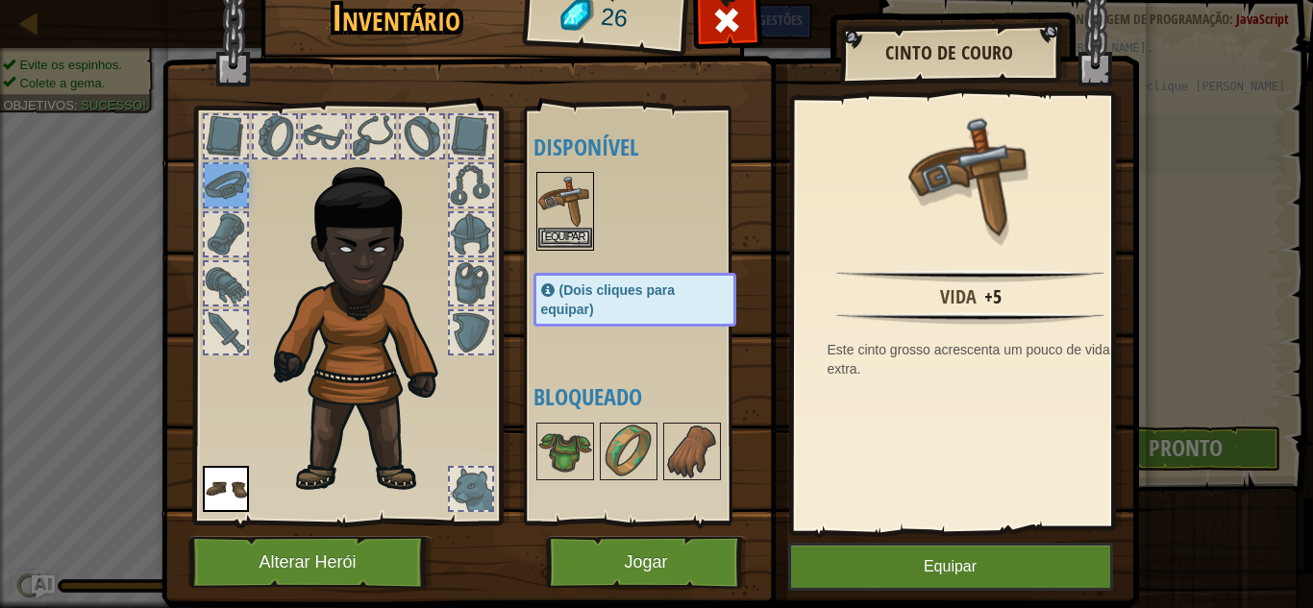
click at [557, 205] on img at bounding box center [565, 201] width 54 height 54
click at [868, 556] on button "Equipar" at bounding box center [950, 567] width 325 height 48
click at [892, 240] on div at bounding box center [970, 186] width 334 height 157
drag, startPoint x: 892, startPoint y: 240, endPoint x: 837, endPoint y: 318, distance: 95.2
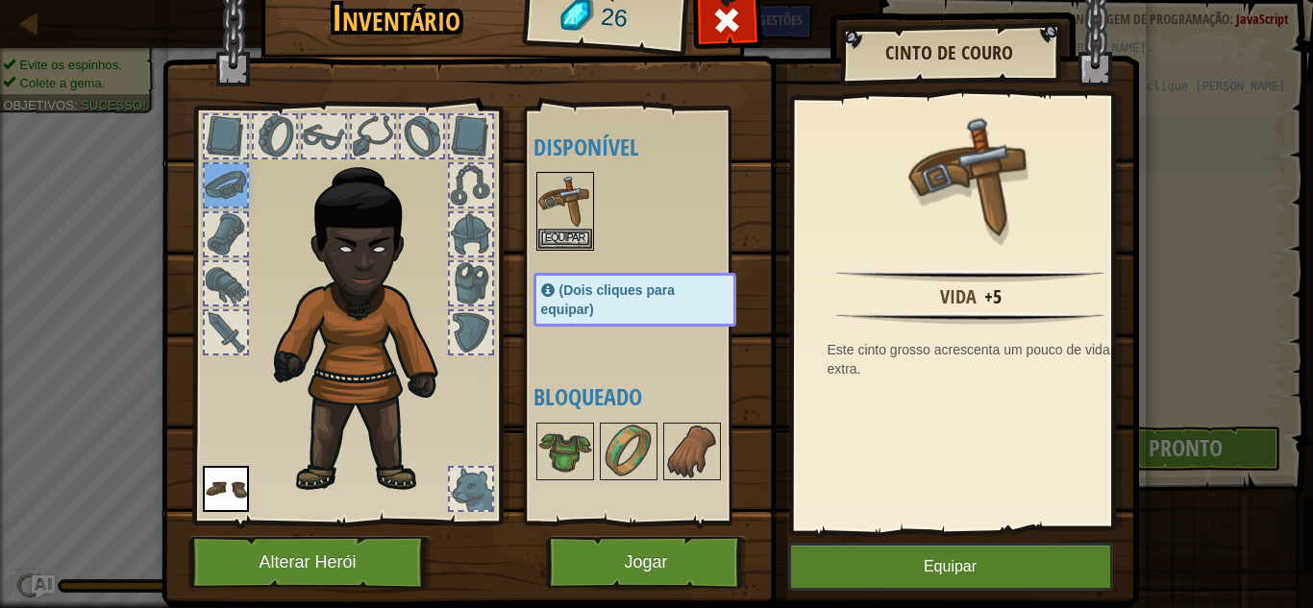
click at [837, 318] on div "Vida +5 Este [PERSON_NAME] [PERSON_NAME] acrescenta um pouco de vida extra." at bounding box center [971, 313] width 354 height 431
click at [651, 553] on button "Jogar" at bounding box center [646, 562] width 201 height 53
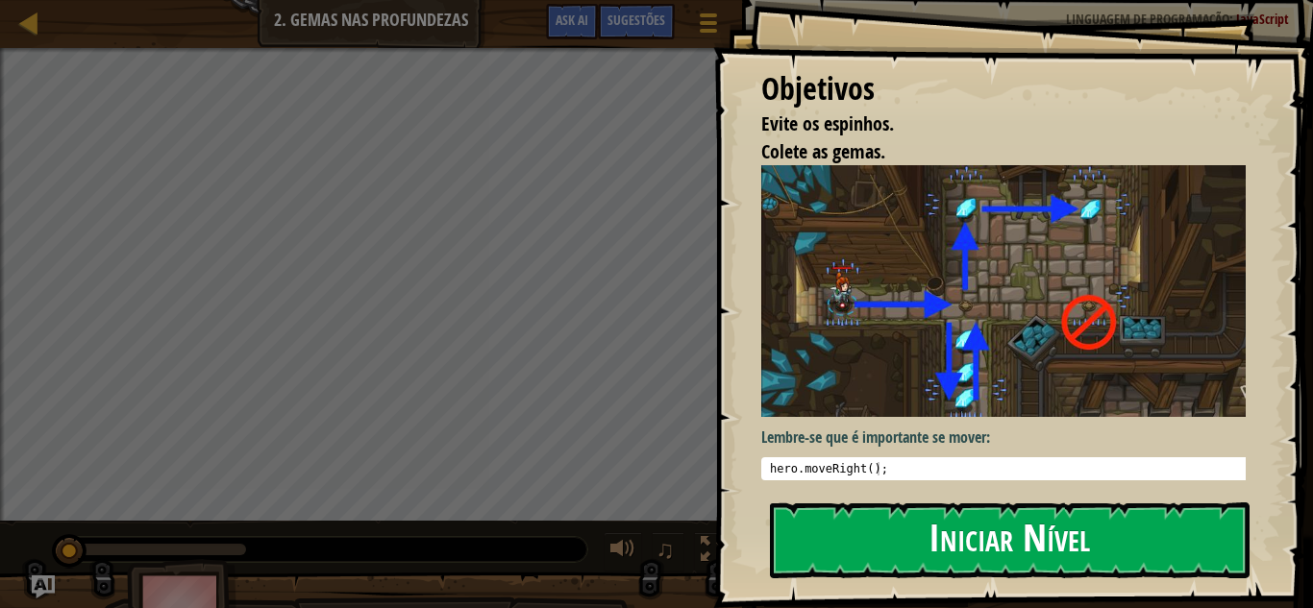
click at [1154, 536] on button "Iniciar Nível" at bounding box center [1009, 541] width 479 height 76
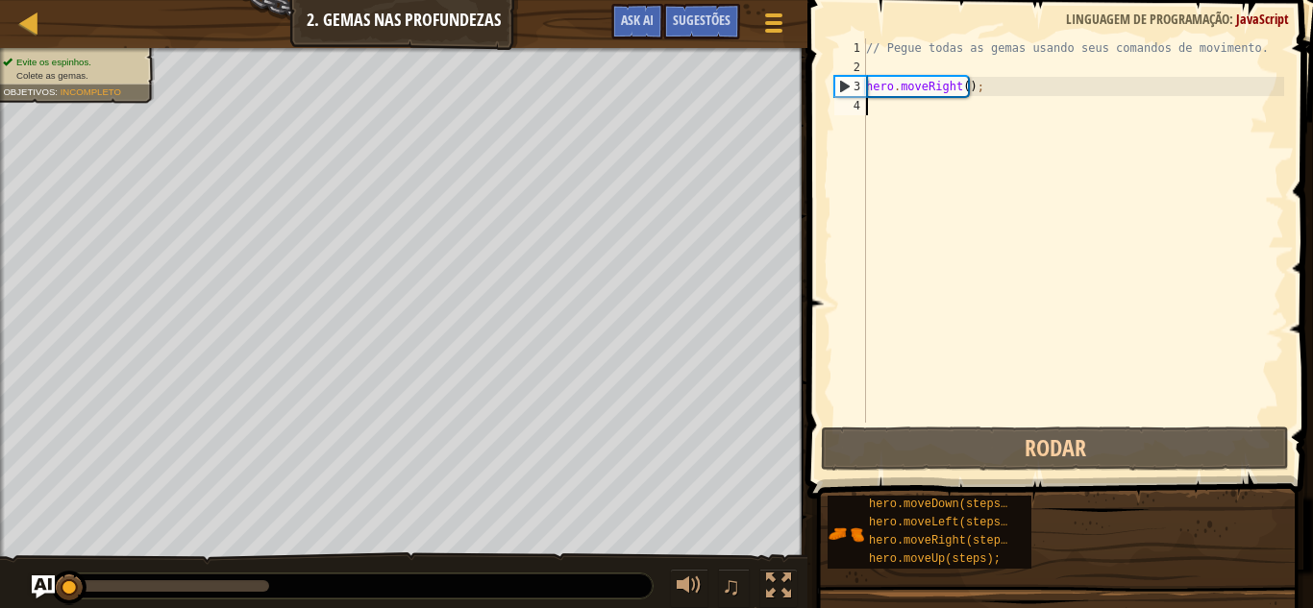
click at [848, 110] on div "4" at bounding box center [850, 105] width 32 height 19
click at [881, 94] on div "// Pegue todas as gemas usando seus comandos de movimento. hero . moveRight ( )…" at bounding box center [1073, 249] width 422 height 423
drag, startPoint x: 881, startPoint y: 94, endPoint x: 890, endPoint y: 105, distance: 13.7
click at [890, 105] on div "// Pegue todas as gemas usando seus comandos de movimento. hero . moveRight ( )…" at bounding box center [1073, 249] width 422 height 423
type textarea "hero.moveRight();"
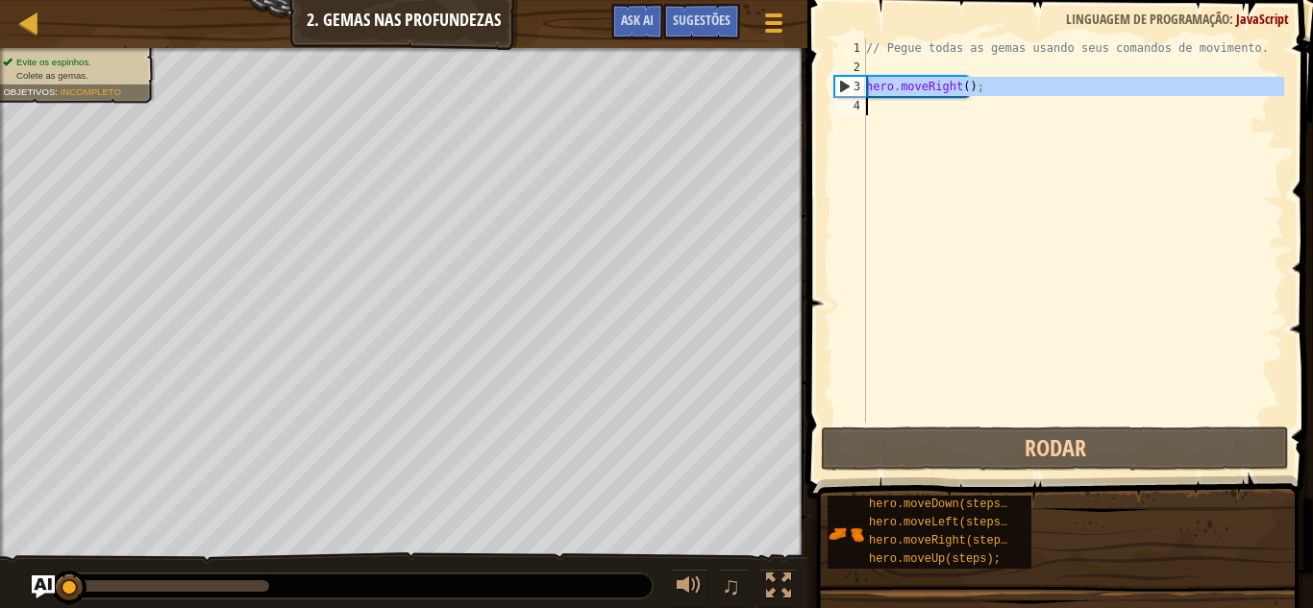
click at [890, 105] on div "// Pegue todas as gemas usando seus comandos de movimento. hero . moveRight ( )…" at bounding box center [1073, 230] width 422 height 384
click at [890, 105] on div "// Pegue todas as gemas usando seus comandos de movimento. hero . moveRight ( )…" at bounding box center [1073, 249] width 422 height 423
type textarea "h"
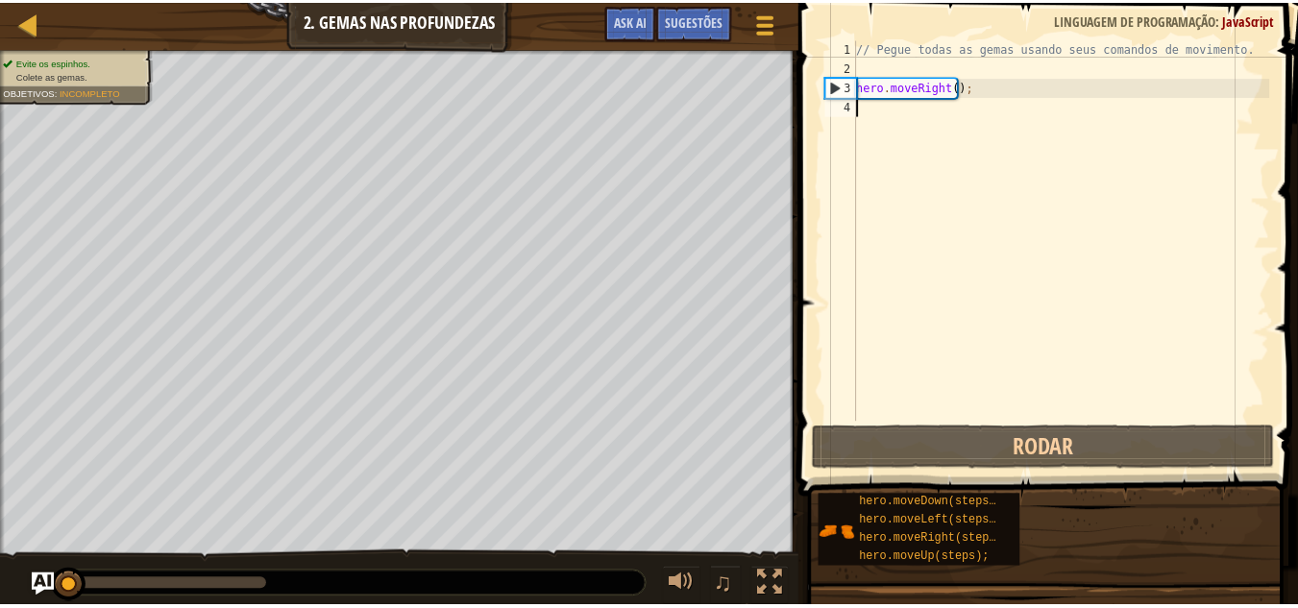
scroll to position [9, 0]
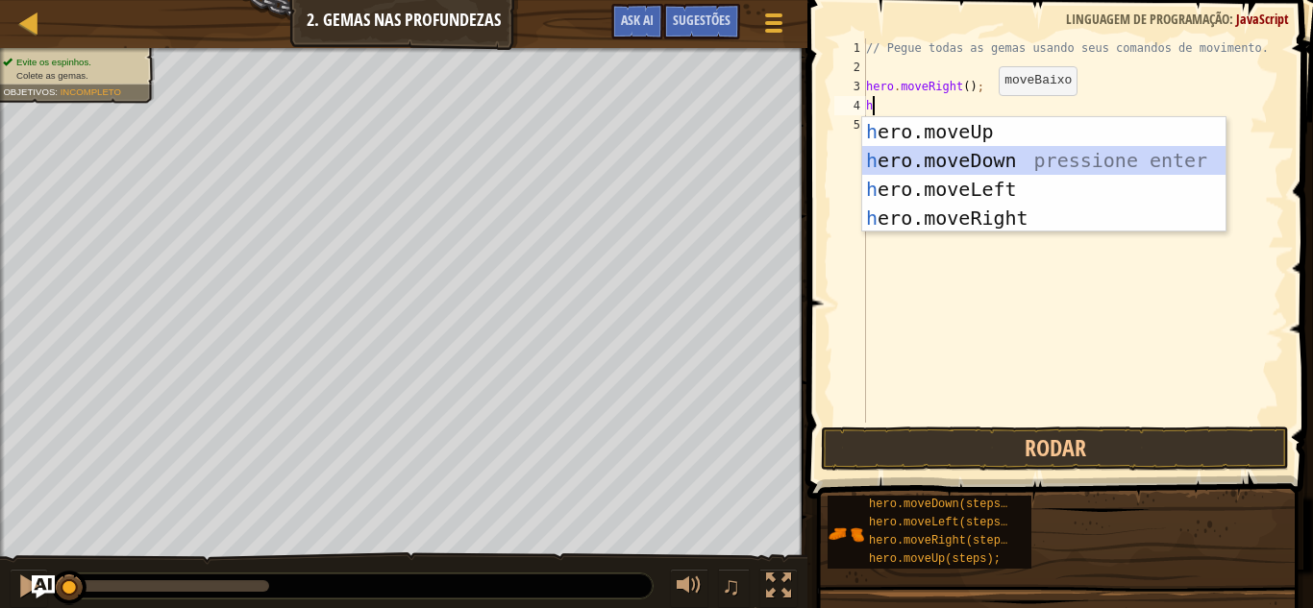
click at [993, 158] on div "h ero.moveUp pressione enter h ero.moveDown pressione enter h ero.moveLeft pres…" at bounding box center [1043, 203] width 363 height 173
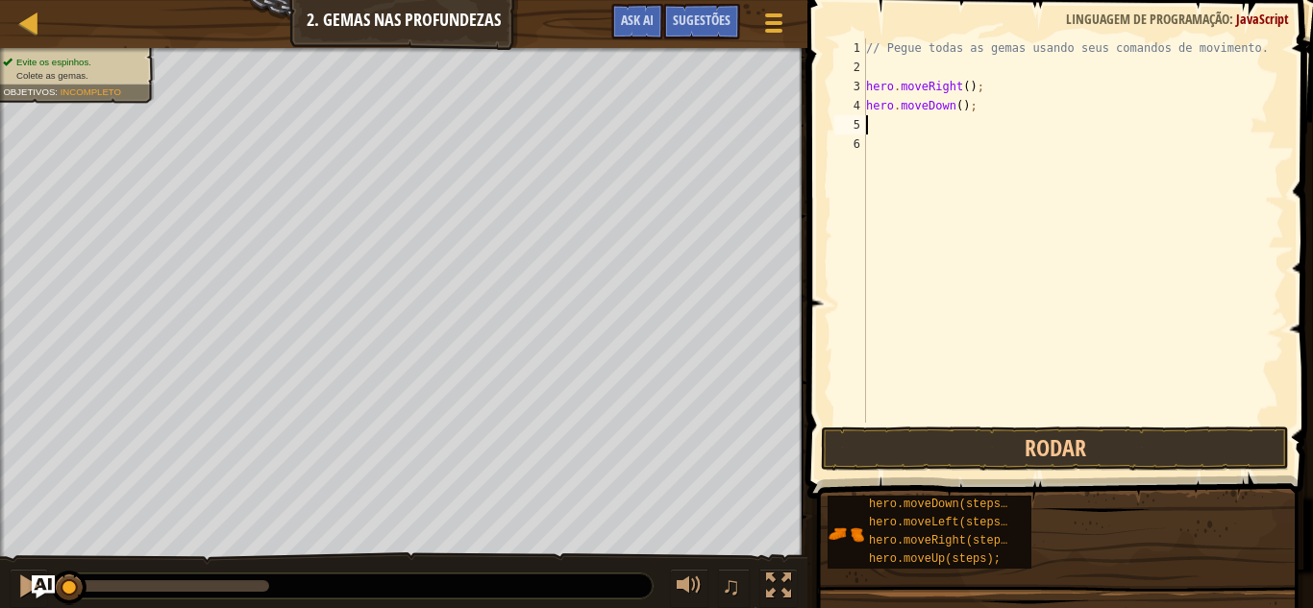
click at [871, 133] on div "// Pegue todas as gemas usando seus comandos de movimento. hero . moveRight ( )…" at bounding box center [1073, 249] width 422 height 423
type textarea "h"
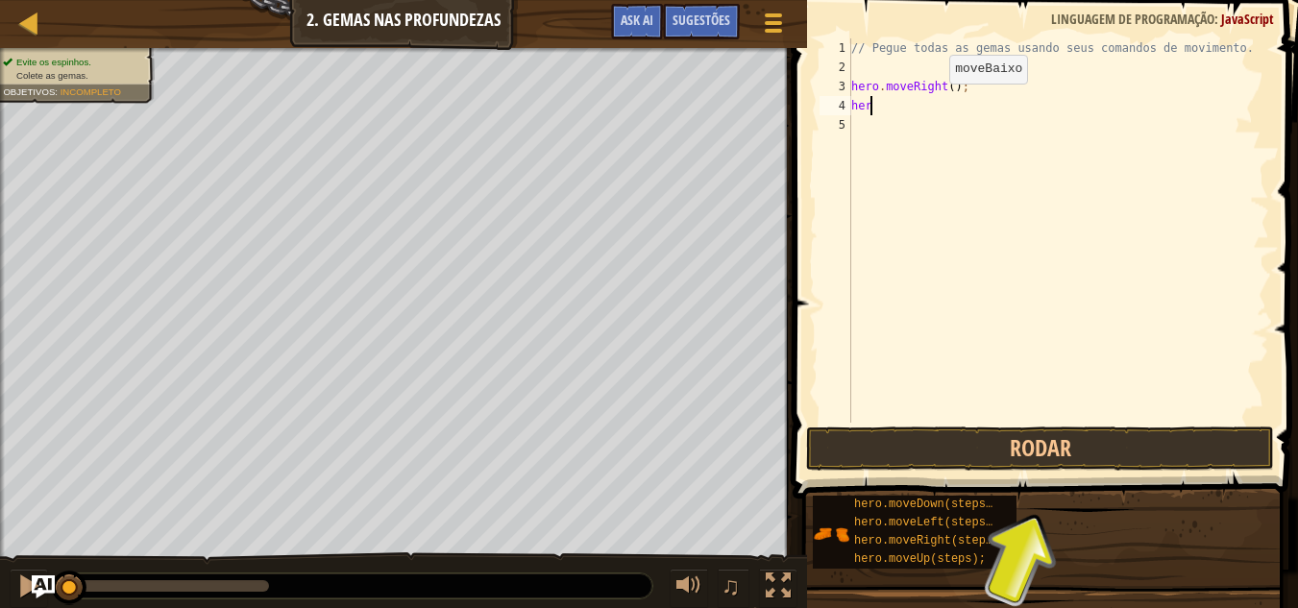
type textarea "h"
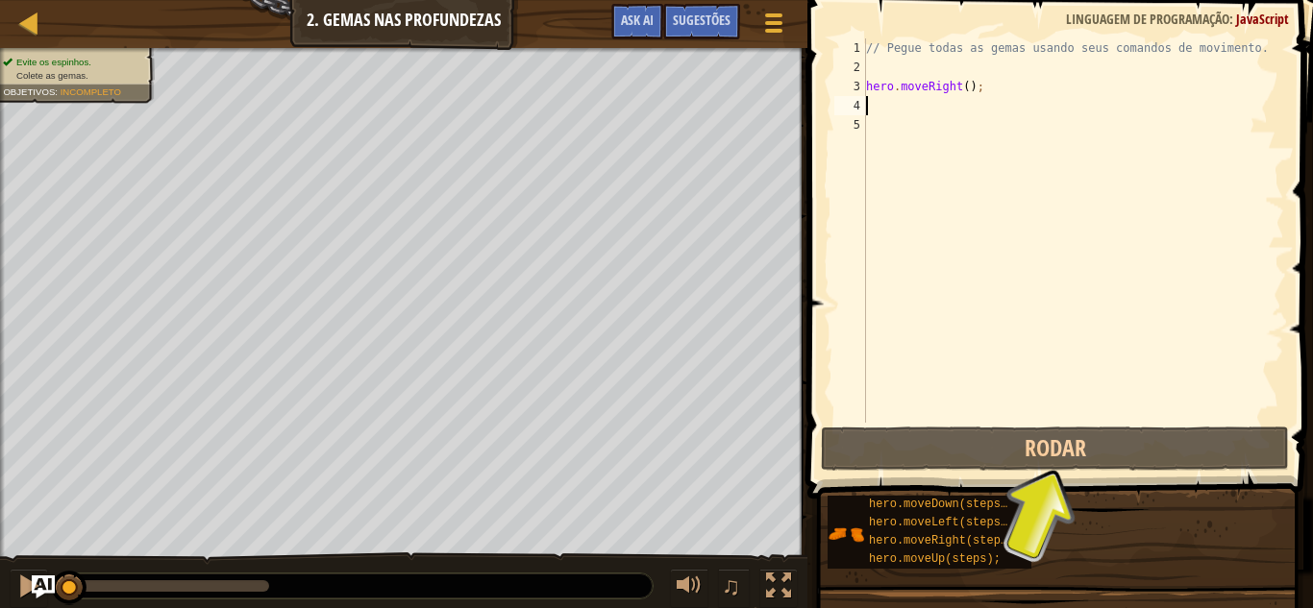
click at [896, 105] on div "// Pegue todas as gemas usando seus comandos de movimento. hero . moveRight ( )…" at bounding box center [1073, 249] width 422 height 423
type textarea "h"
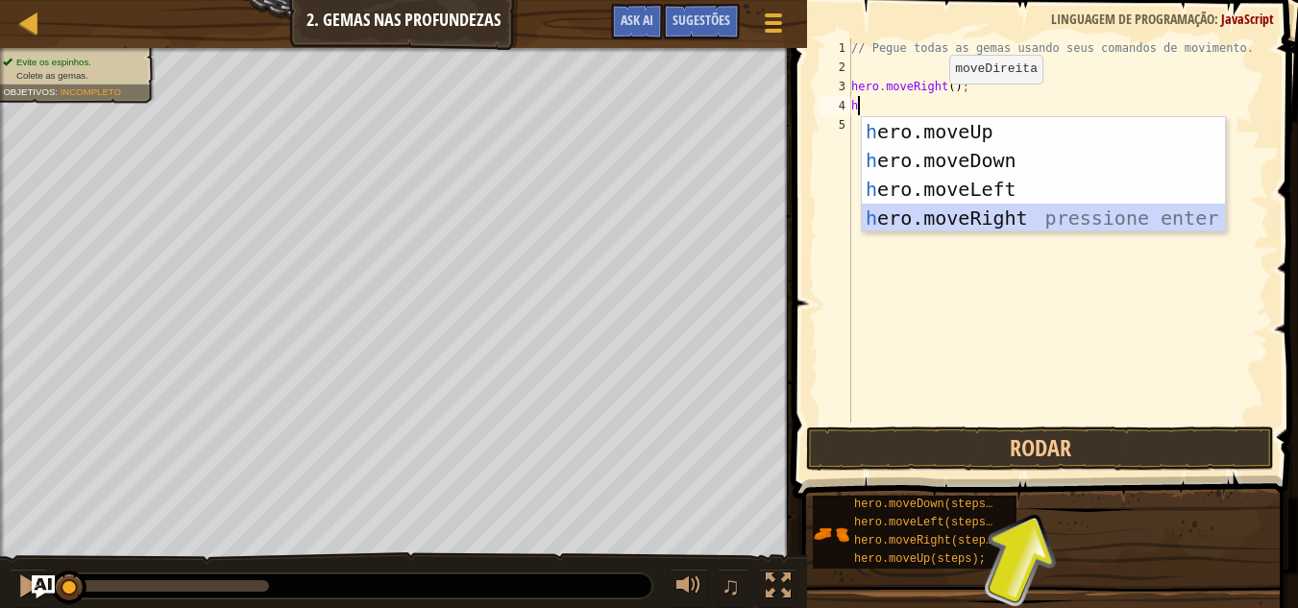
click at [945, 215] on div "h ero.moveUp pressione enter h ero.moveDown pressione enter h ero.moveLeft pres…" at bounding box center [1043, 203] width 363 height 173
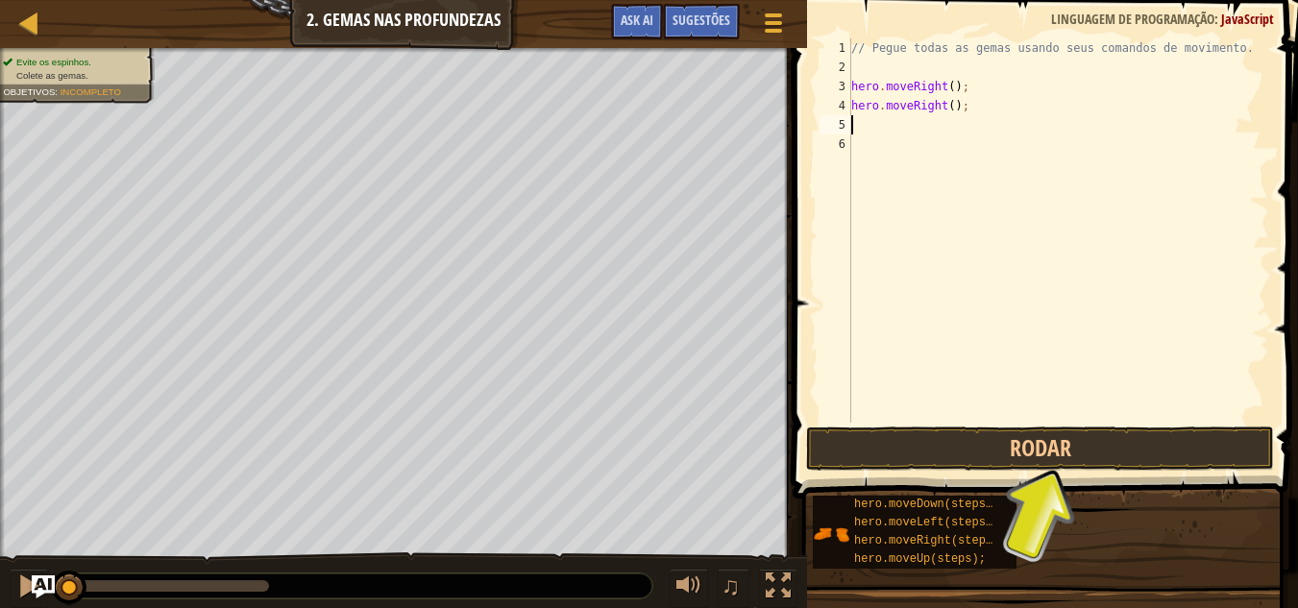
click at [906, 131] on div "// Pegue todas as gemas usando seus comandos de movimento. hero . moveRight ( )…" at bounding box center [1058, 249] width 422 height 423
type textarea "h"
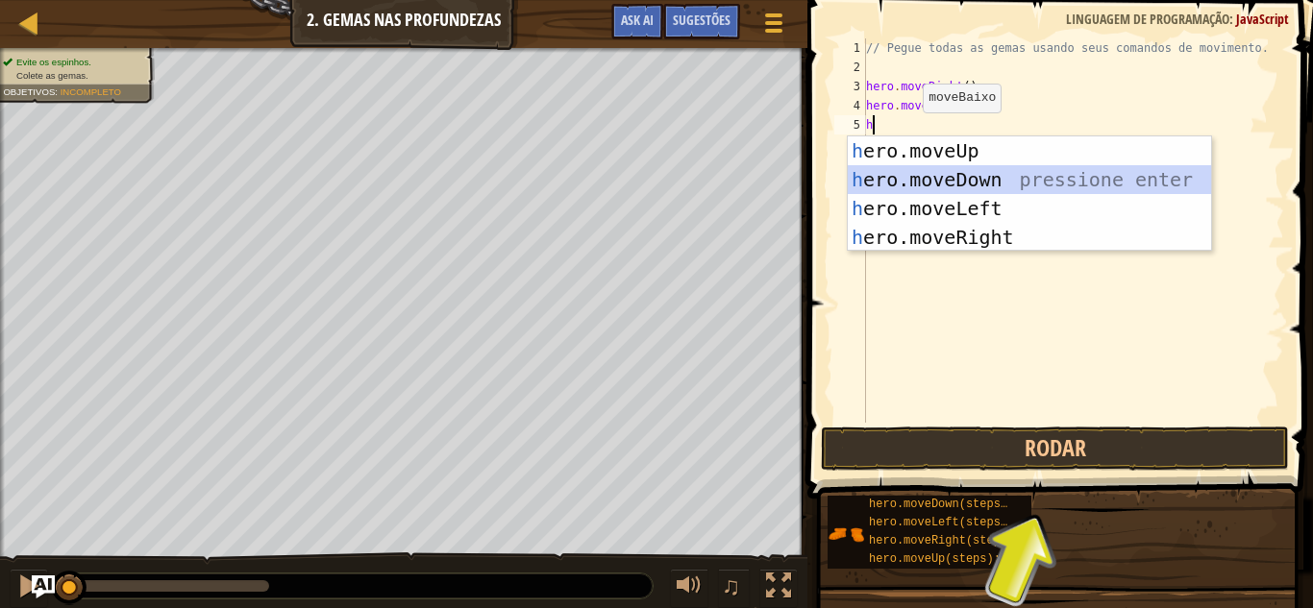
click at [906, 174] on div "h ero.moveUp pressione enter h ero.moveDown pressione enter h ero.moveLeft pres…" at bounding box center [1028, 222] width 363 height 173
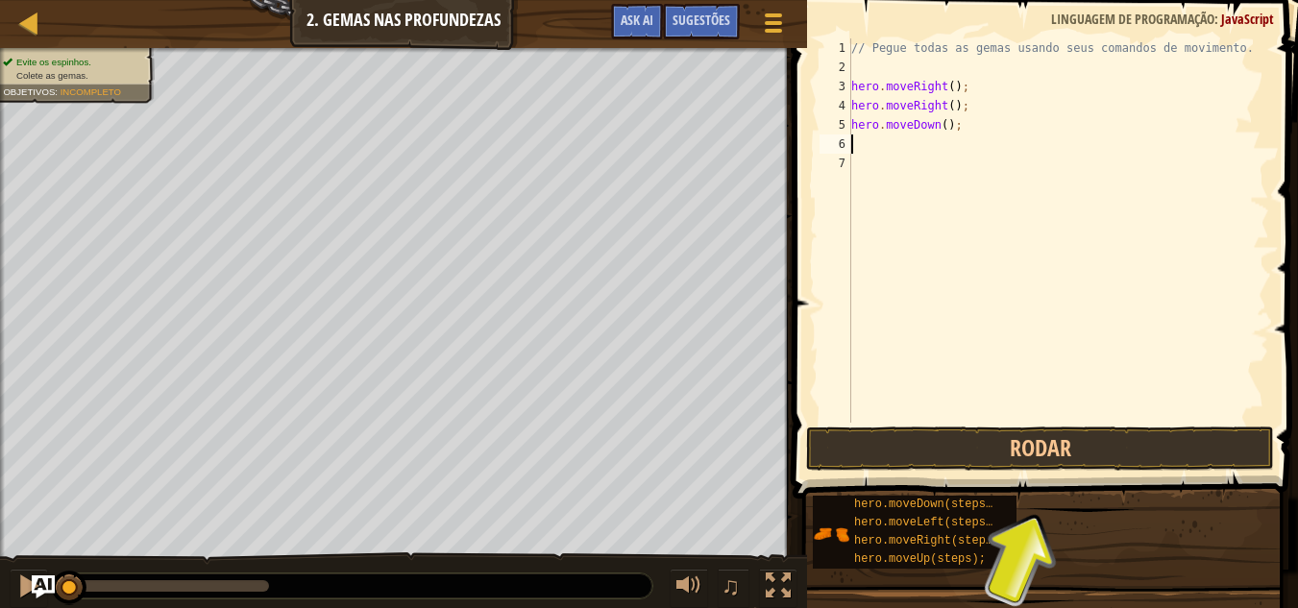
type textarea "h"
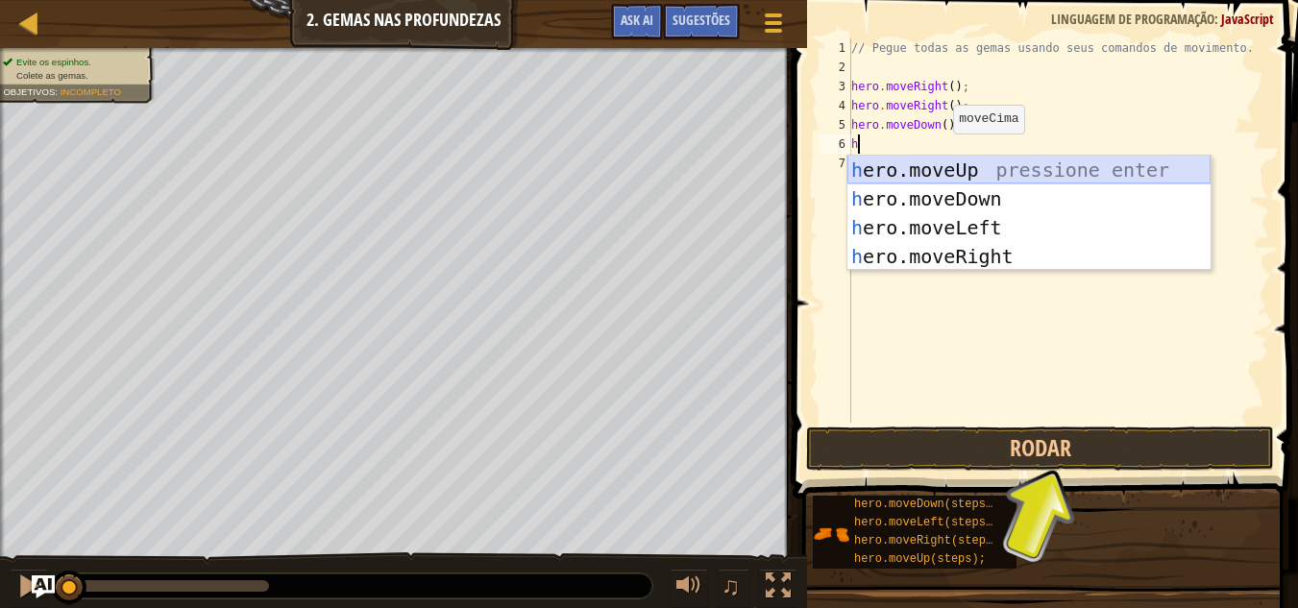
click at [944, 160] on div "h ero.moveUp pressione enter h ero.moveDown pressione enter h ero.moveLeft pres…" at bounding box center [1028, 242] width 363 height 173
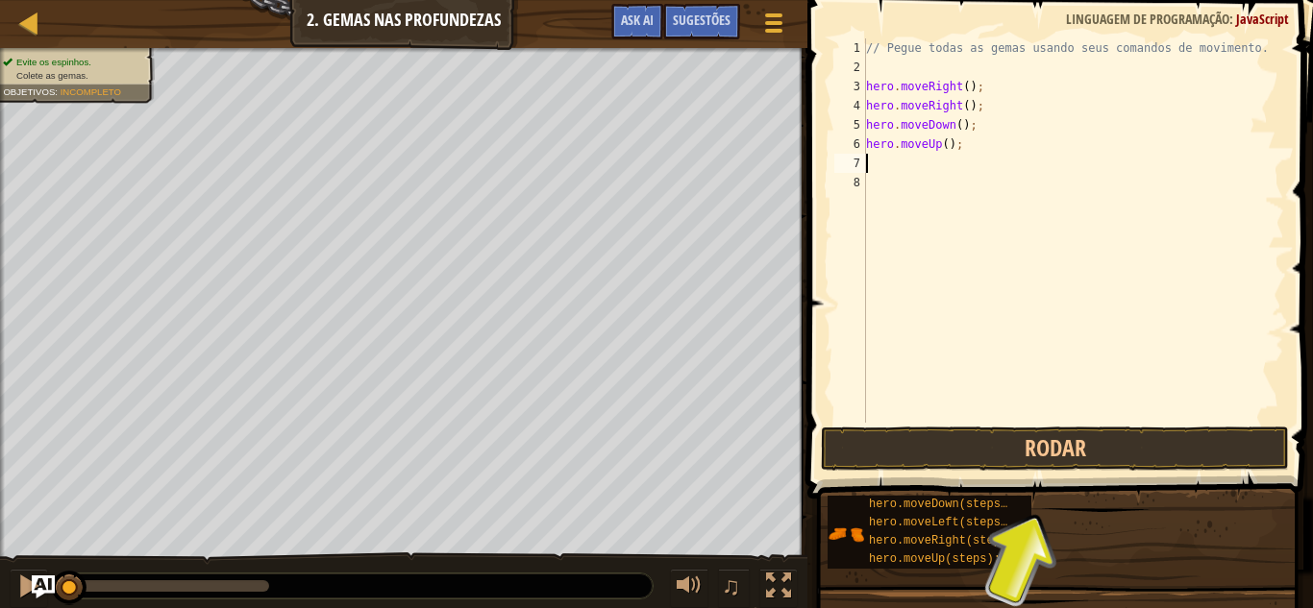
click at [882, 158] on div "// Pegue todas as gemas usando seus comandos de movimento. hero . moveRight ( )…" at bounding box center [1073, 249] width 422 height 423
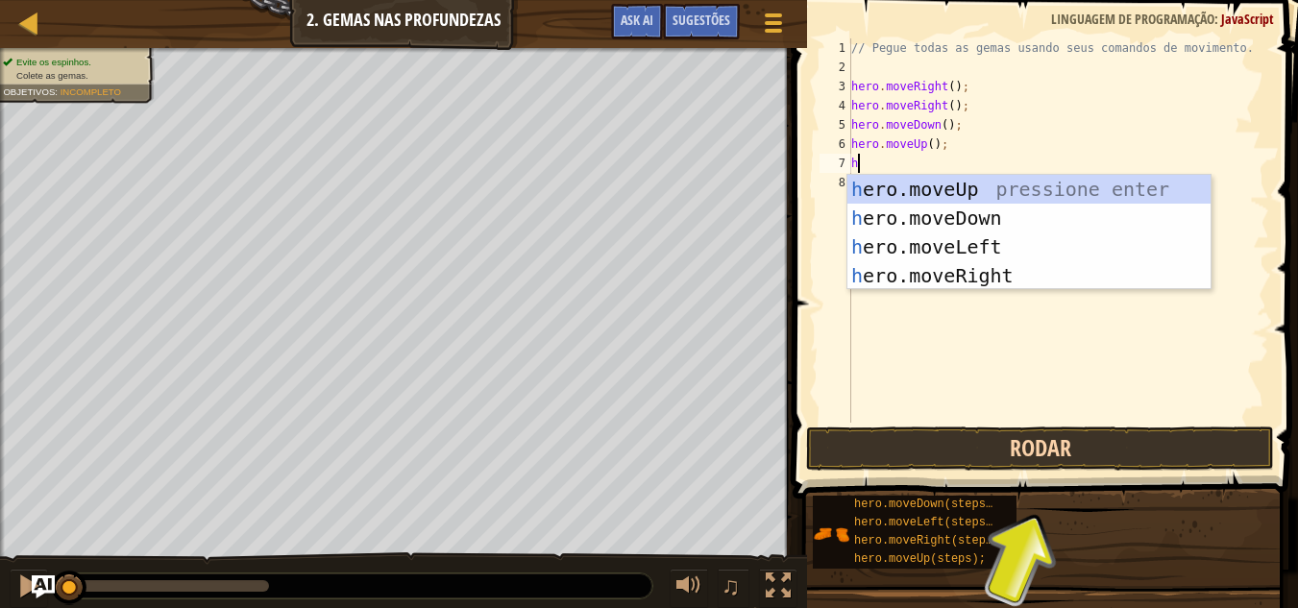
type textarea "h"
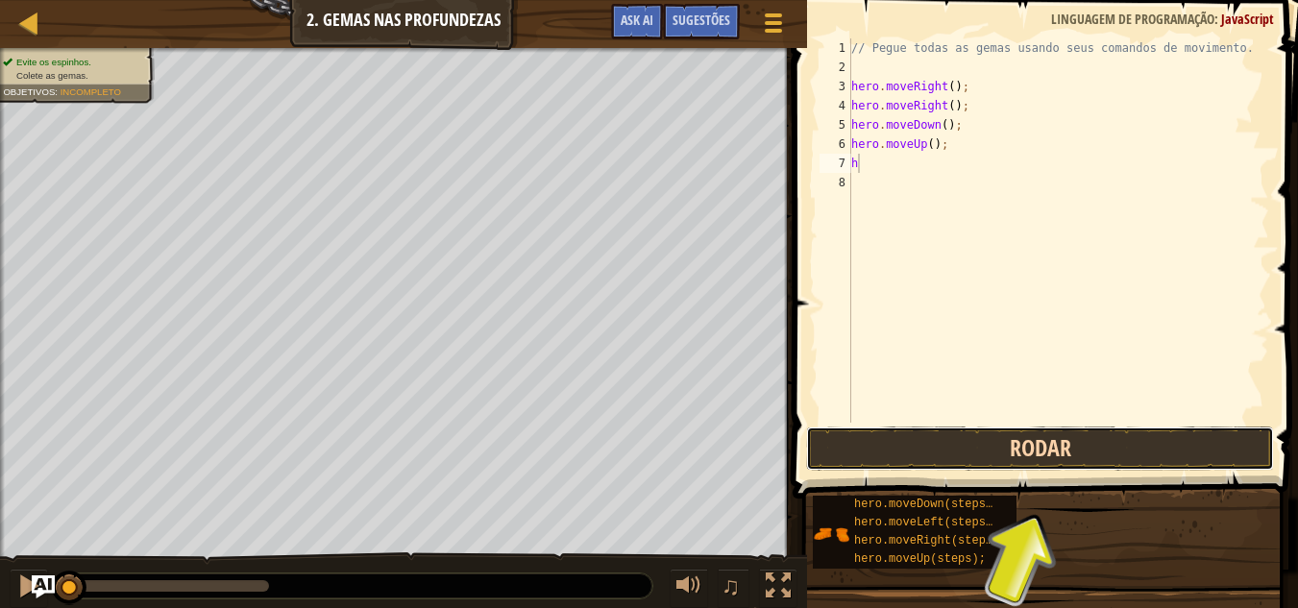
click at [1005, 449] on button "Rodar" at bounding box center [1040, 449] width 468 height 44
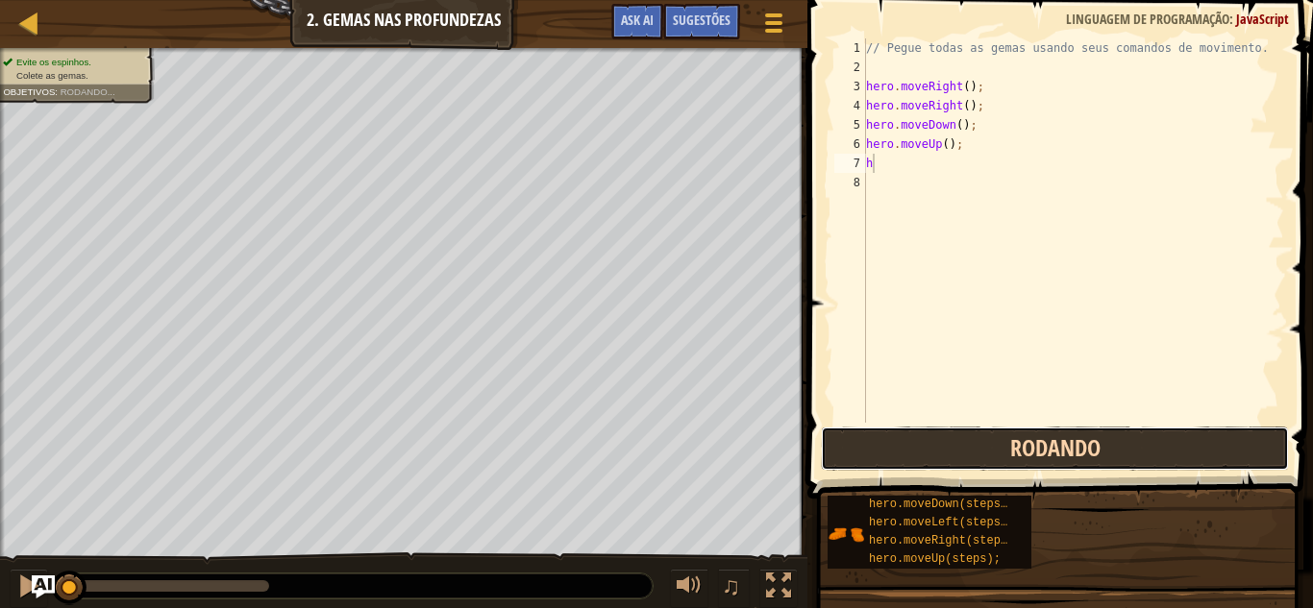
click at [1005, 449] on button "Rodando" at bounding box center [1055, 449] width 468 height 44
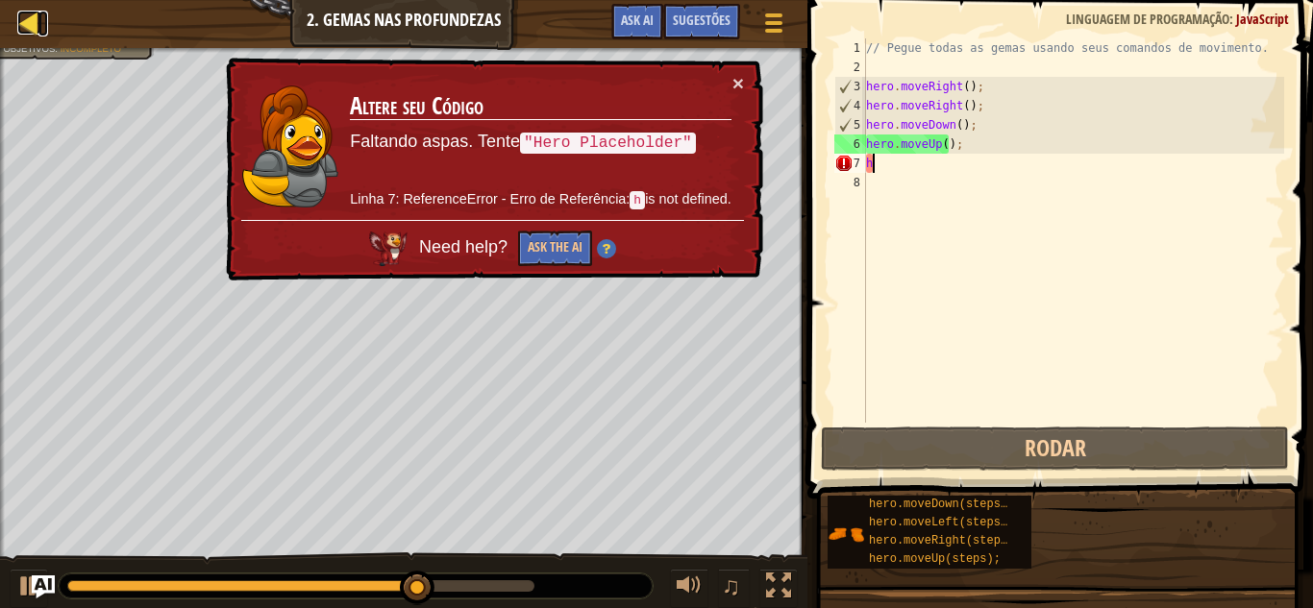
click at [21, 32] on div at bounding box center [29, 23] width 24 height 24
select select "pt-BR"
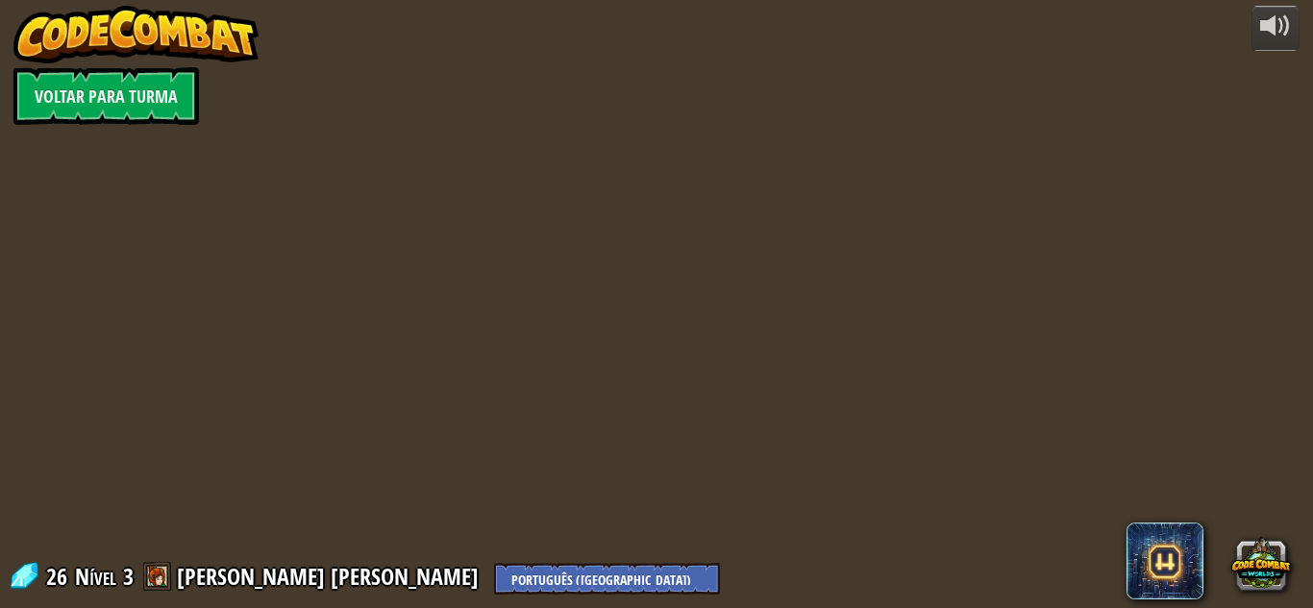
select select "pt-BR"
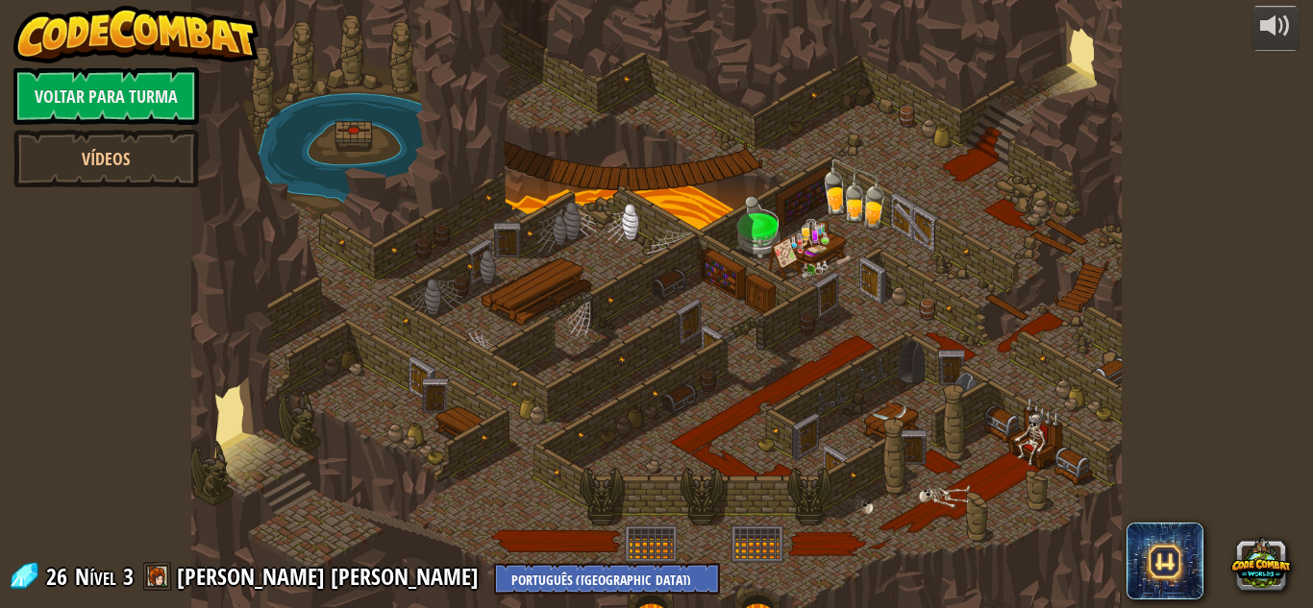
select select "pt-BR"
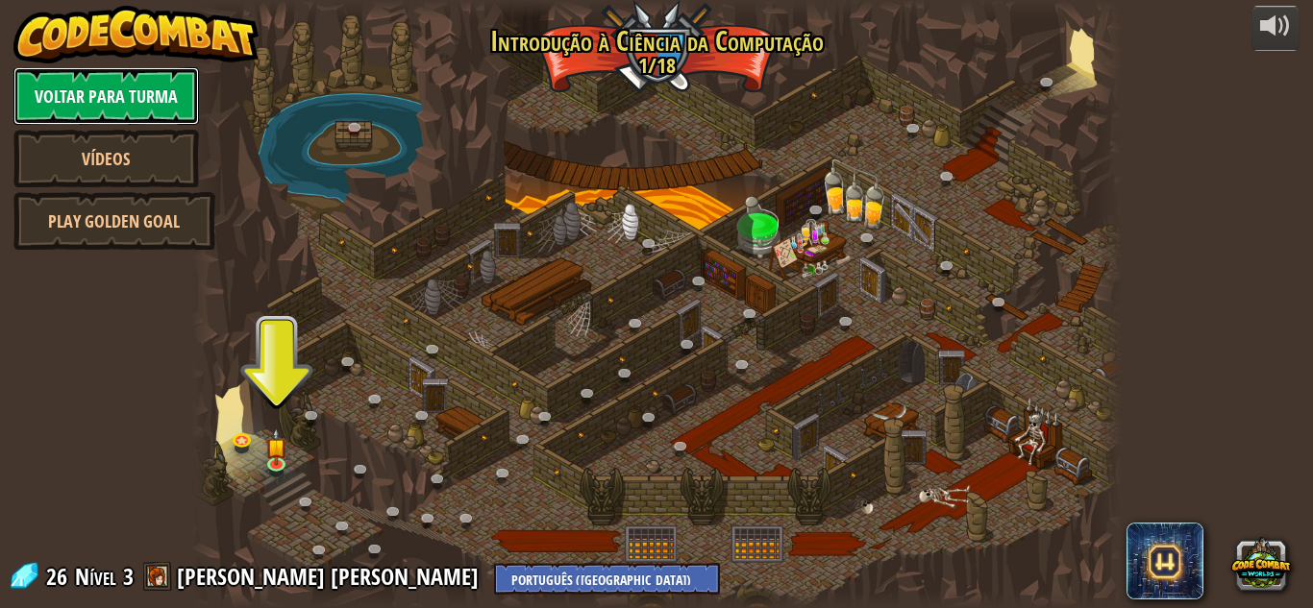
click at [84, 73] on link "Voltar para Turma" at bounding box center [105, 96] width 185 height 58
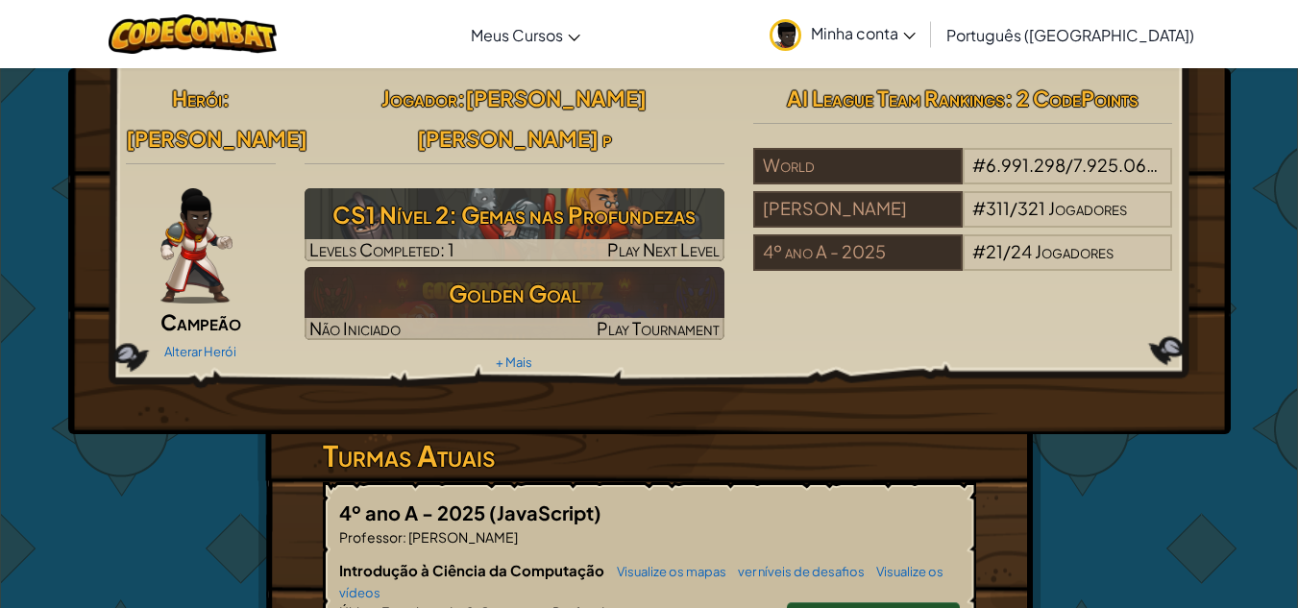
click at [924, 22] on link "Minha conta" at bounding box center [842, 34] width 165 height 61
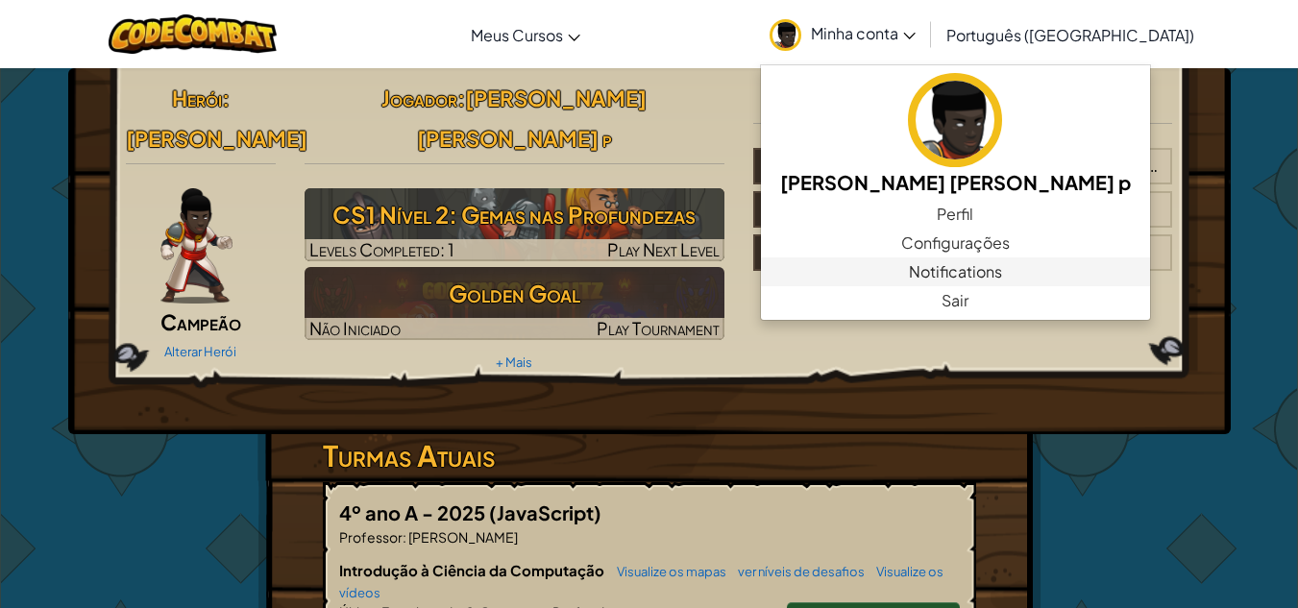
click at [994, 284] on link "Notifications" at bounding box center [955, 272] width 389 height 29
